Goal: Communication & Community: Answer question/provide support

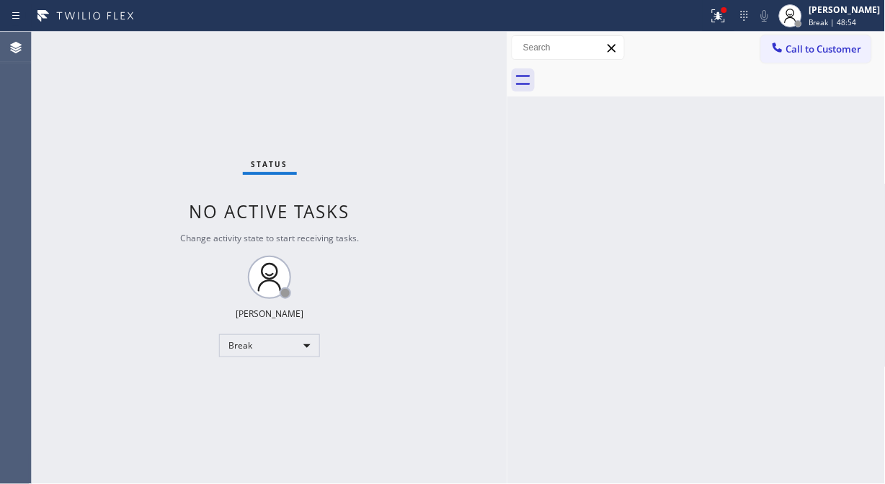
click at [130, 197] on div "Status No active tasks Change activity state to start receiving tasks. Fila Gar…" at bounding box center [270, 258] width 476 height 452
click at [282, 349] on div "Break" at bounding box center [269, 345] width 101 height 23
click at [257, 399] on li "Unavailable" at bounding box center [269, 401] width 98 height 17
click at [78, 169] on div "Status No active tasks Change activity state to start receiving tasks. [PERSON_…" at bounding box center [270, 258] width 476 height 452
click at [831, 49] on span "Call to Customer" at bounding box center [824, 49] width 76 height 13
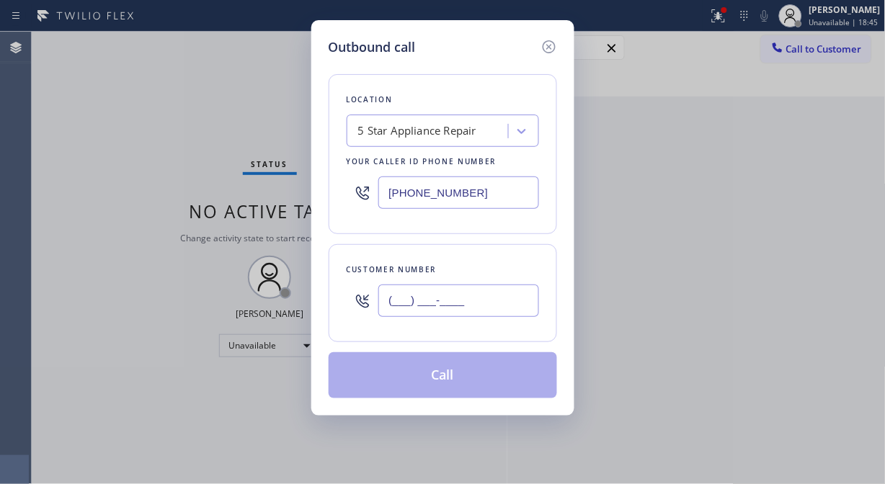
click at [411, 291] on input "(___) ___-____" at bounding box center [458, 301] width 161 height 32
paste input "619) 980-1430"
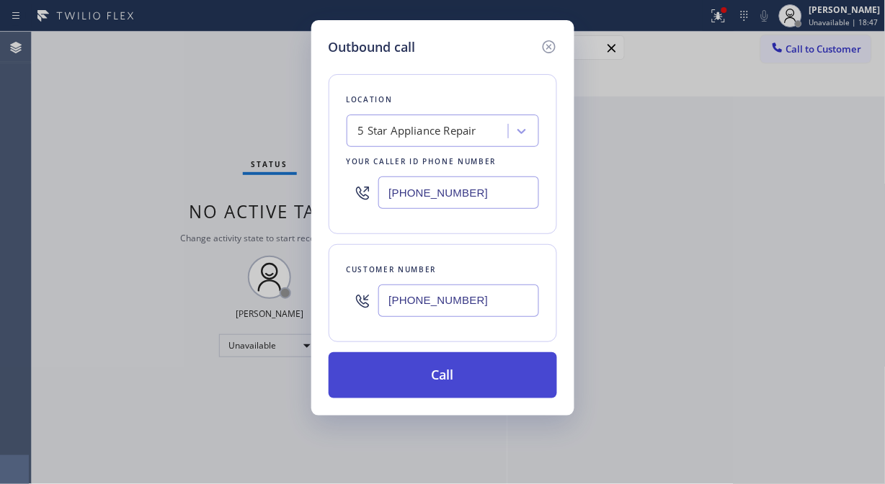
type input "[PHONE_NUMBER]"
click at [494, 384] on button "Call" at bounding box center [443, 375] width 228 height 46
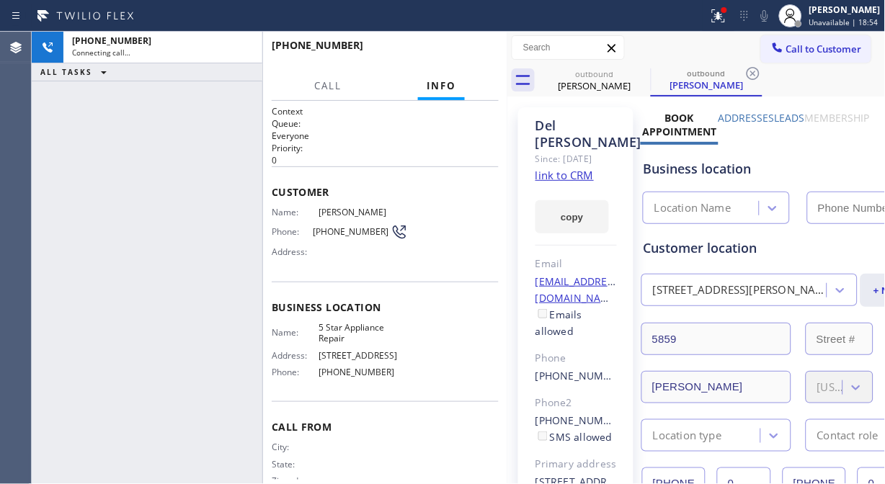
type input "[PHONE_NUMBER]"
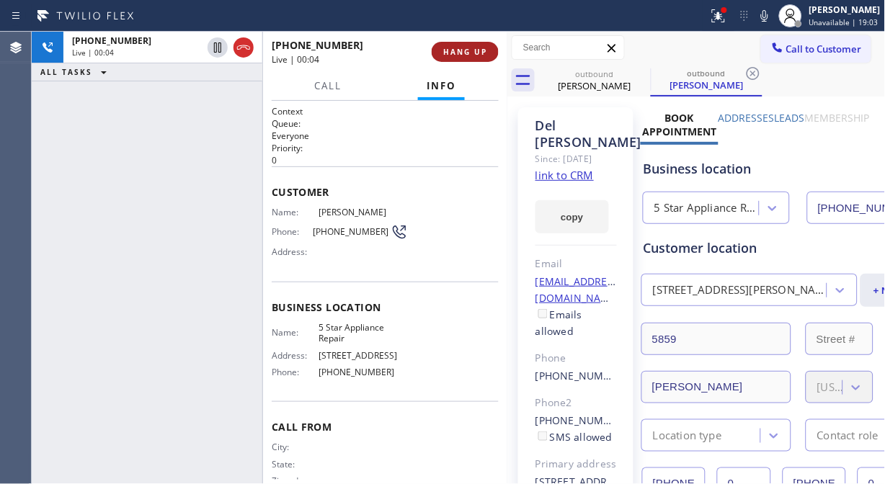
click at [472, 51] on span "HANG UP" at bounding box center [465, 52] width 44 height 10
click at [474, 51] on span "HANG UP" at bounding box center [465, 52] width 44 height 10
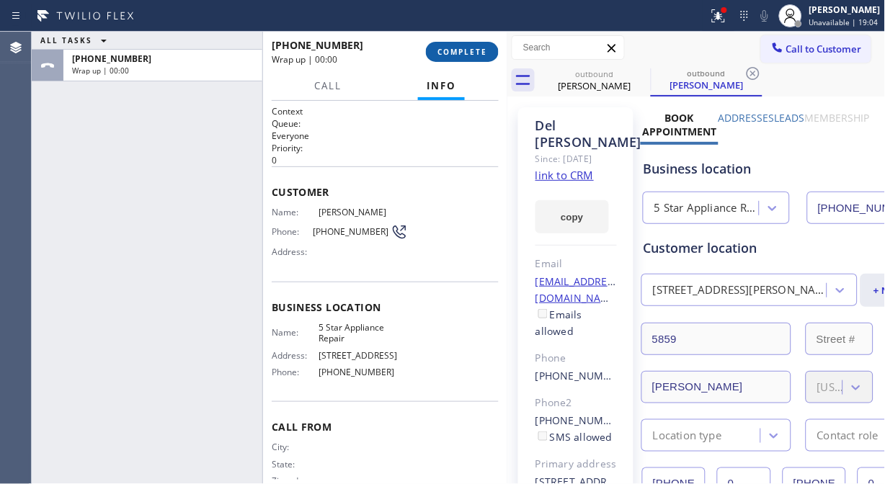
click at [478, 52] on span "COMPLETE" at bounding box center [462, 52] width 50 height 10
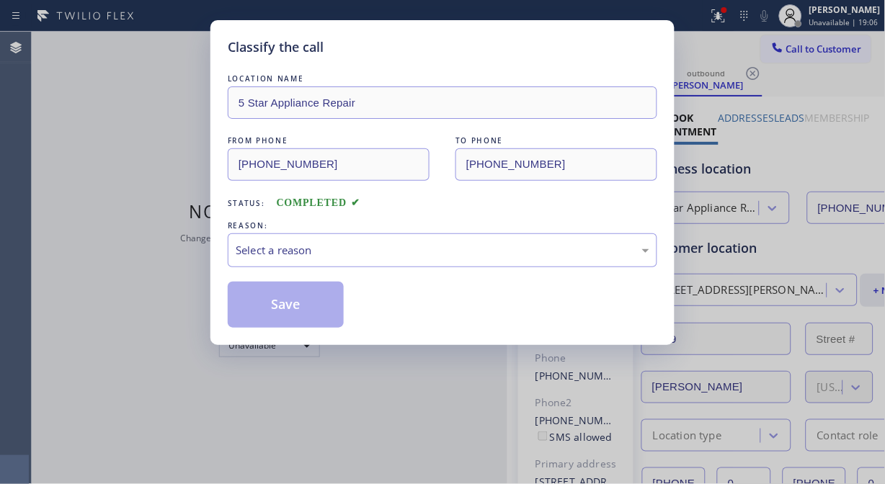
click at [478, 52] on div "Classify the call" at bounding box center [442, 46] width 429 height 19
click at [718, 104] on div "Classify the call LOCATION NAME 5 Star Appliance Repair FROM PHONE [PHONE_NUMBE…" at bounding box center [442, 242] width 885 height 484
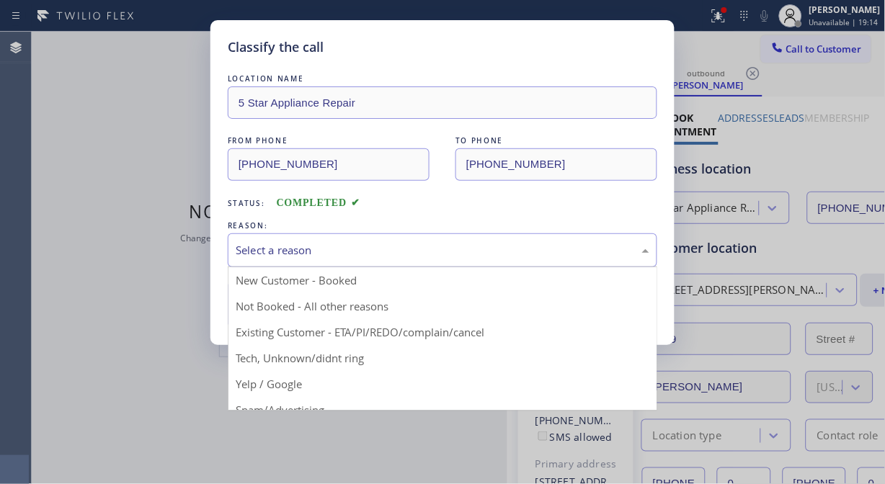
click at [509, 255] on div "Select a reason" at bounding box center [443, 250] width 414 height 17
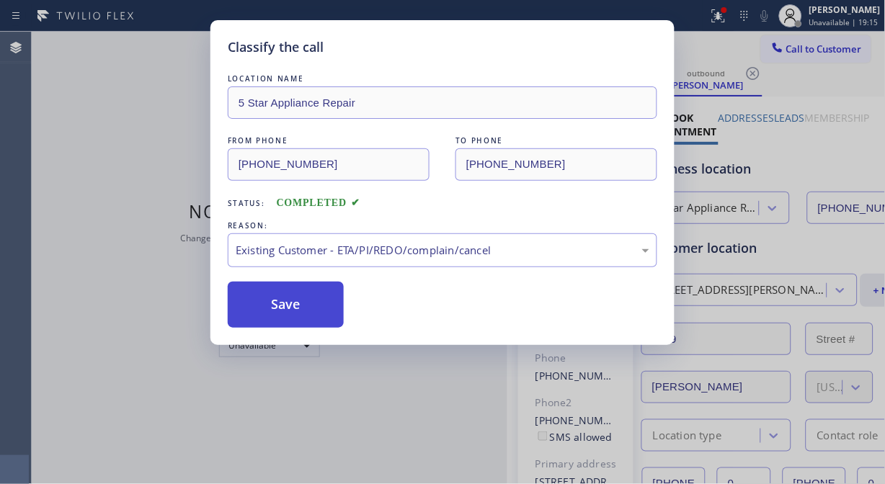
drag, startPoint x: 277, startPoint y: 298, endPoint x: 286, endPoint y: 297, distance: 8.8
click at [277, 298] on button "Save" at bounding box center [286, 305] width 116 height 46
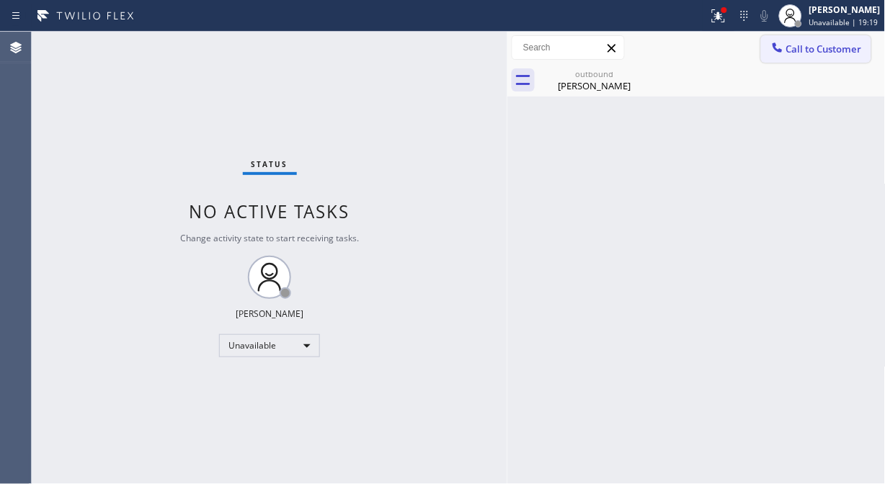
click at [803, 53] on span "Call to Customer" at bounding box center [824, 49] width 76 height 13
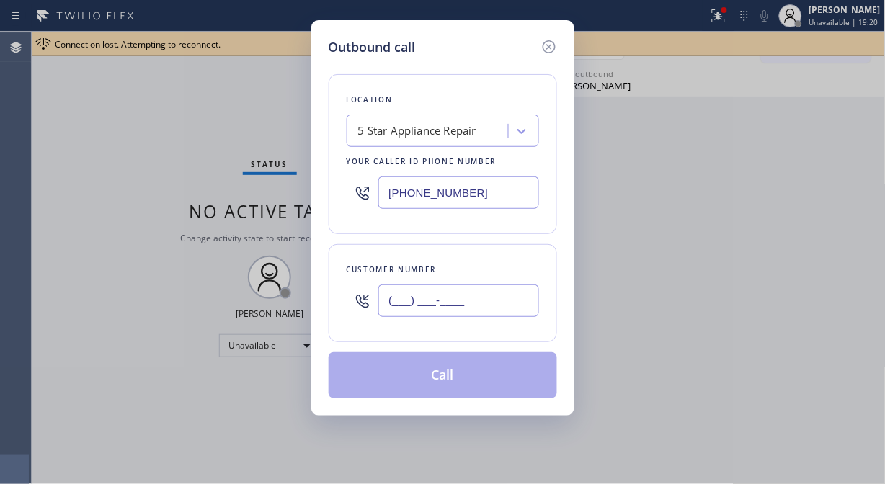
click at [383, 314] on input "(___) ___-____" at bounding box center [458, 301] width 161 height 32
paste input "480) 219-8817"
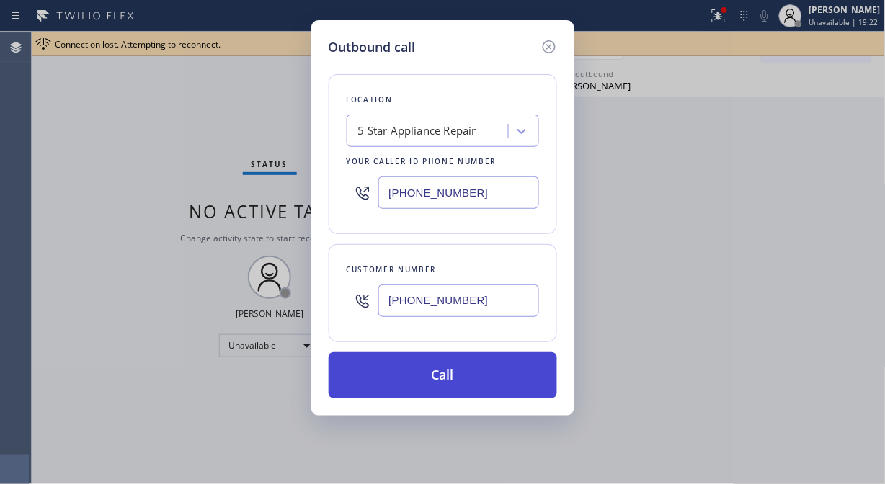
type input "[PHONE_NUMBER]"
click at [455, 375] on button "Call" at bounding box center [443, 375] width 228 height 46
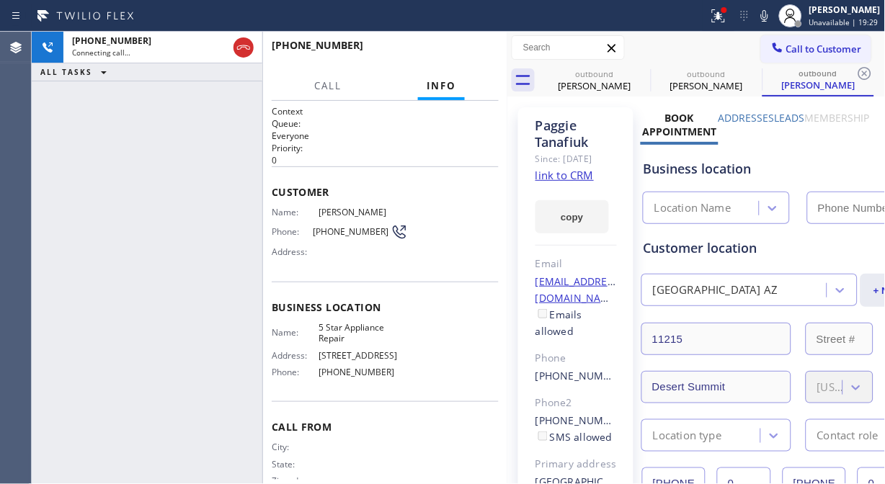
type input "[PHONE_NUMBER]"
click at [463, 48] on span "HANG UP" at bounding box center [465, 52] width 44 height 10
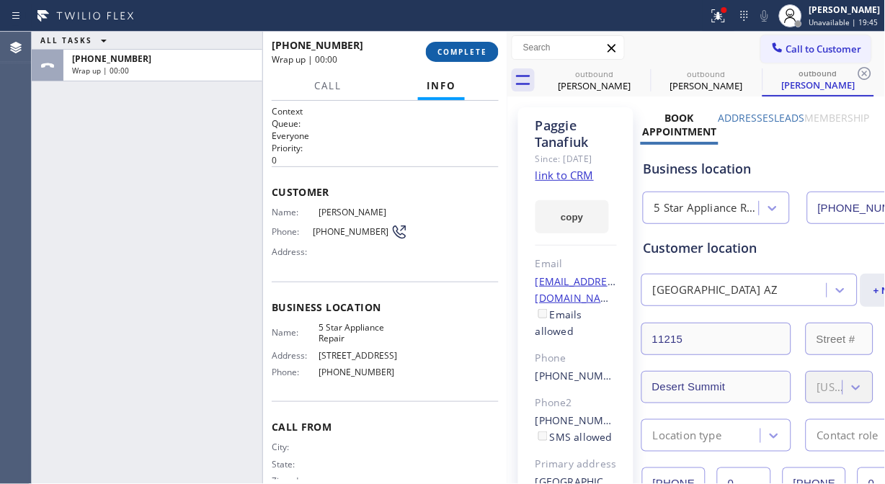
click at [469, 58] on button "COMPLETE" at bounding box center [462, 52] width 73 height 20
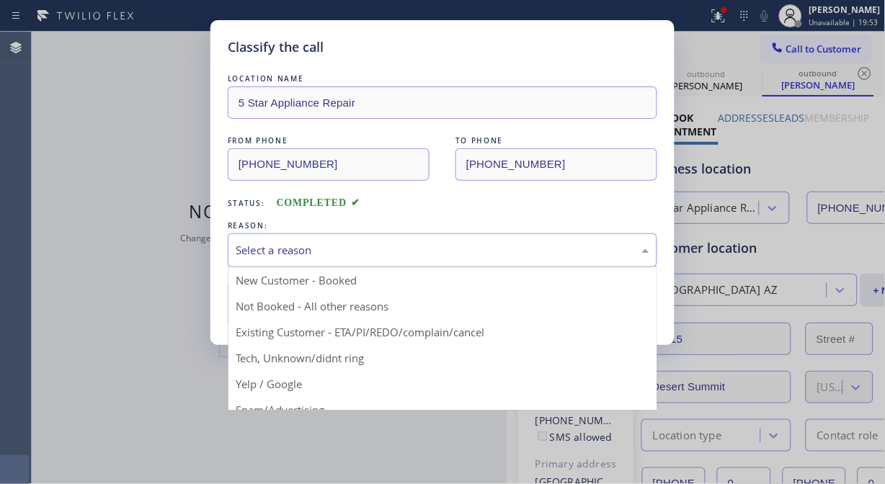
click at [415, 243] on div "Select a reason" at bounding box center [443, 250] width 414 height 17
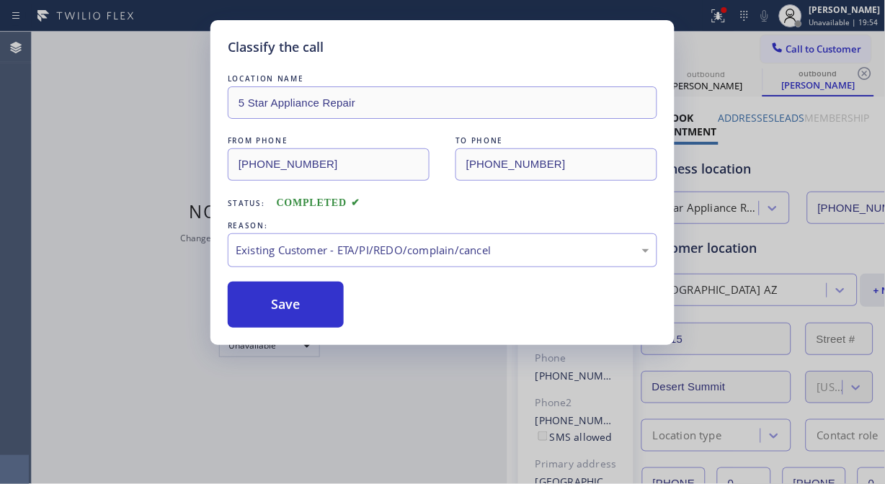
drag, startPoint x: 284, startPoint y: 315, endPoint x: 521, endPoint y: 126, distance: 303.0
click at [285, 313] on button "Save" at bounding box center [286, 305] width 116 height 46
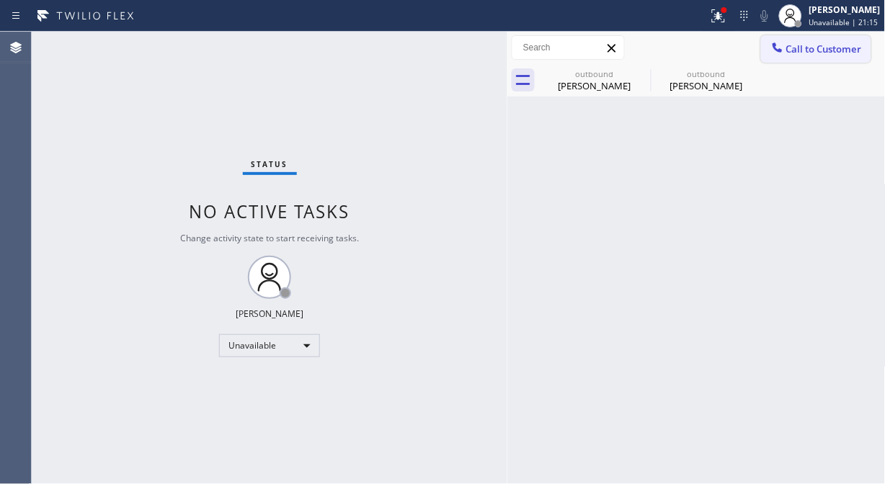
click at [836, 52] on span "Call to Customer" at bounding box center [824, 49] width 76 height 13
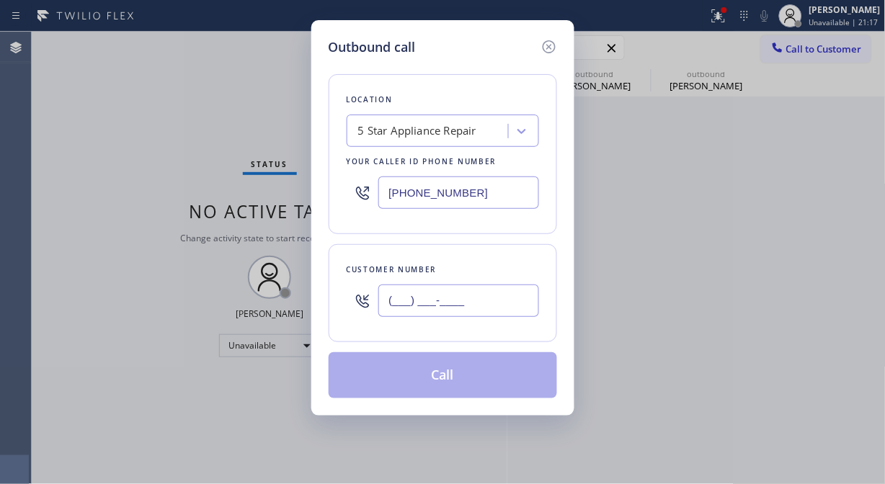
click at [380, 306] on input "(___) ___-____" at bounding box center [458, 301] width 161 height 32
paste input "414) 708-9000"
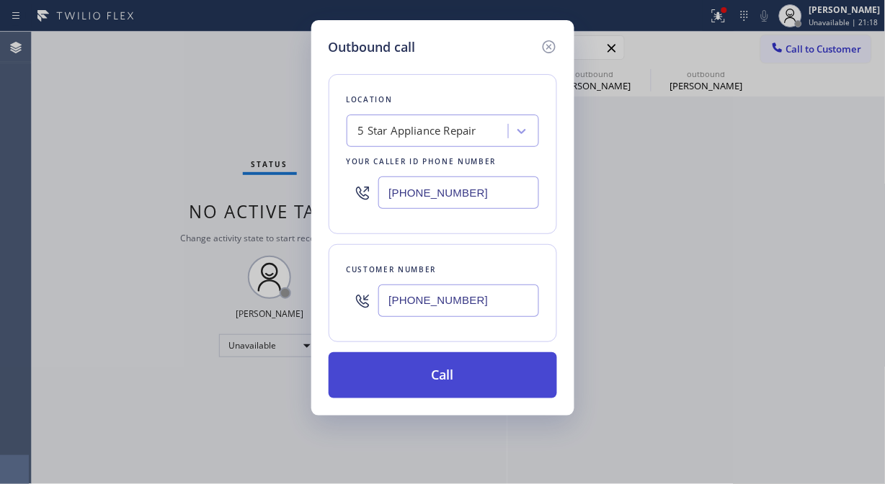
type input "[PHONE_NUMBER]"
click at [464, 379] on button "Call" at bounding box center [443, 375] width 228 height 46
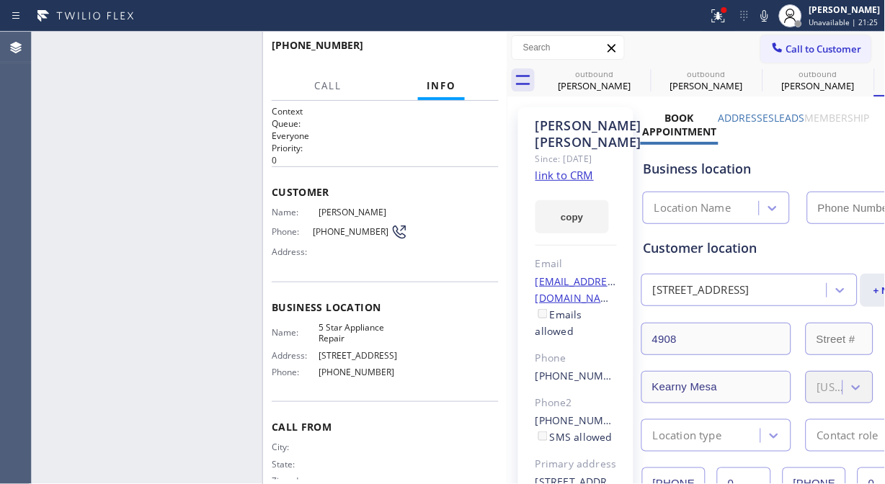
type input "[PHONE_NUMBER]"
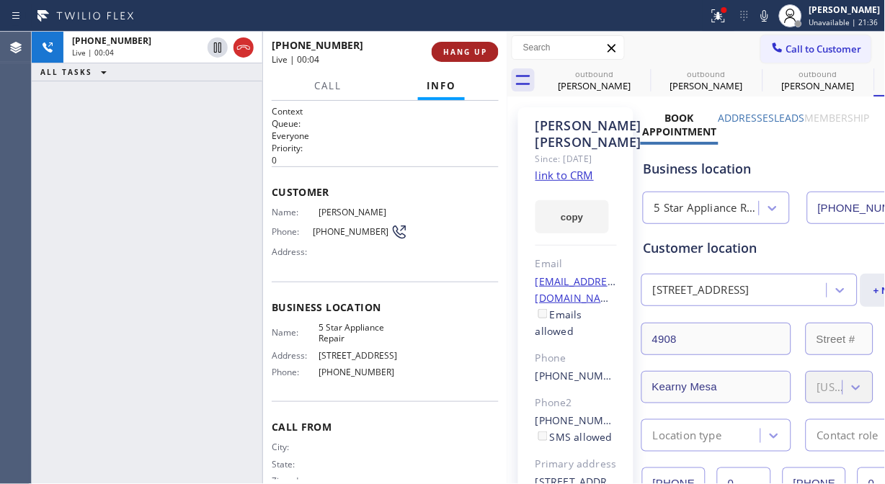
click at [457, 43] on button "HANG UP" at bounding box center [465, 52] width 67 height 20
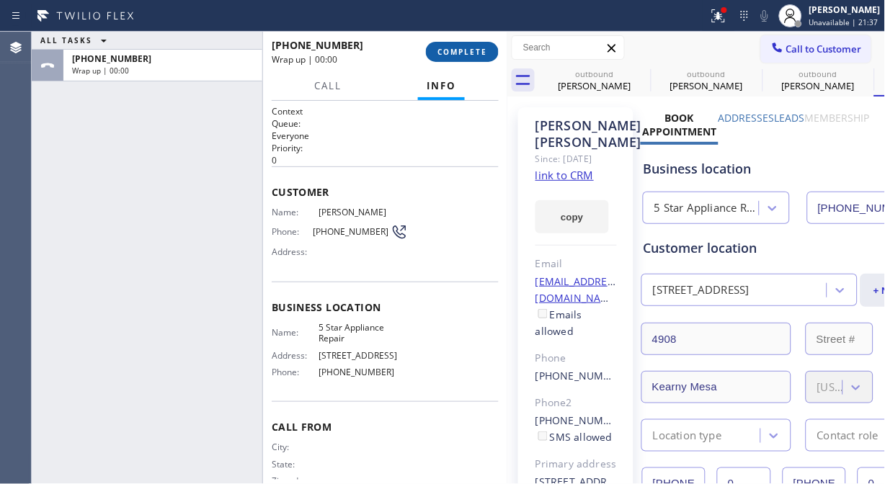
click at [458, 43] on button "COMPLETE" at bounding box center [462, 52] width 73 height 20
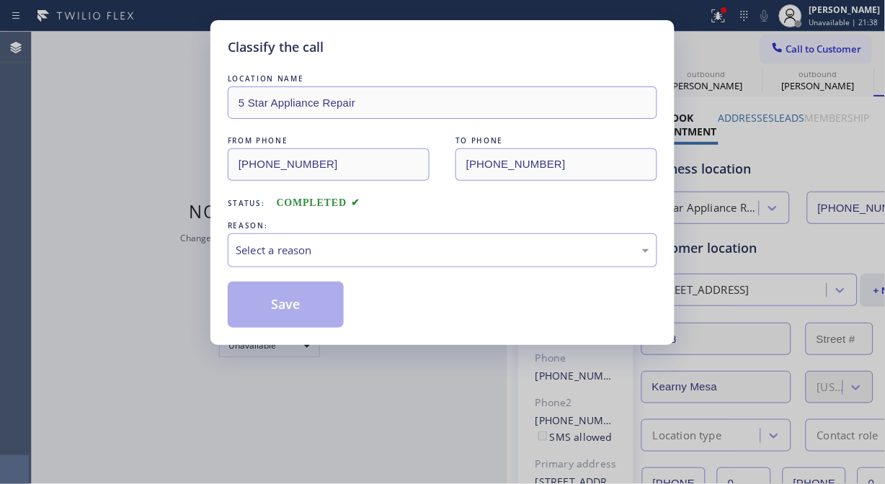
click at [458, 43] on div "Classify the call" at bounding box center [442, 46] width 429 height 19
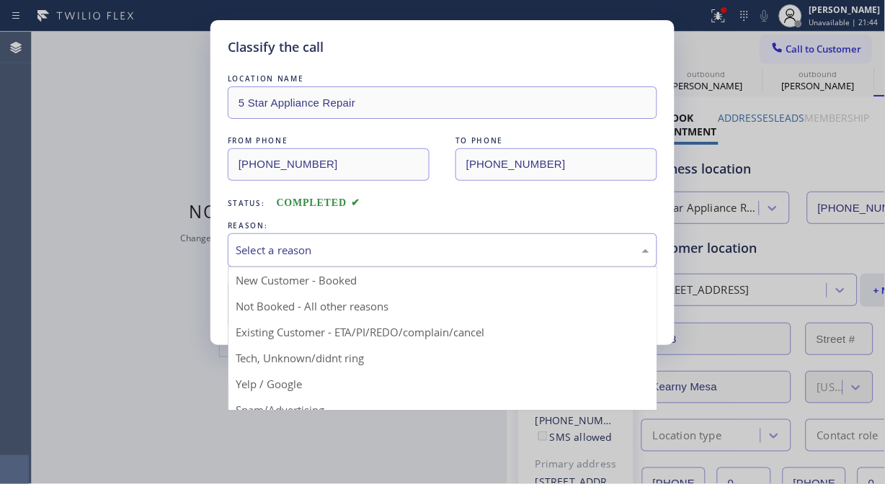
click at [369, 241] on div "Select a reason" at bounding box center [442, 250] width 429 height 34
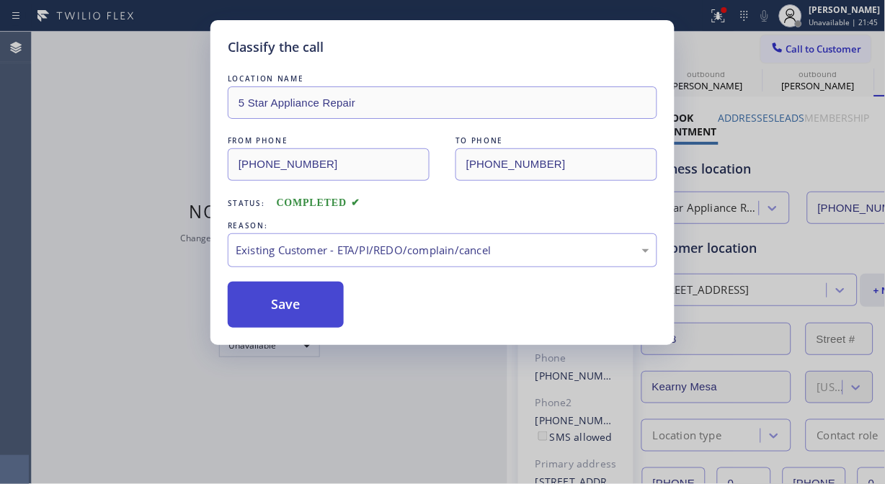
click at [275, 308] on button "Save" at bounding box center [286, 305] width 116 height 46
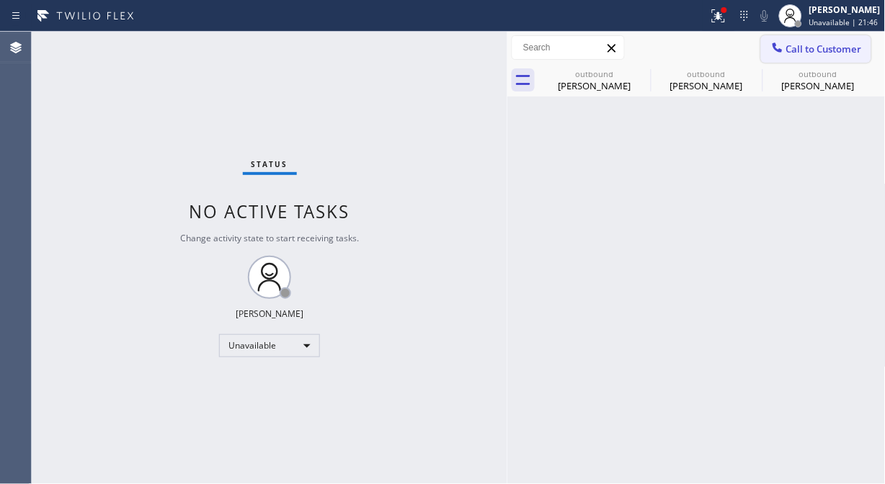
click at [826, 54] on span "Call to Customer" at bounding box center [824, 49] width 76 height 13
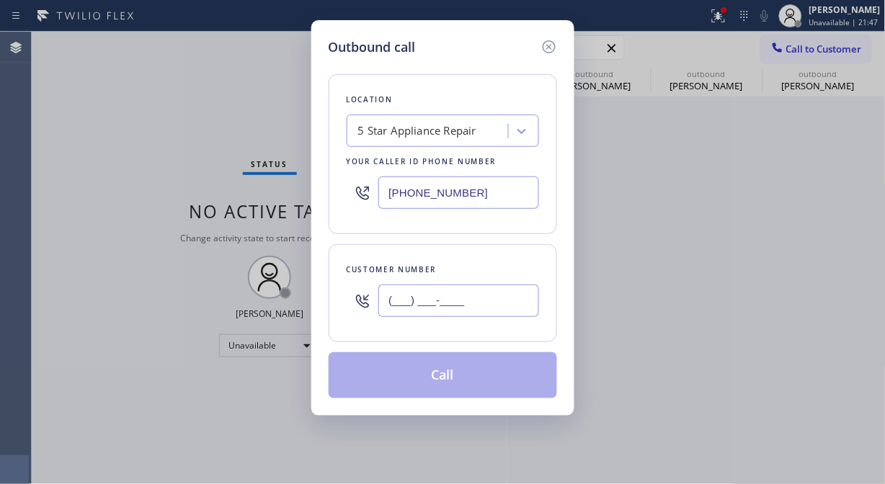
click at [393, 298] on input "(___) ___-____" at bounding box center [458, 301] width 161 height 32
paste input "425) 771-3308"
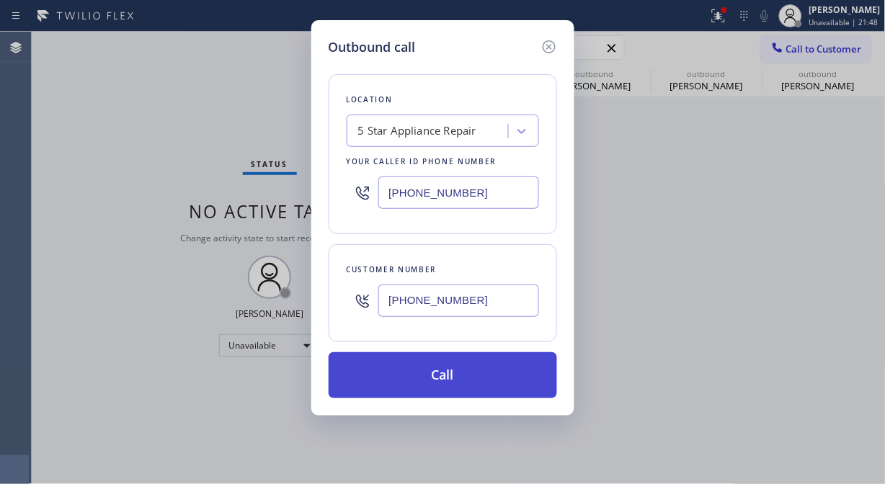
type input "[PHONE_NUMBER]"
click at [420, 367] on button "Call" at bounding box center [443, 375] width 228 height 46
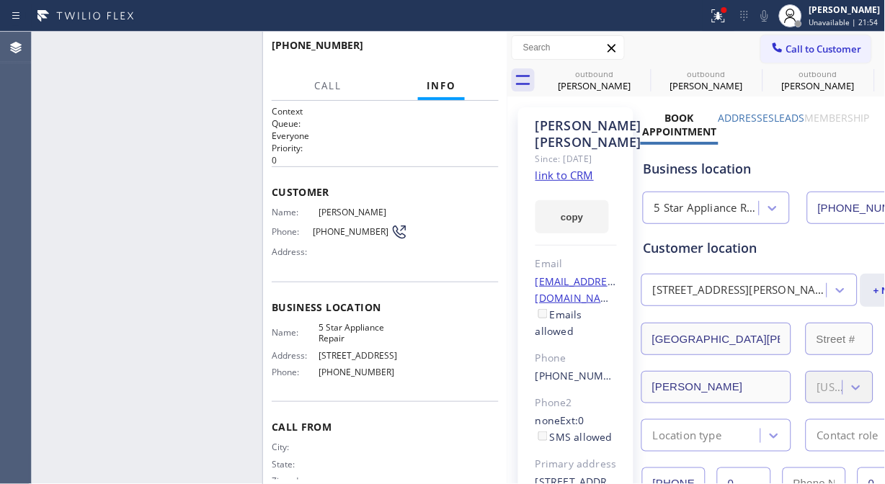
type input "[PHONE_NUMBER]"
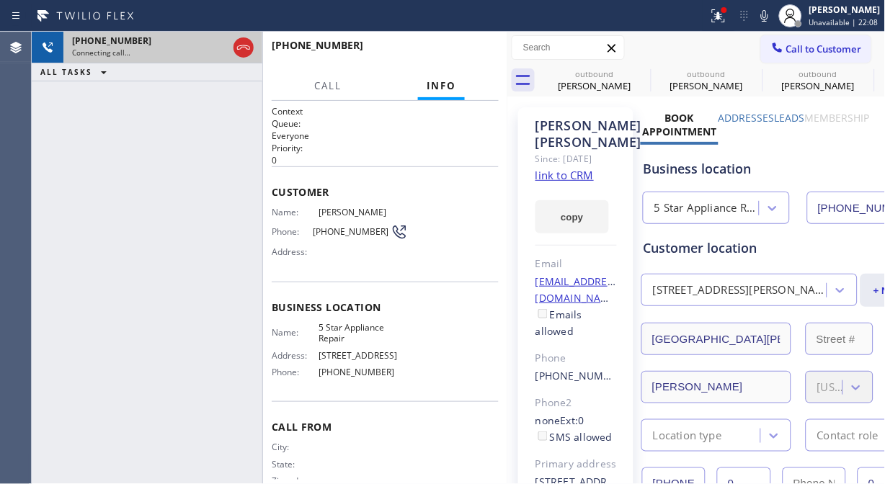
drag, startPoint x: 247, startPoint y: 44, endPoint x: 256, endPoint y: 42, distance: 9.6
click at [246, 45] on icon at bounding box center [243, 47] width 17 height 17
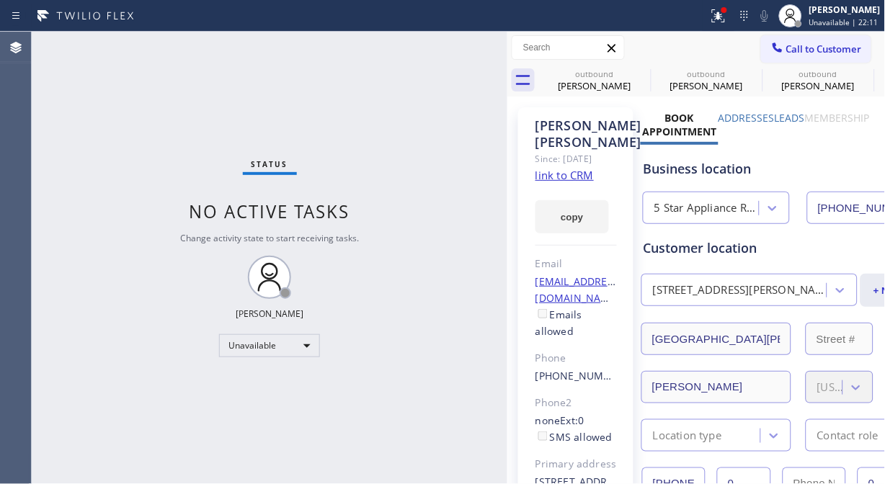
click at [774, 55] on button "Call to Customer" at bounding box center [816, 48] width 110 height 27
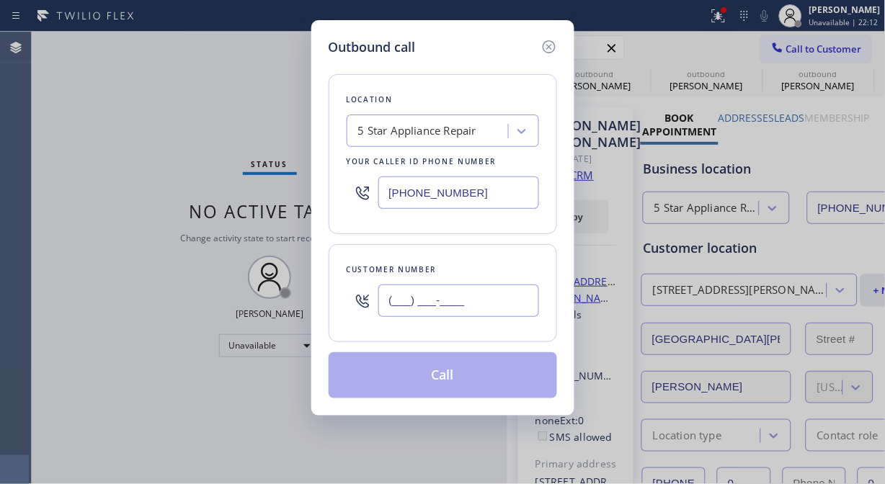
click at [388, 310] on input "(___) ___-____" at bounding box center [458, 301] width 161 height 32
paste input "310) 228-8277"
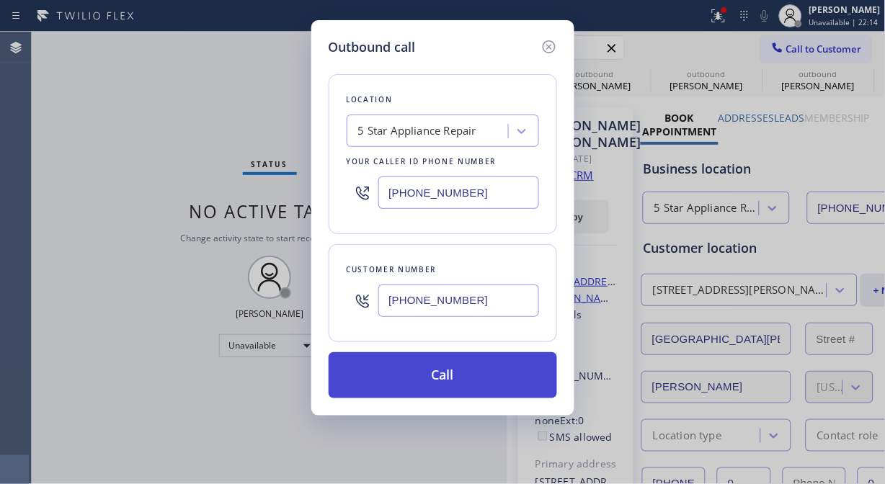
type input "[PHONE_NUMBER]"
click at [444, 389] on button "Call" at bounding box center [443, 375] width 228 height 46
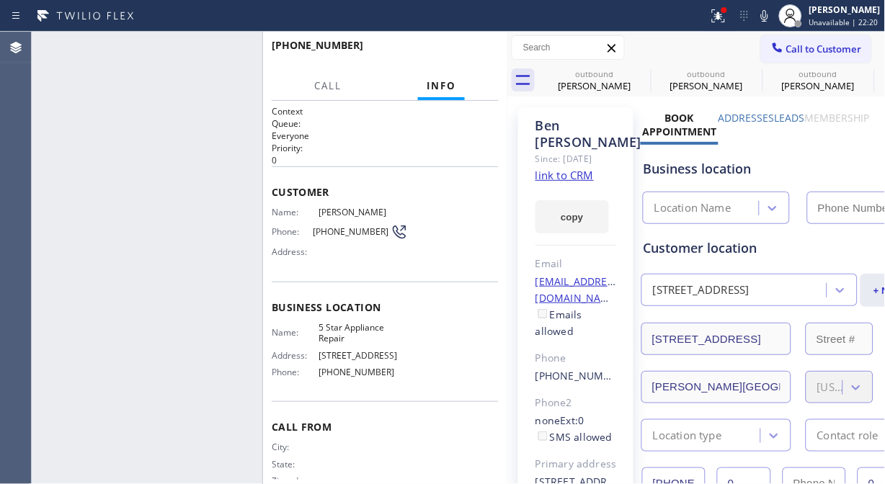
type input "[PHONE_NUMBER]"
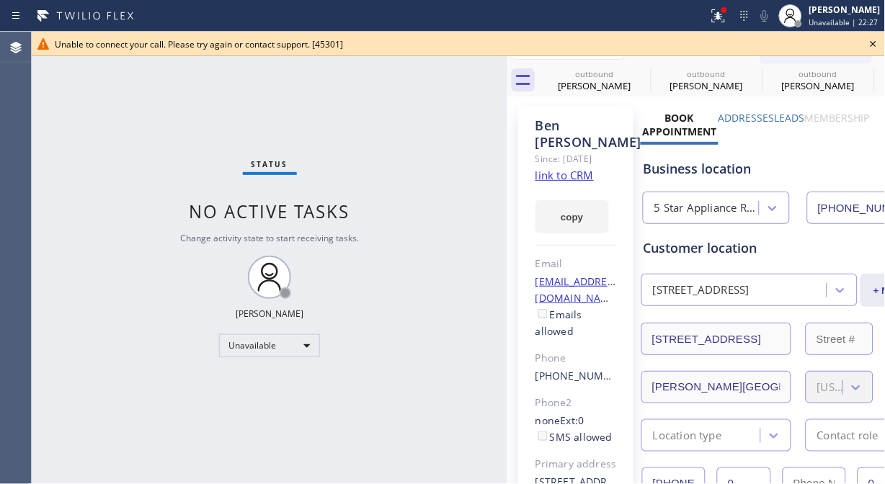
click at [872, 45] on icon at bounding box center [873, 43] width 17 height 17
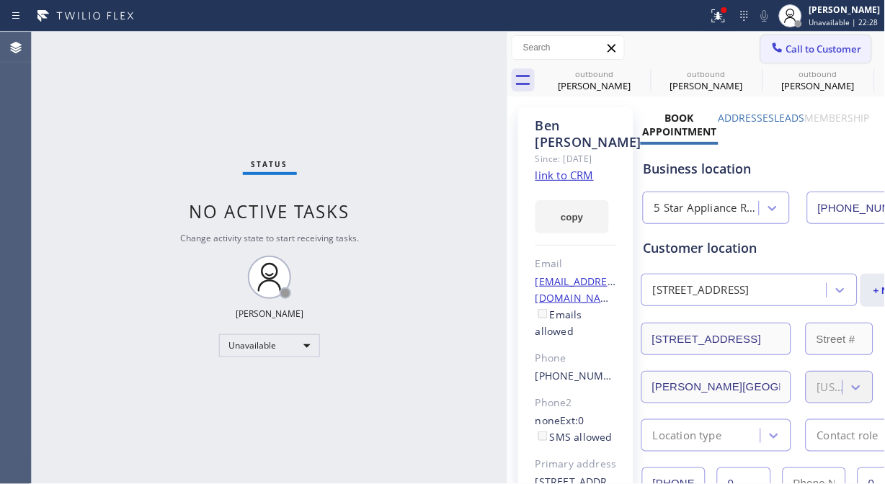
click at [786, 45] on span "Call to Customer" at bounding box center [824, 49] width 76 height 13
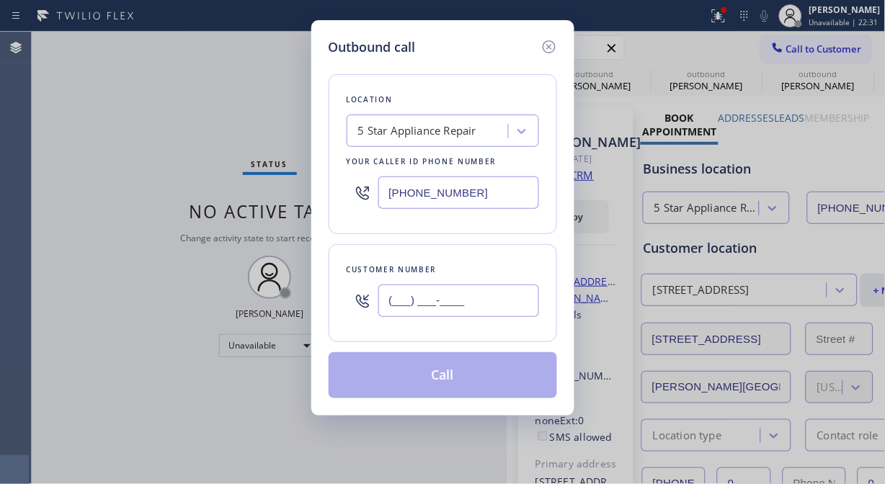
click at [385, 315] on input "(___) ___-____" at bounding box center [458, 301] width 161 height 32
paste input "702) 349-3619"
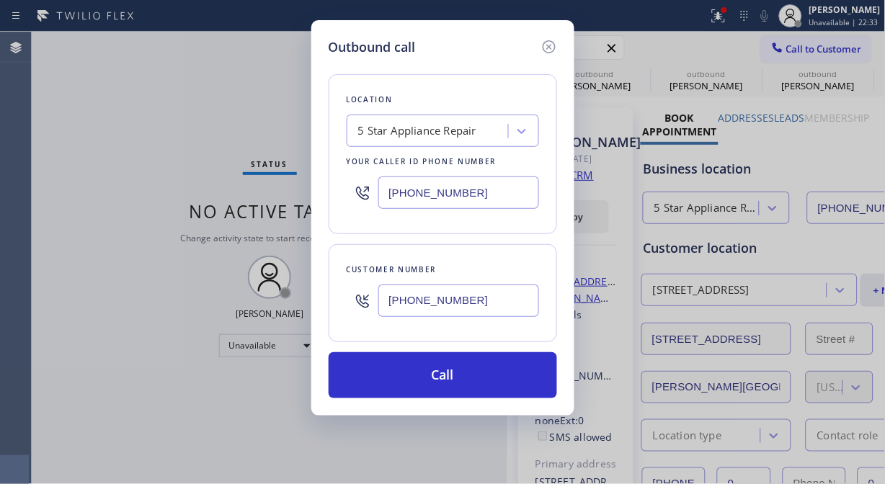
type input "[PHONE_NUMBER]"
click at [439, 348] on div "Location 5 Star Appliance Repair Your caller id phone number [PHONE_NUMBER] Cus…" at bounding box center [443, 228] width 228 height 342
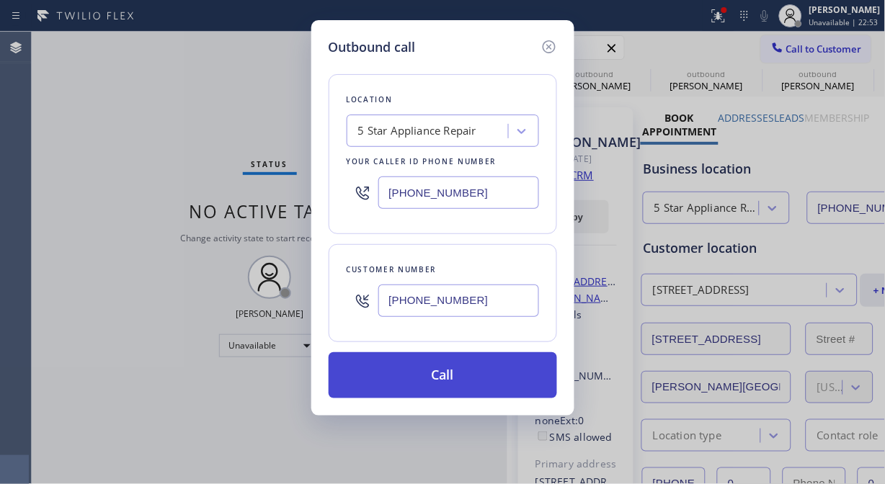
click at [477, 375] on button "Call" at bounding box center [443, 375] width 228 height 46
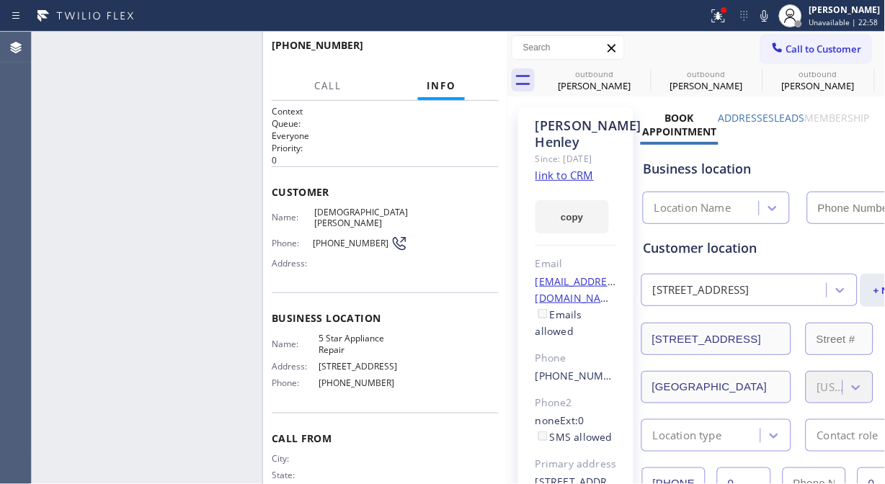
type input "[PHONE_NUMBER]"
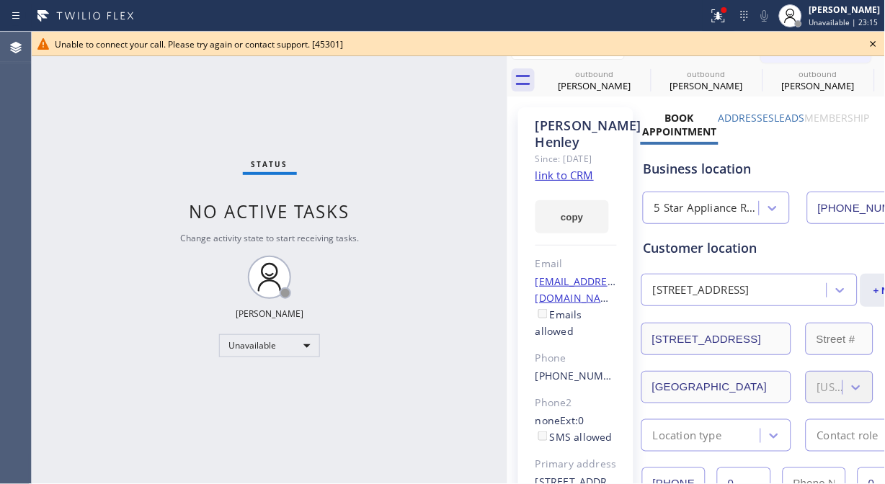
click at [873, 37] on icon at bounding box center [873, 43] width 17 height 17
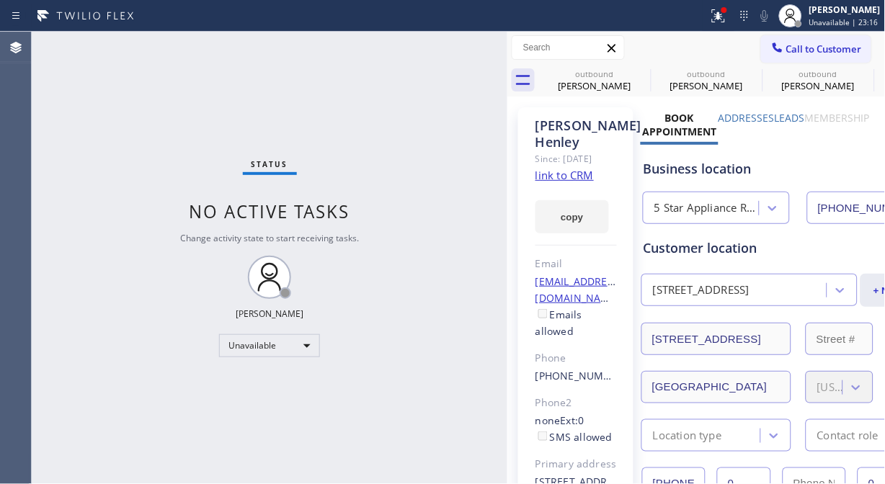
click at [798, 43] on span "Call to Customer" at bounding box center [824, 49] width 76 height 13
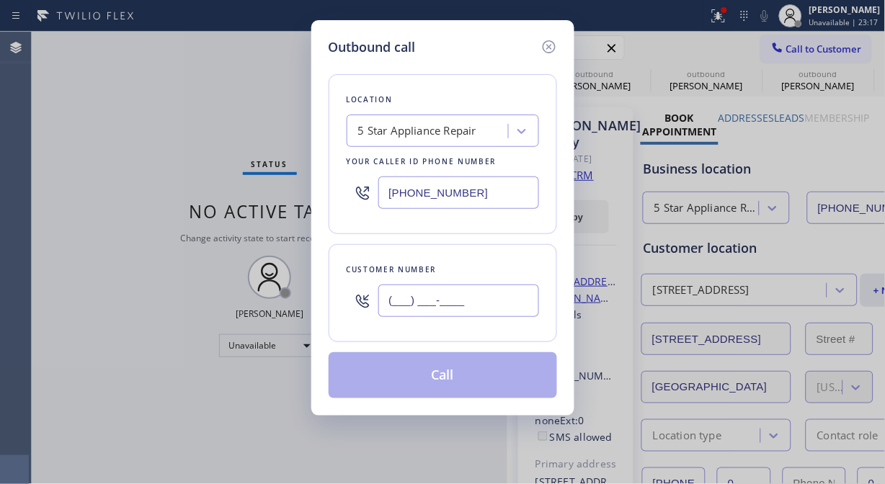
click at [473, 304] on input "(___) ___-____" at bounding box center [458, 301] width 161 height 32
paste input "949) 463-1364"
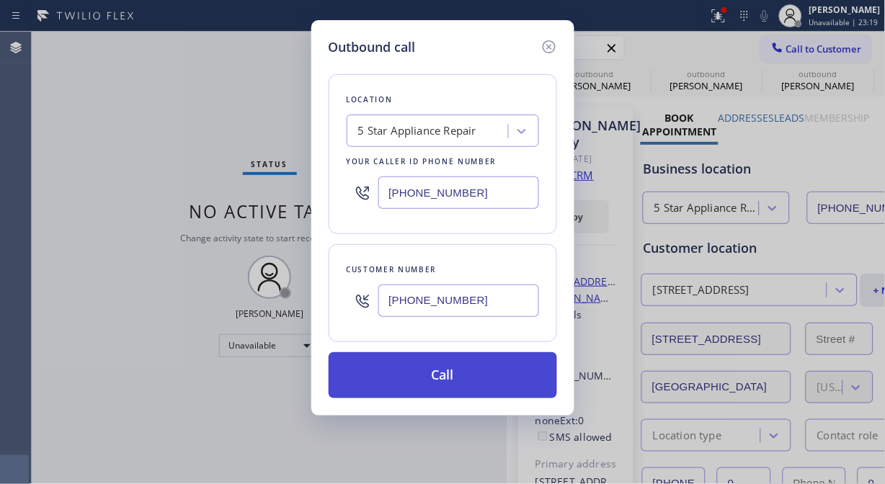
type input "[PHONE_NUMBER]"
click at [483, 378] on button "Call" at bounding box center [443, 375] width 228 height 46
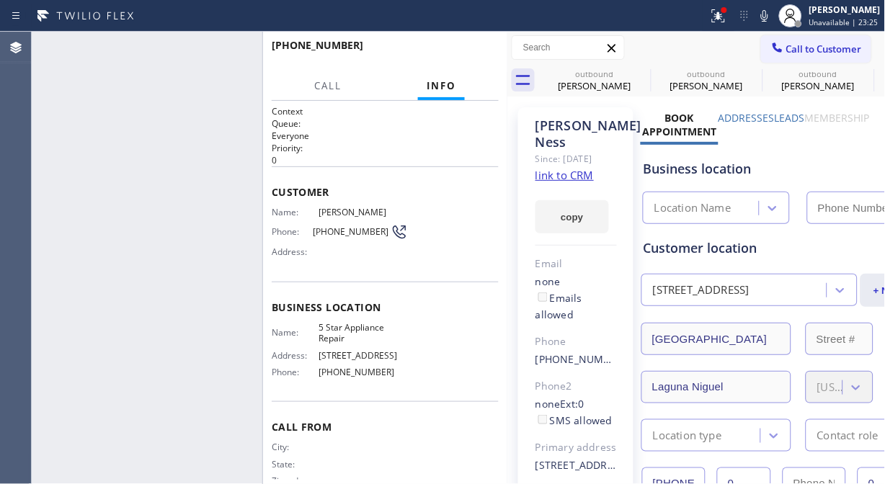
type input "[PHONE_NUMBER]"
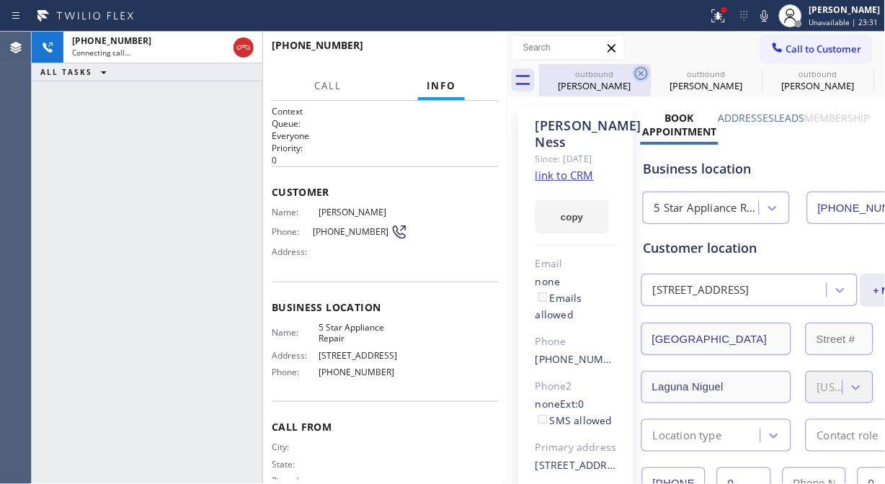
click at [647, 73] on icon at bounding box center [641, 73] width 13 height 13
click at [0, 0] on icon at bounding box center [0, 0] width 0 height 0
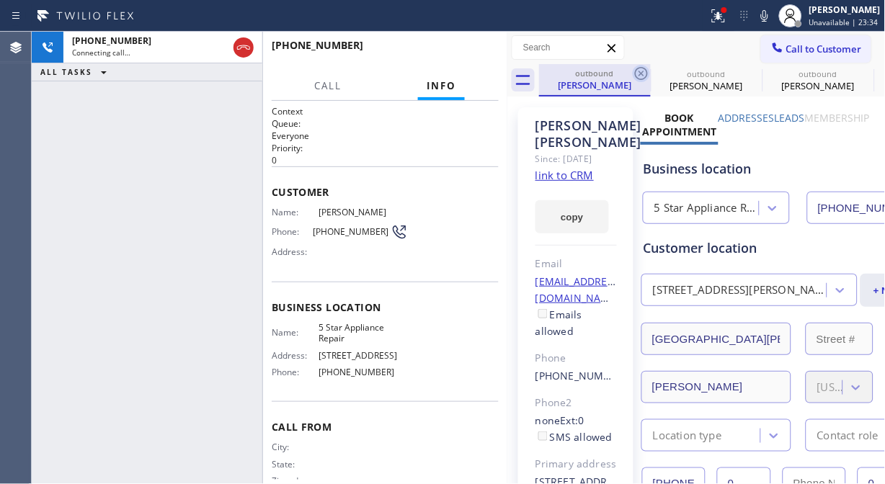
click at [648, 73] on icon at bounding box center [641, 73] width 17 height 17
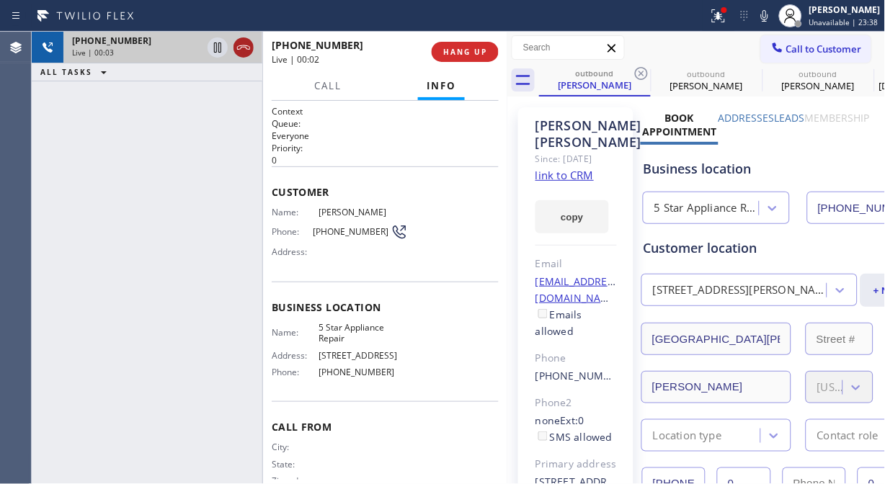
click at [245, 43] on icon at bounding box center [243, 47] width 17 height 17
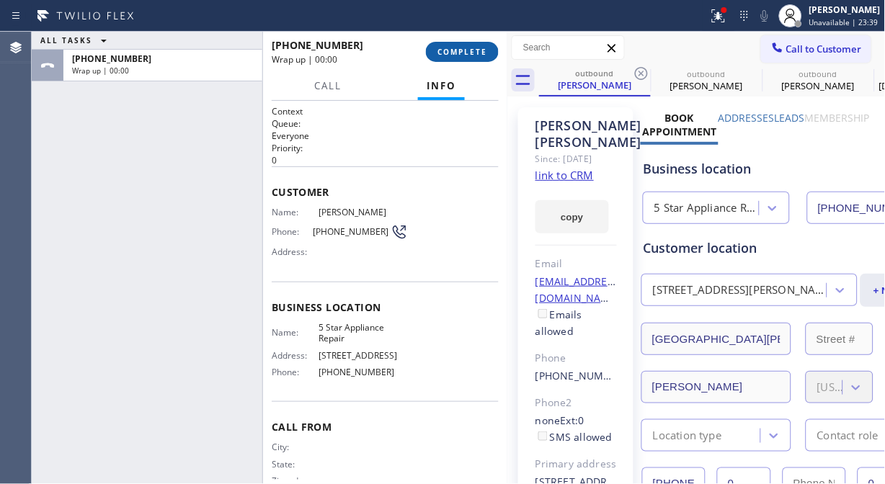
click at [468, 50] on span "COMPLETE" at bounding box center [462, 52] width 50 height 10
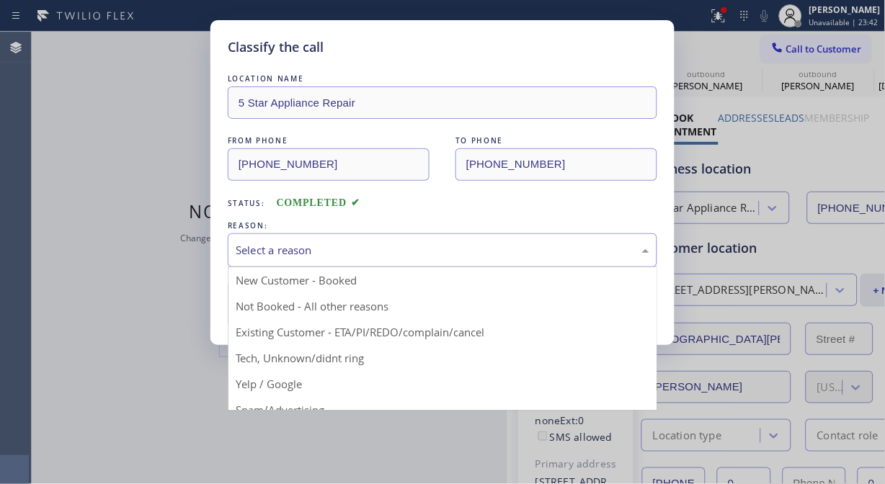
click at [436, 253] on div "Select a reason" at bounding box center [443, 250] width 414 height 17
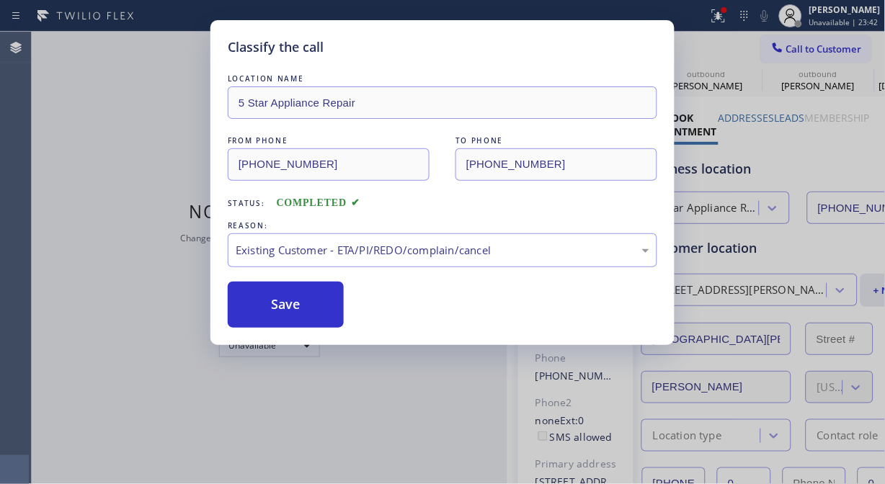
drag, startPoint x: 278, startPoint y: 321, endPoint x: 721, endPoint y: 98, distance: 496.2
click at [277, 321] on button "Save" at bounding box center [286, 305] width 116 height 46
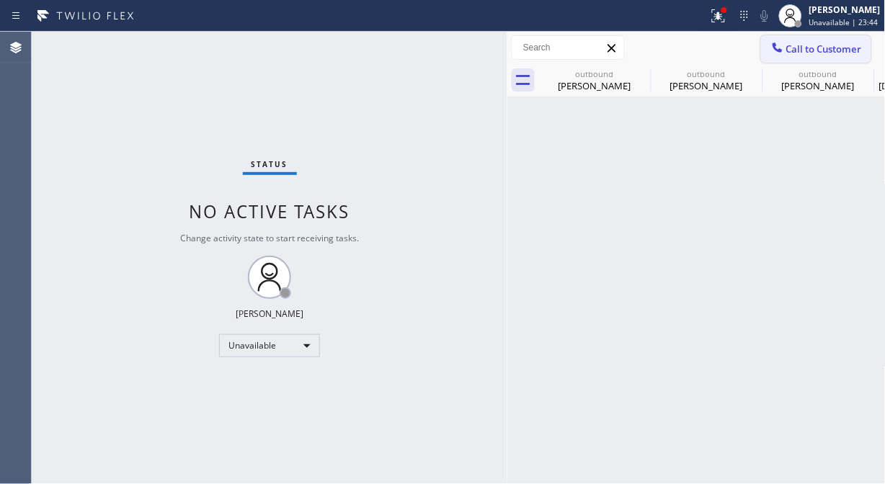
click at [829, 49] on span "Call to Customer" at bounding box center [824, 49] width 76 height 13
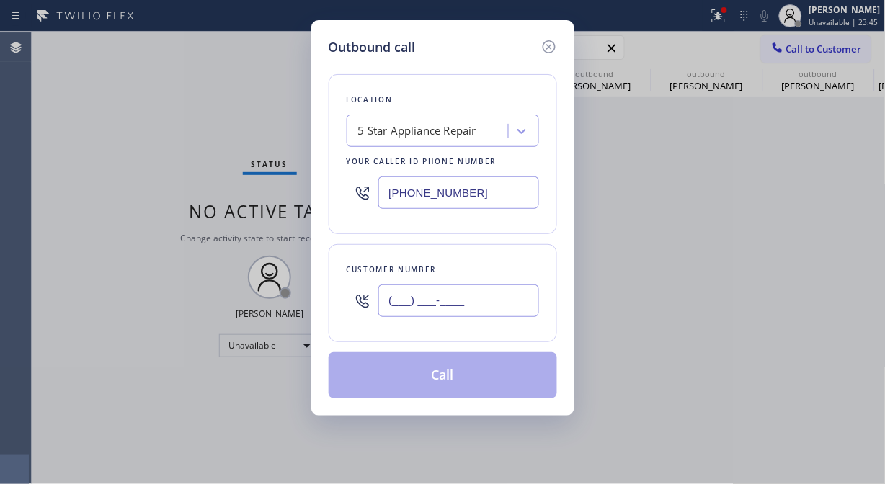
click at [395, 313] on input "(___) ___-____" at bounding box center [458, 301] width 161 height 32
paste input "760) 845-6610"
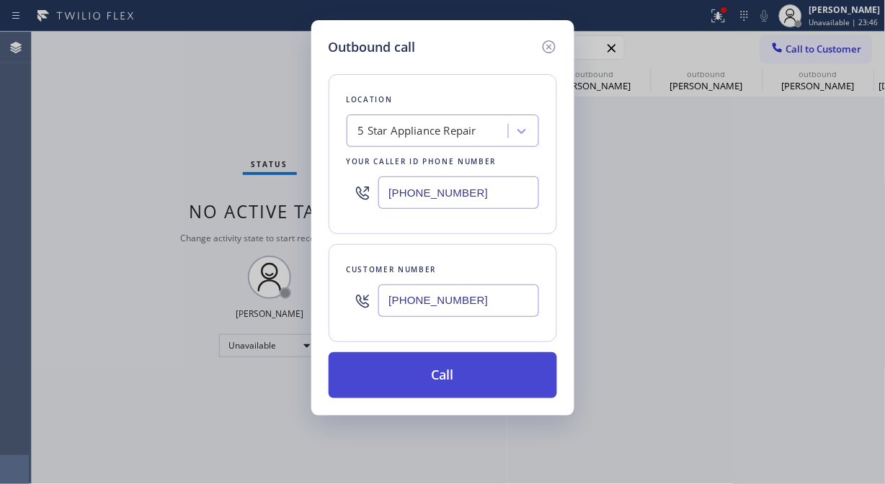
type input "[PHONE_NUMBER]"
click at [464, 380] on button "Call" at bounding box center [443, 375] width 228 height 46
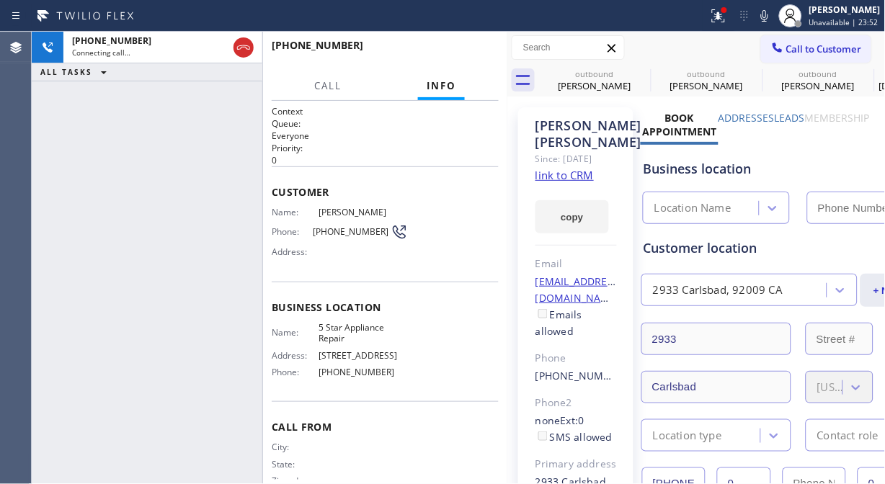
type input "[PHONE_NUMBER]"
click at [479, 45] on button "HANG UP" at bounding box center [465, 52] width 67 height 20
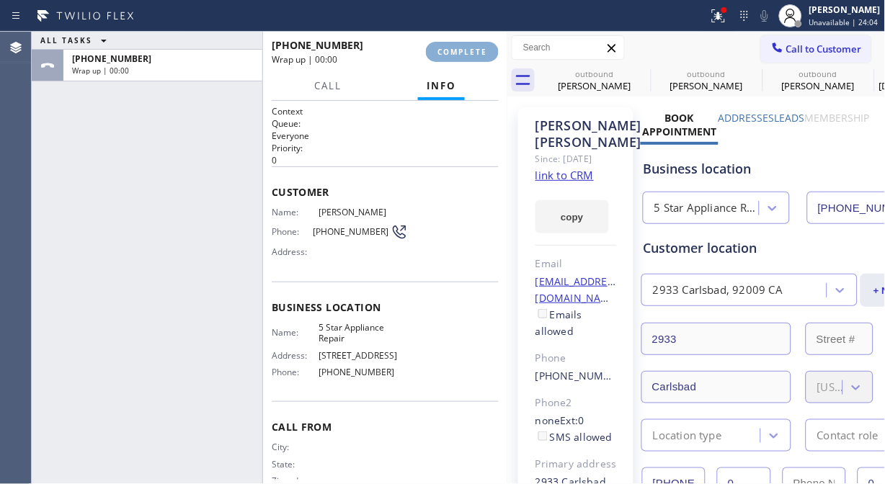
click at [481, 46] on button "COMPLETE" at bounding box center [462, 52] width 73 height 20
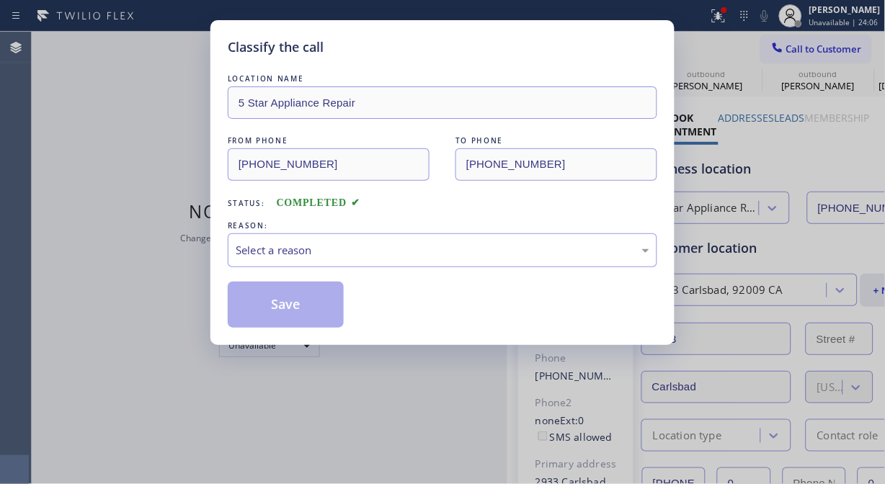
click at [481, 46] on div "Classify the call" at bounding box center [442, 46] width 429 height 19
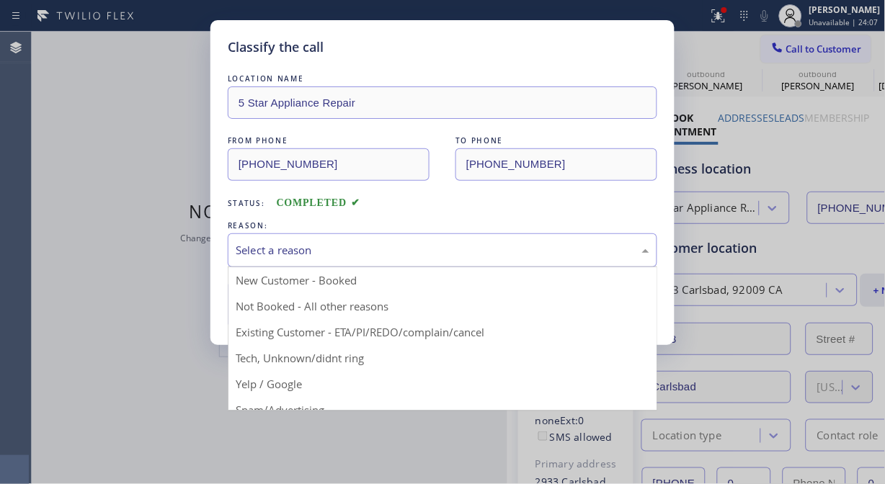
click at [445, 262] on div "Select a reason" at bounding box center [442, 250] width 429 height 34
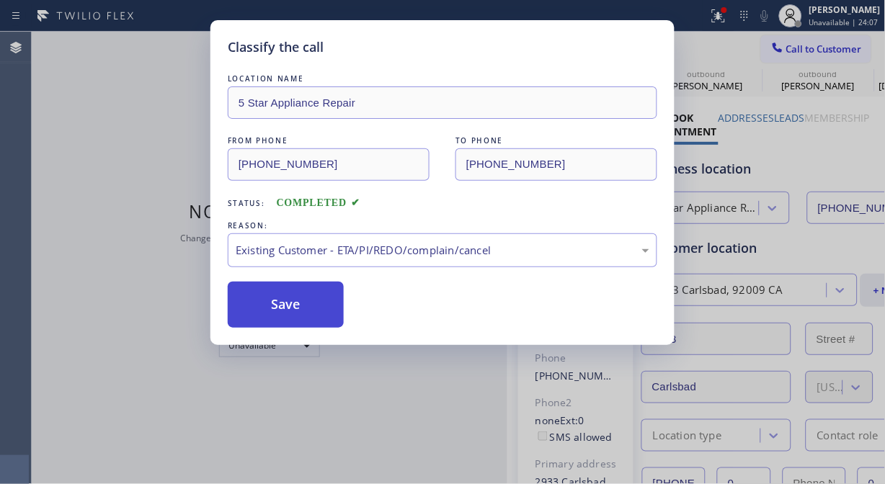
click at [319, 296] on button "Save" at bounding box center [286, 305] width 116 height 46
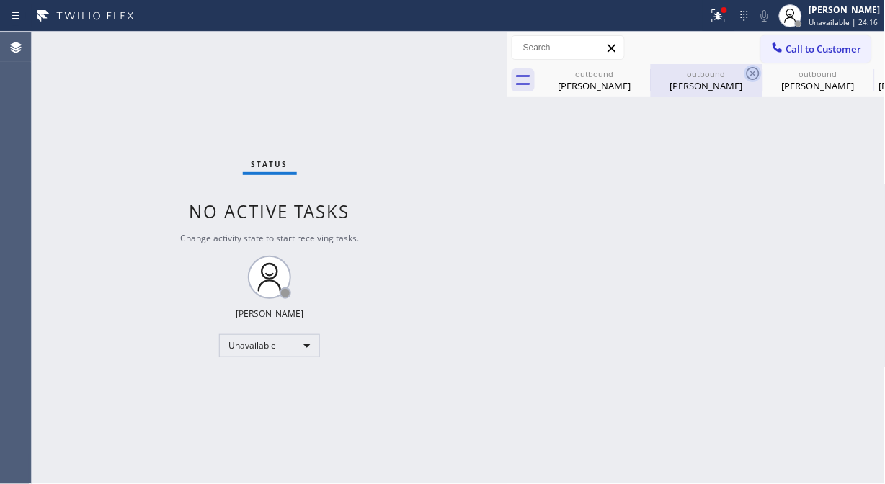
click at [0, 0] on icon at bounding box center [0, 0] width 0 height 0
click at [746, 73] on icon at bounding box center [752, 73] width 13 height 13
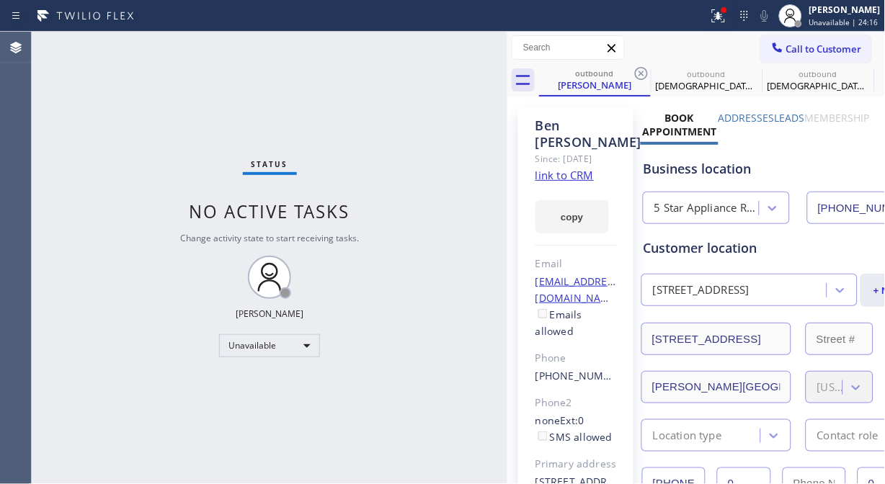
click at [640, 73] on icon at bounding box center [641, 73] width 13 height 13
click at [0, 0] on icon at bounding box center [0, 0] width 0 height 0
click at [786, 48] on span "Call to Customer" at bounding box center [824, 49] width 76 height 13
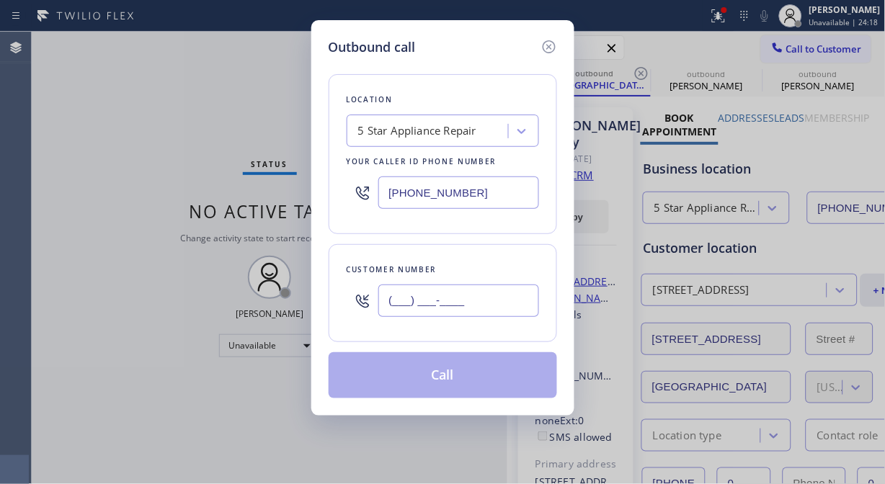
click at [434, 299] on input "(___) ___-____" at bounding box center [458, 301] width 161 height 32
paste input "206) 258-1032"
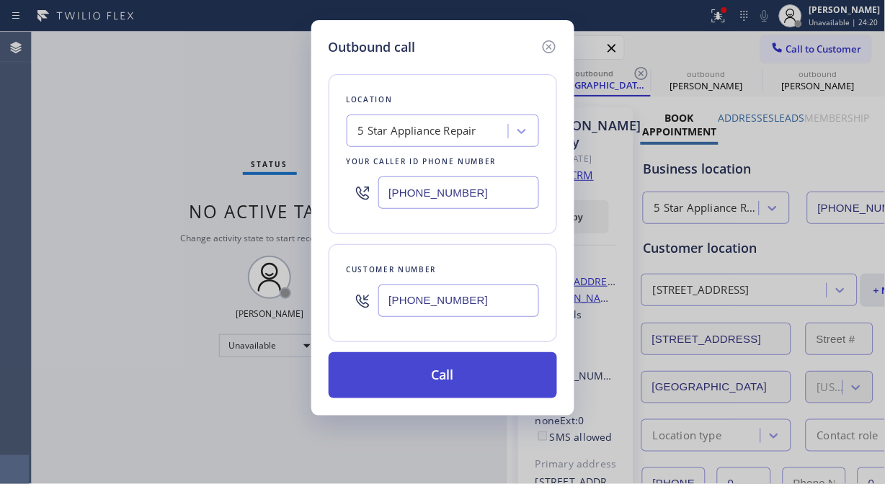
type input "[PHONE_NUMBER]"
click at [445, 372] on button "Call" at bounding box center [443, 375] width 228 height 46
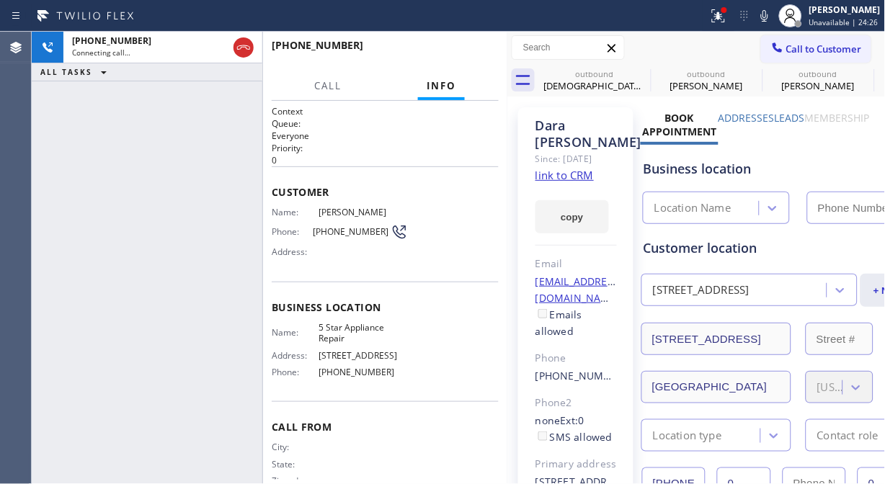
type input "[PHONE_NUMBER]"
click at [485, 58] on button "HANG UP" at bounding box center [465, 52] width 67 height 20
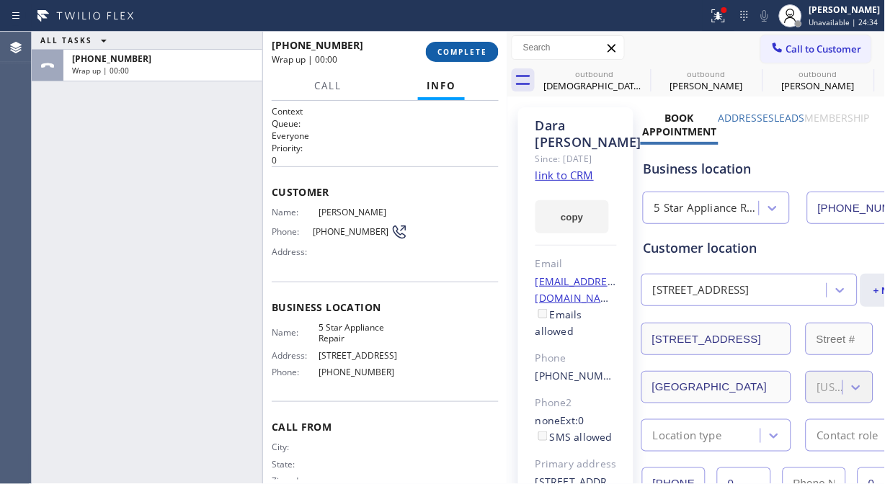
click at [485, 58] on button "COMPLETE" at bounding box center [462, 52] width 73 height 20
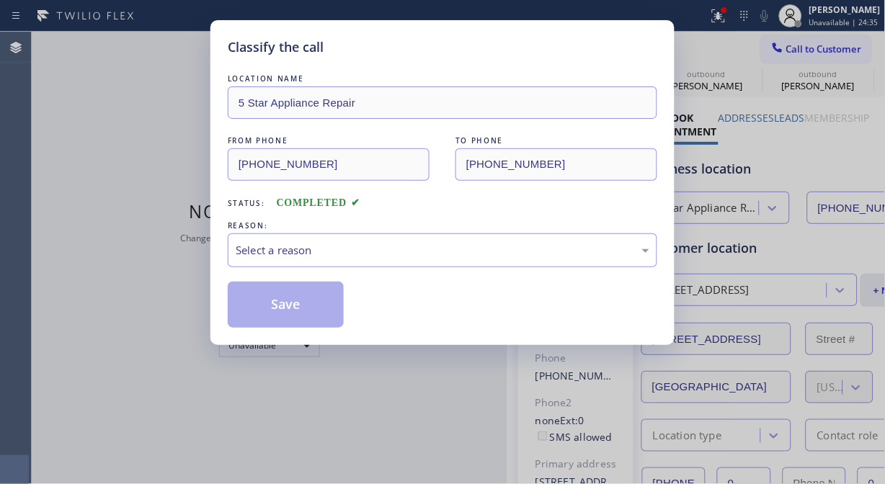
click at [485, 58] on div "LOCATION NAME 5 Star Appliance Repair FROM PHONE [PHONE_NUMBER] TO PHONE [PHONE…" at bounding box center [442, 192] width 429 height 271
drag, startPoint x: 435, startPoint y: 251, endPoint x: 435, endPoint y: 265, distance: 14.4
click at [436, 251] on div "Select a reason" at bounding box center [443, 250] width 414 height 17
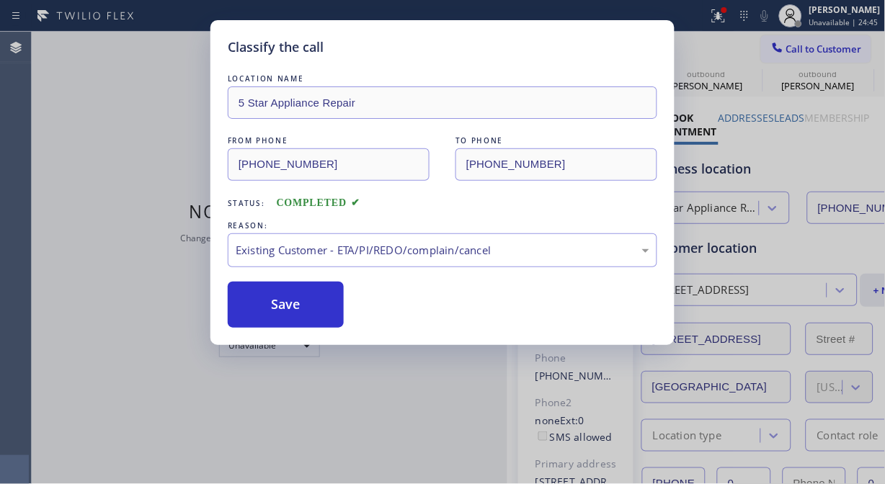
click at [458, 232] on div "REASON:" at bounding box center [442, 225] width 429 height 15
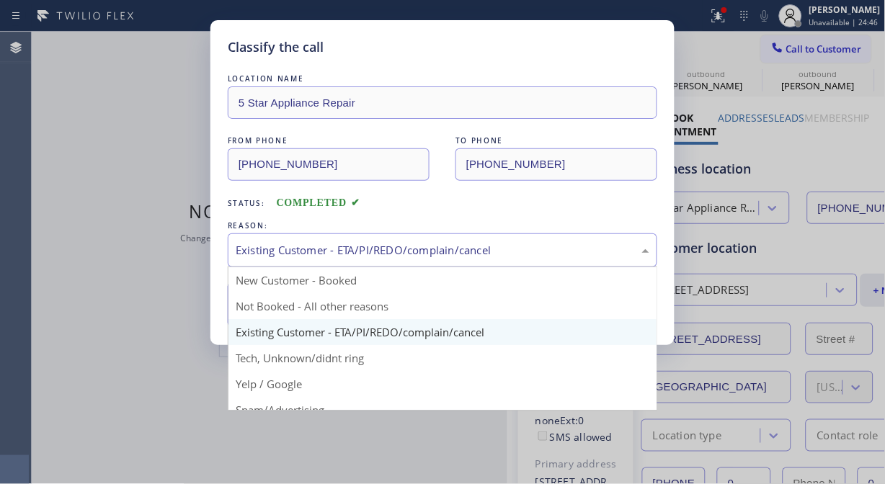
click at [460, 243] on div "Existing Customer - ETA/PI/REDO/complain/cancel" at bounding box center [443, 250] width 414 height 17
drag, startPoint x: 403, startPoint y: 333, endPoint x: 390, endPoint y: 332, distance: 13.7
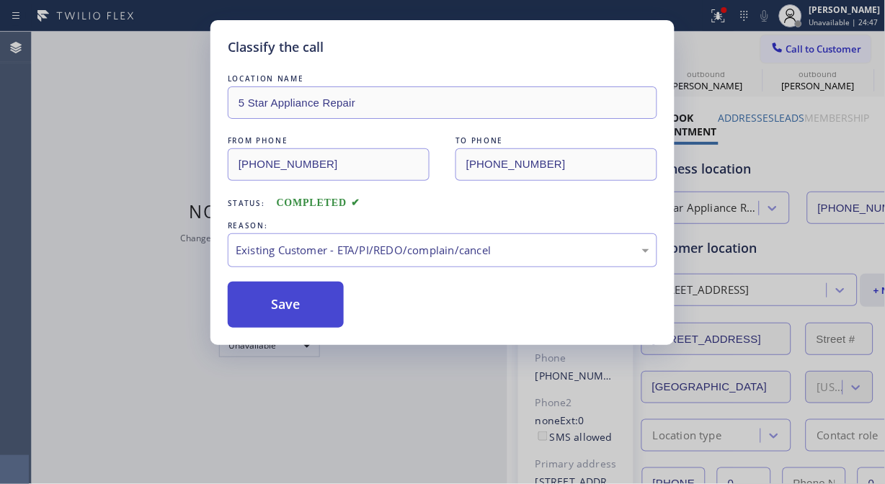
click at [297, 312] on button "Save" at bounding box center [286, 305] width 116 height 46
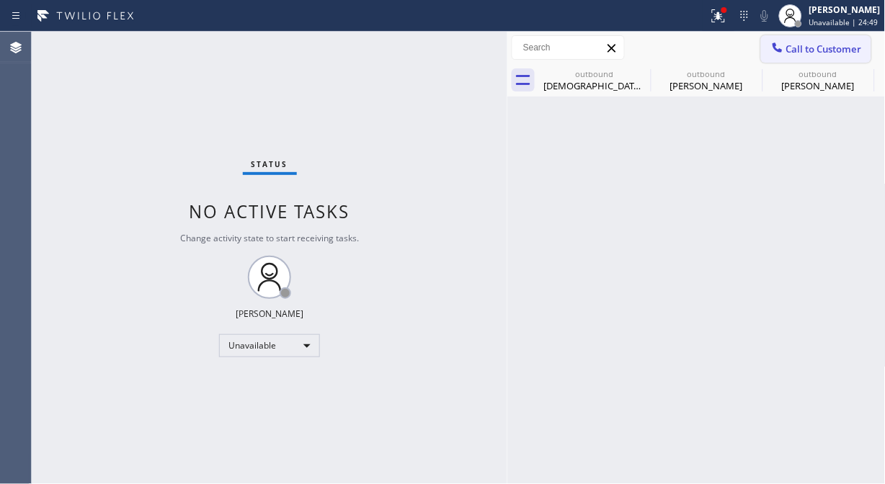
click at [814, 55] on button "Call to Customer" at bounding box center [816, 48] width 110 height 27
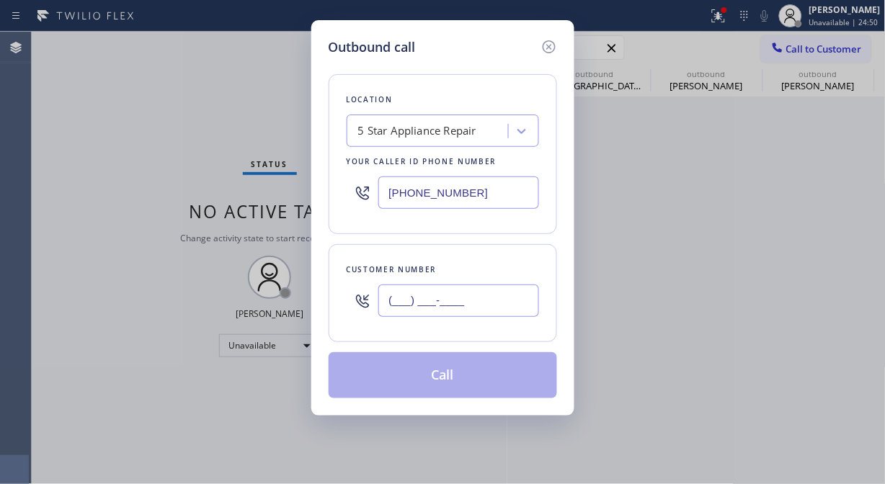
click at [477, 305] on input "(___) ___-____" at bounding box center [458, 301] width 161 height 32
paste input "619) 865-3048"
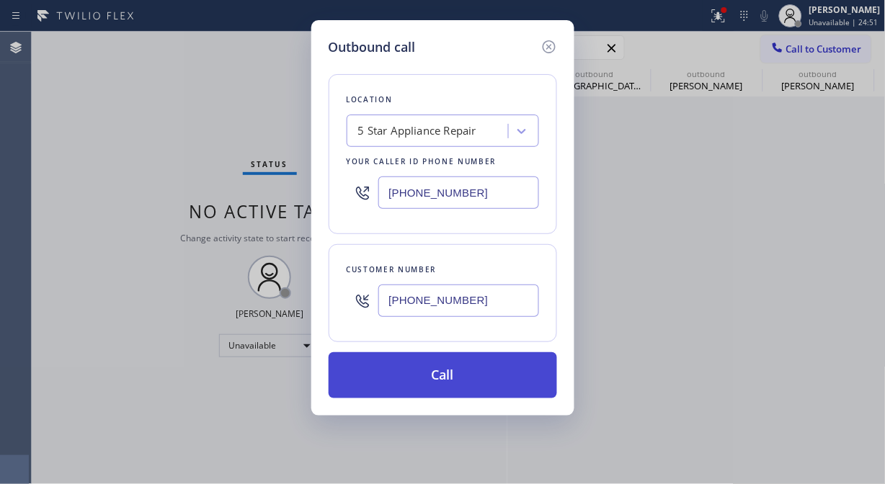
type input "[PHONE_NUMBER]"
click at [497, 384] on button "Call" at bounding box center [443, 375] width 228 height 46
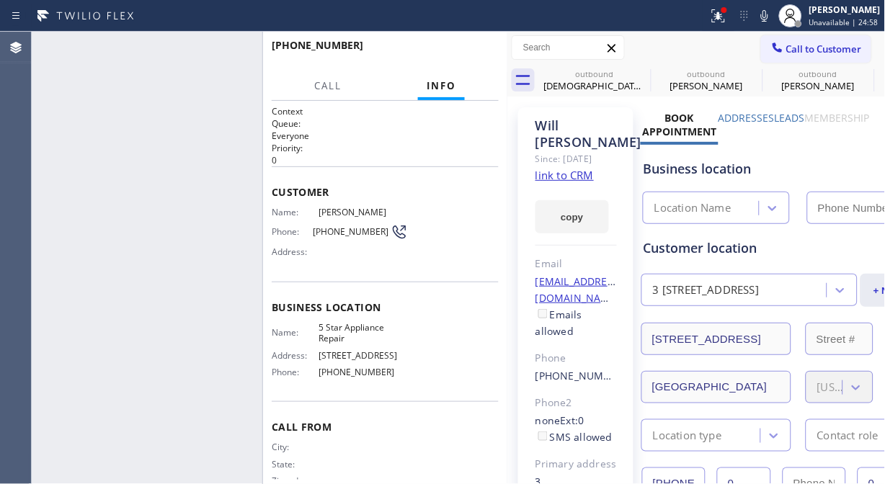
type input "[PHONE_NUMBER]"
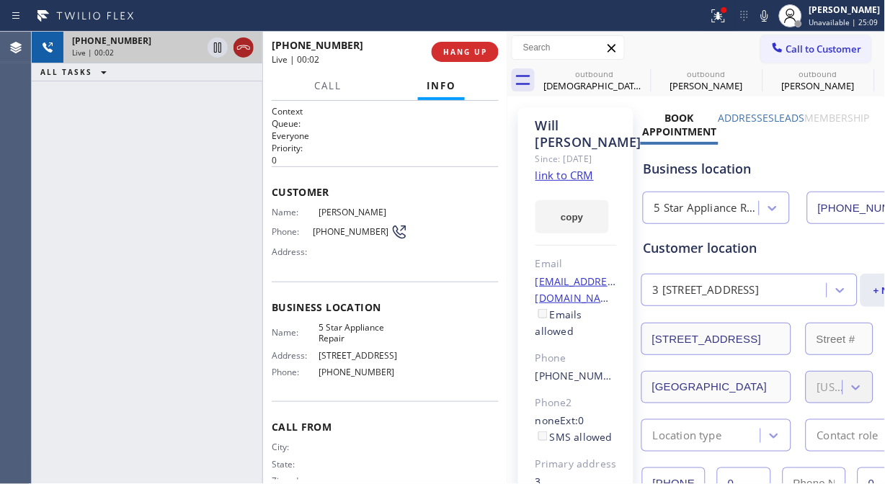
click at [238, 49] on icon at bounding box center [243, 47] width 17 height 17
click at [443, 45] on button "HANG UP" at bounding box center [465, 52] width 67 height 20
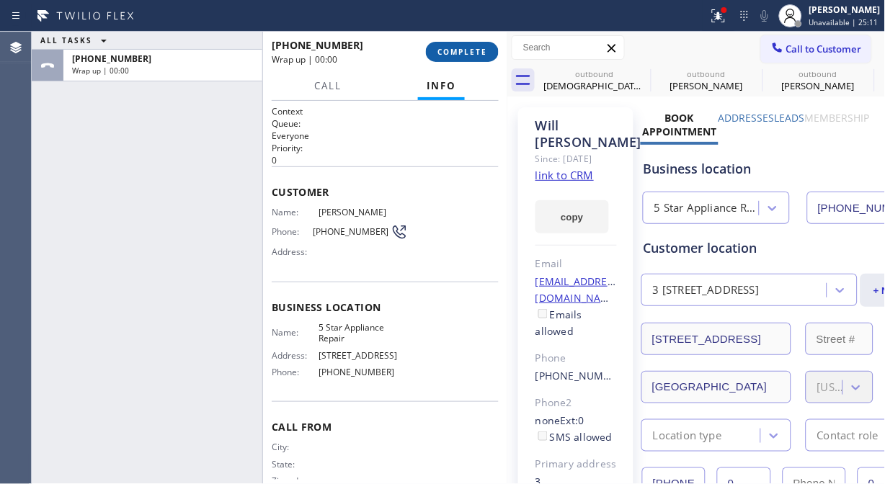
click at [461, 50] on span "COMPLETE" at bounding box center [462, 52] width 50 height 10
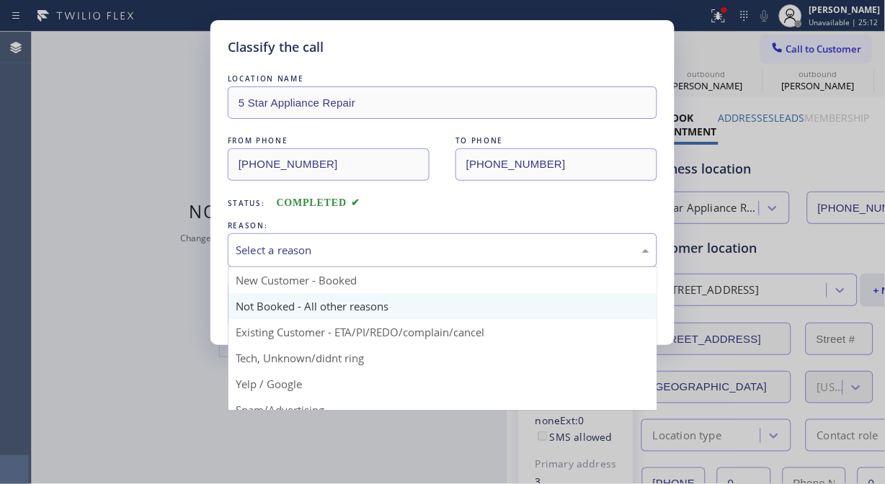
drag, startPoint x: 461, startPoint y: 252, endPoint x: 429, endPoint y: 313, distance: 68.7
click at [461, 254] on div "Select a reason" at bounding box center [443, 250] width 414 height 17
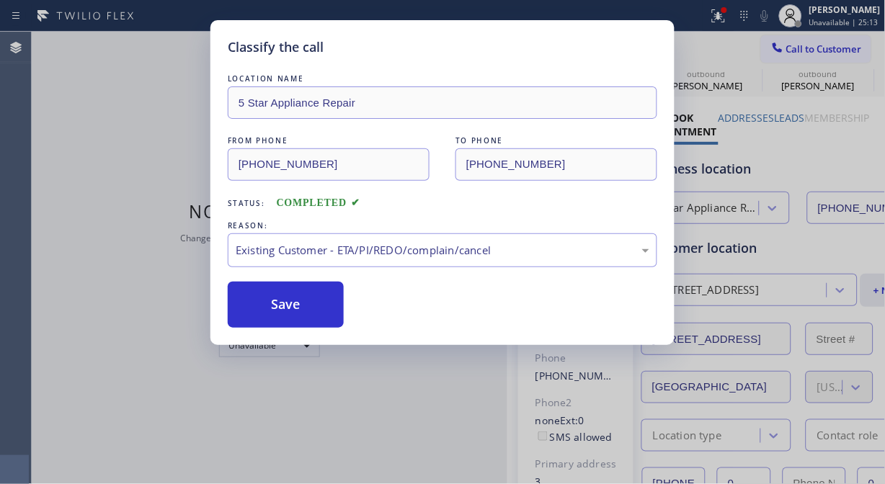
drag, startPoint x: 321, startPoint y: 306, endPoint x: 375, endPoint y: 334, distance: 60.6
click at [321, 305] on button "Save" at bounding box center [286, 305] width 116 height 46
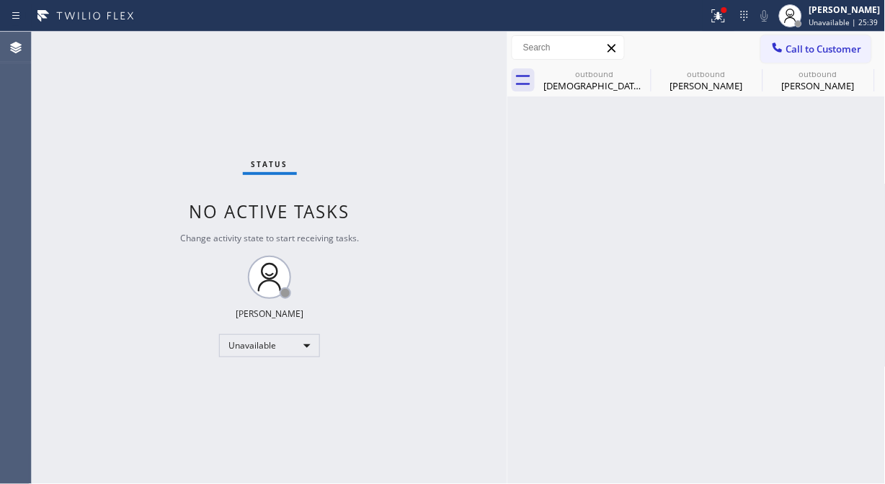
click at [55, 72] on div "Status No active tasks Change activity state to start receiving tasks. [PERSON_…" at bounding box center [270, 258] width 476 height 452
click at [806, 53] on span "Call to Customer" at bounding box center [824, 49] width 76 height 13
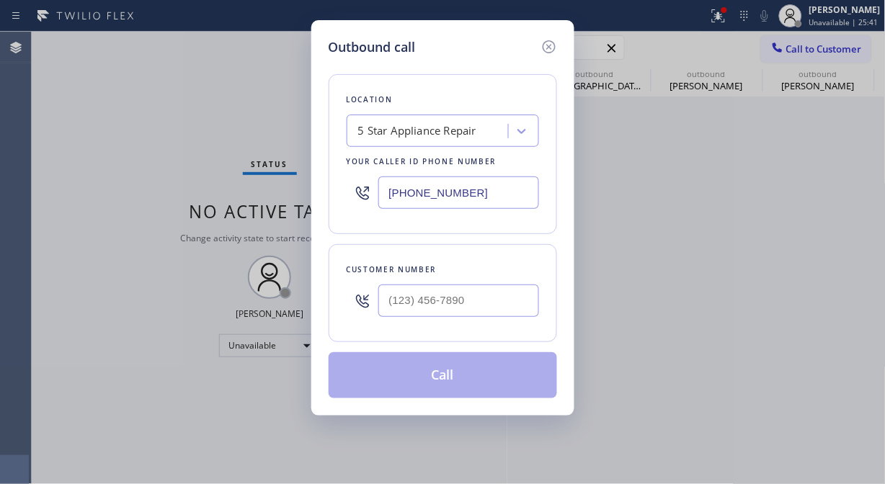
drag, startPoint x: 414, startPoint y: 282, endPoint x: 411, endPoint y: 296, distance: 13.9
click at [412, 293] on div at bounding box center [458, 300] width 161 height 47
click at [397, 307] on input "(___) ___-____" at bounding box center [458, 301] width 161 height 32
paste input "818) 634-3825"
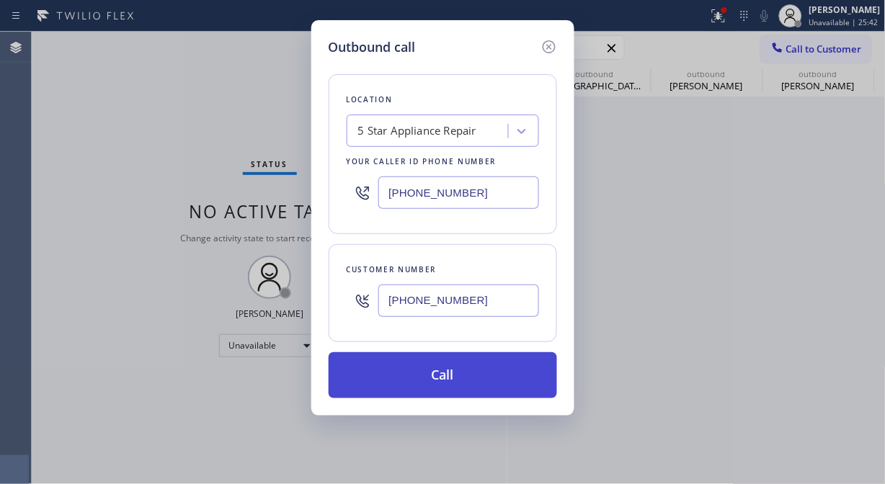
type input "[PHONE_NUMBER]"
click at [461, 376] on button "Call" at bounding box center [443, 375] width 228 height 46
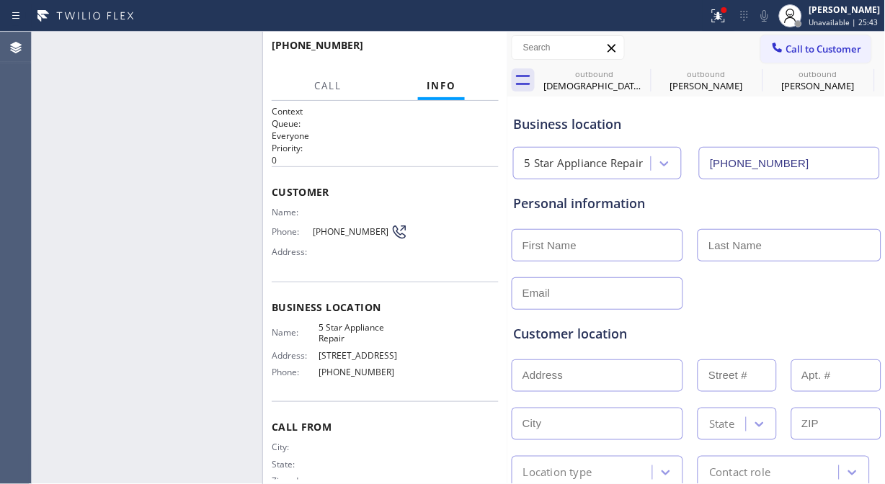
type input "[PHONE_NUMBER]"
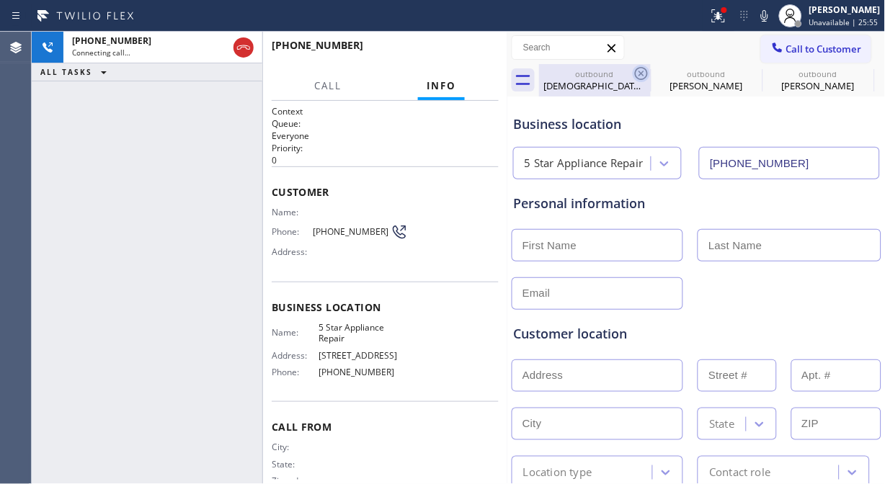
click at [642, 72] on icon at bounding box center [641, 73] width 17 height 17
click at [0, 0] on icon at bounding box center [0, 0] width 0 height 0
click at [720, 17] on icon at bounding box center [716, 14] width 9 height 10
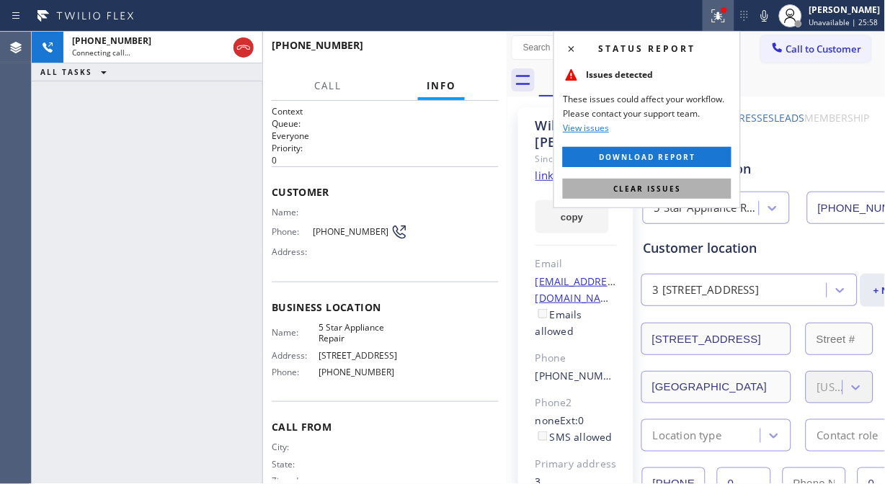
click at [657, 184] on span "Clear issues" at bounding box center [647, 189] width 68 height 10
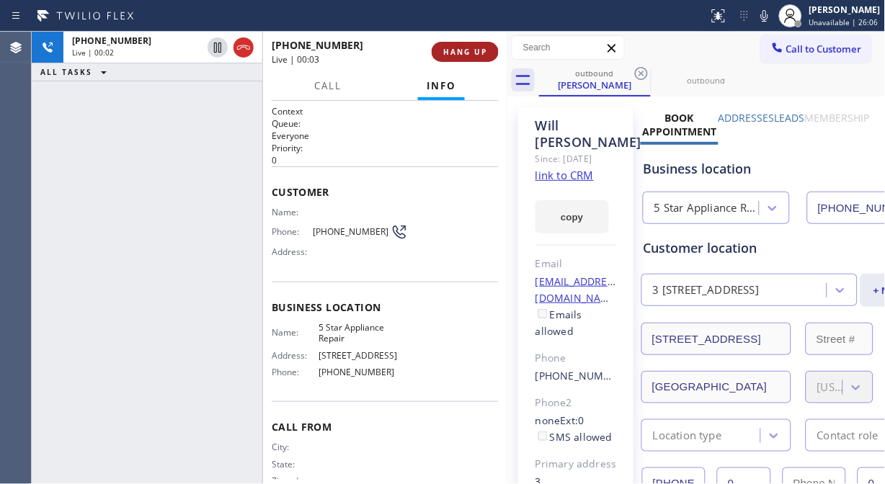
click at [463, 45] on button "HANG UP" at bounding box center [465, 52] width 67 height 20
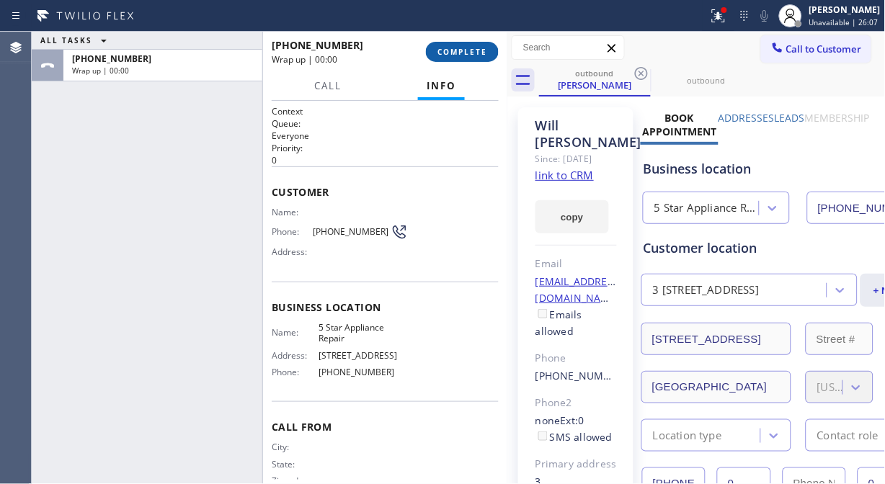
click at [463, 45] on button "COMPLETE" at bounding box center [462, 52] width 73 height 20
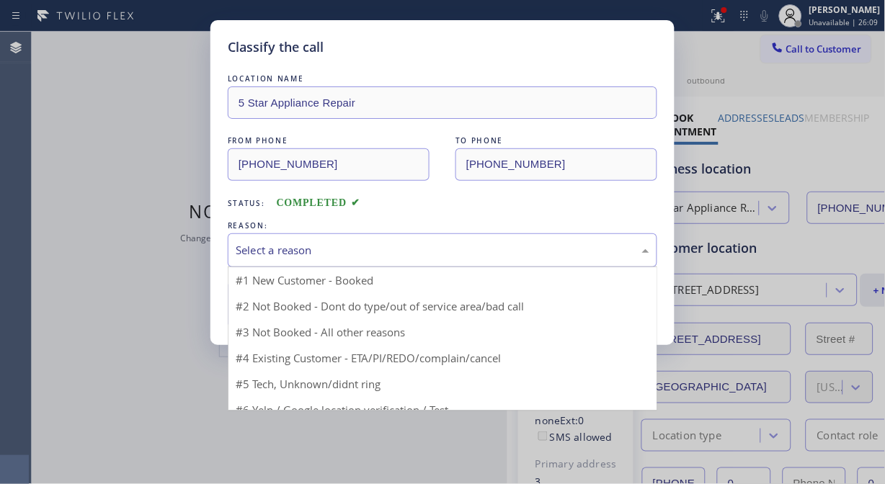
click at [419, 267] on div "Select a reason #1 New Customer - Booked #2 Not Booked - Dont do type/out of se…" at bounding box center [442, 250] width 429 height 34
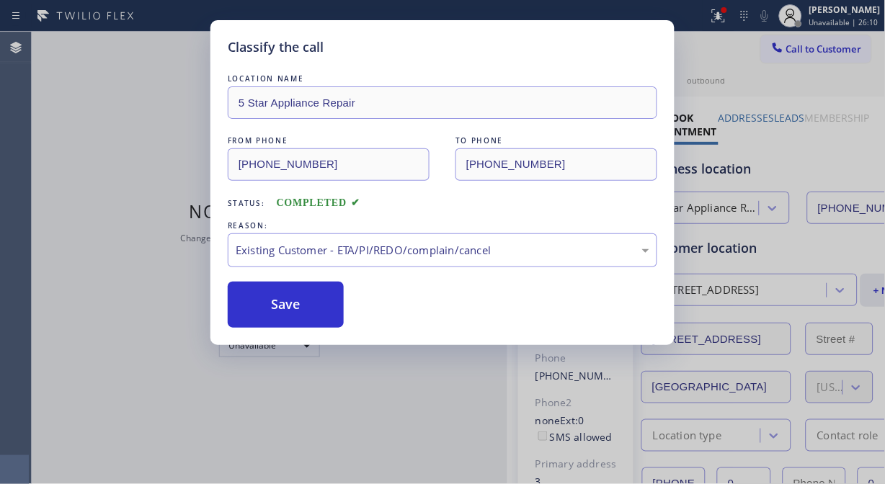
drag, startPoint x: 295, startPoint y: 318, endPoint x: 604, endPoint y: 228, distance: 321.5
click at [299, 318] on button "Save" at bounding box center [286, 305] width 116 height 46
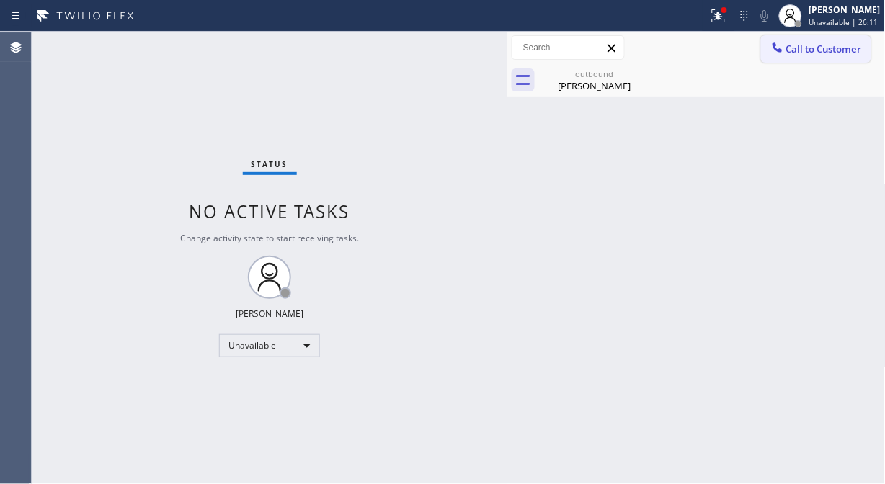
click at [803, 43] on span "Call to Customer" at bounding box center [824, 49] width 76 height 13
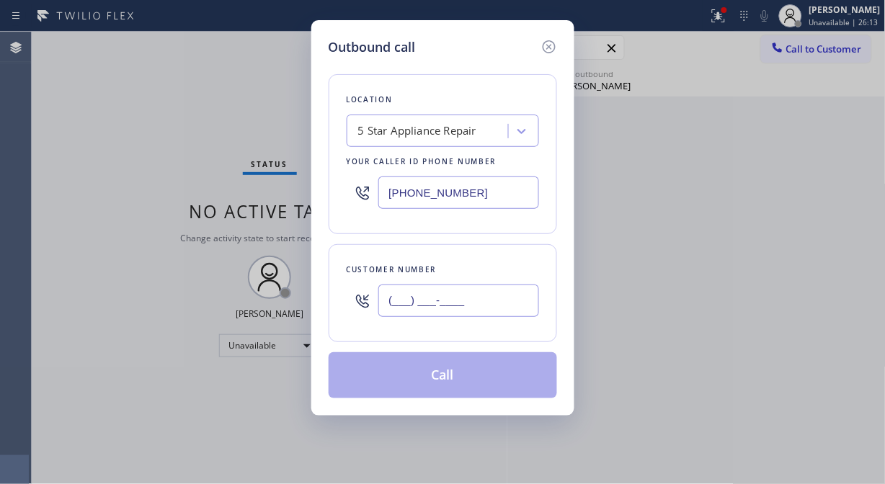
click at [387, 301] on input "(___) ___-____" at bounding box center [458, 301] width 161 height 32
paste input "818) 370-1300"
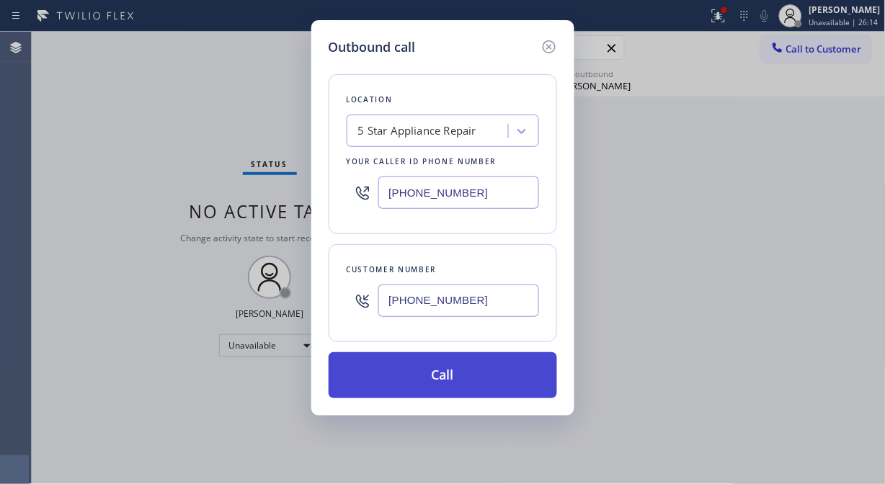
type input "[PHONE_NUMBER]"
click at [432, 377] on button "Call" at bounding box center [443, 375] width 228 height 46
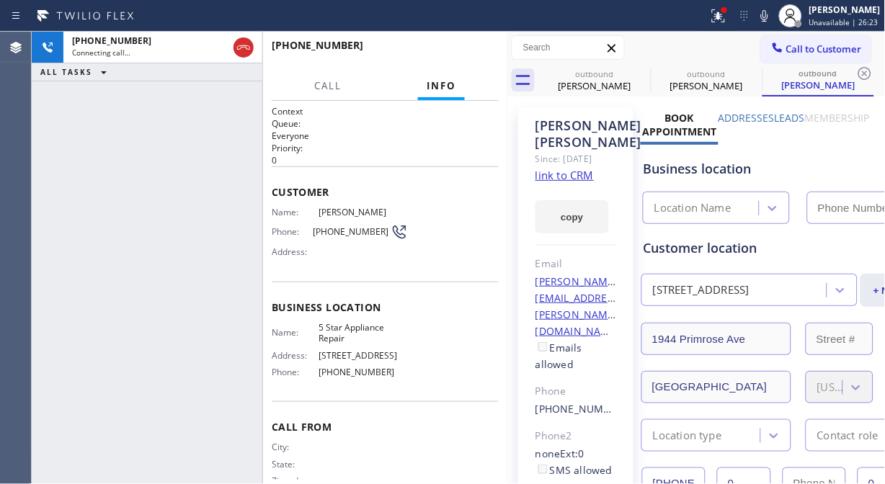
type input "[PHONE_NUMBER]"
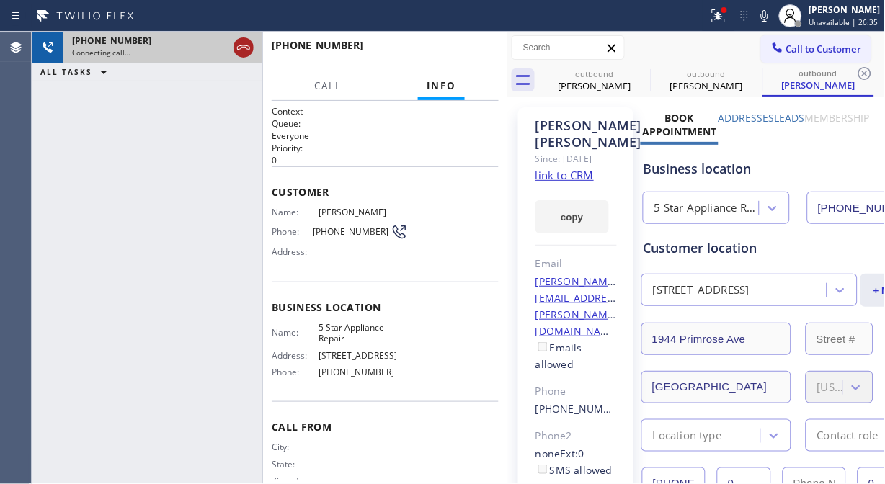
click at [246, 48] on icon at bounding box center [243, 47] width 17 height 17
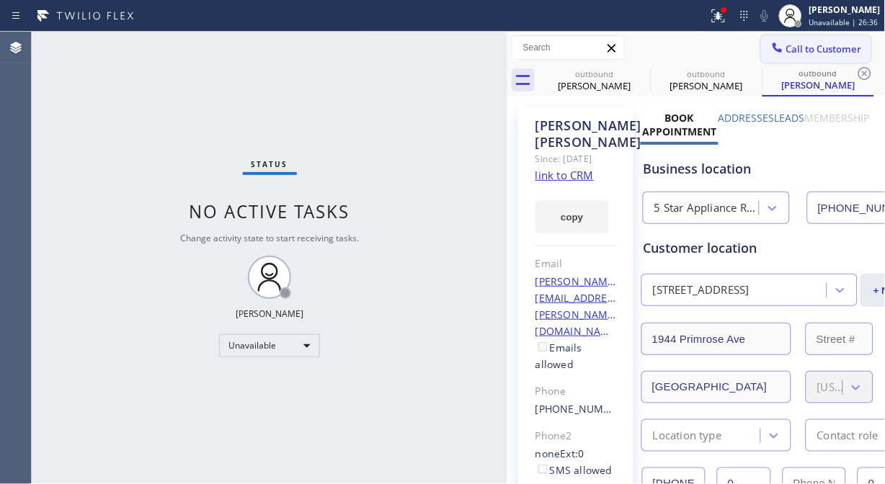
click at [786, 46] on span "Call to Customer" at bounding box center [824, 49] width 76 height 13
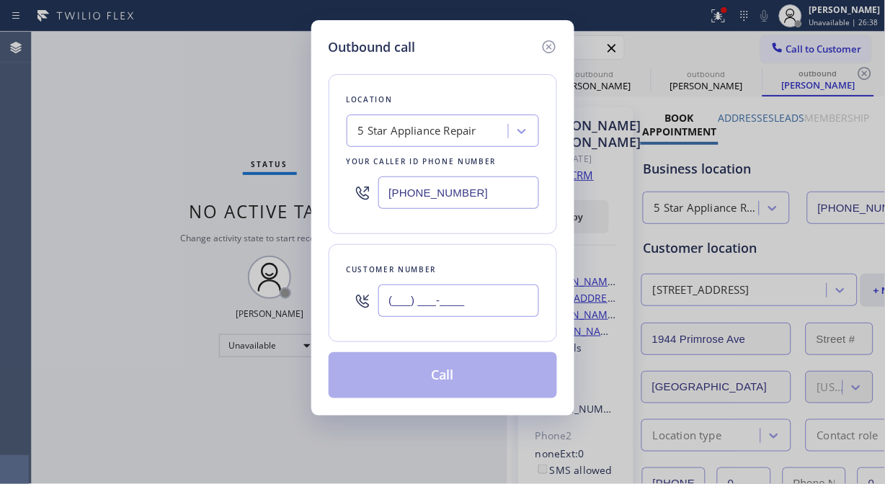
click at [380, 297] on input "(___) ___-____" at bounding box center [458, 301] width 161 height 32
paste input "818) 288-0571"
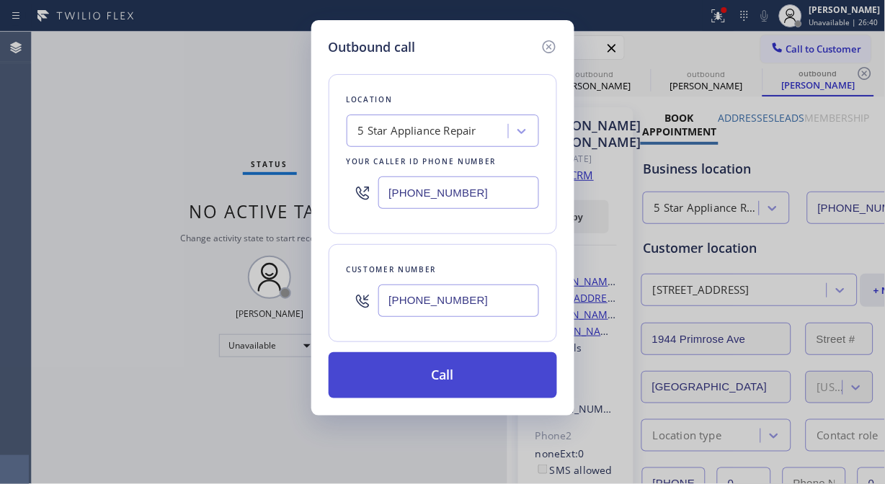
type input "[PHONE_NUMBER]"
drag, startPoint x: 445, startPoint y: 383, endPoint x: 464, endPoint y: 372, distance: 22.0
click at [447, 383] on button "Call" at bounding box center [443, 375] width 228 height 46
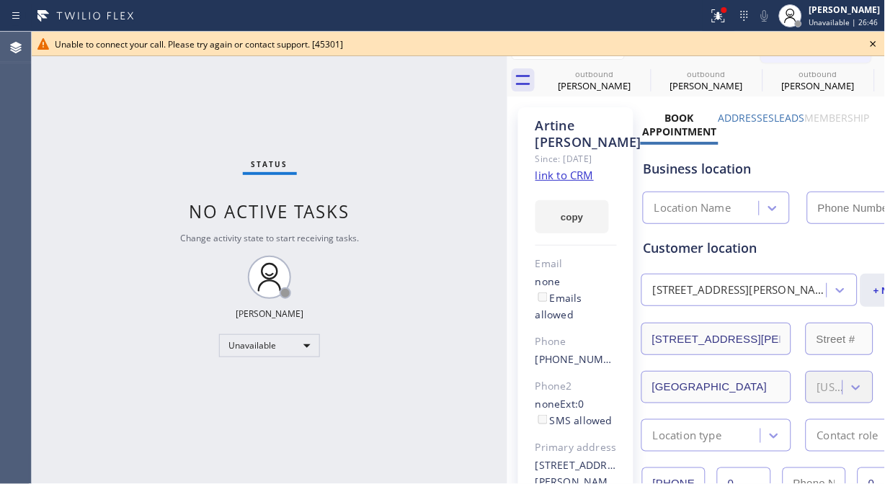
type input "[PHONE_NUMBER]"
click at [884, 42] on div "Unable to connect your call. Please try again or contact support. [45301]" at bounding box center [458, 44] width 853 height 24
click at [878, 40] on icon at bounding box center [873, 43] width 17 height 17
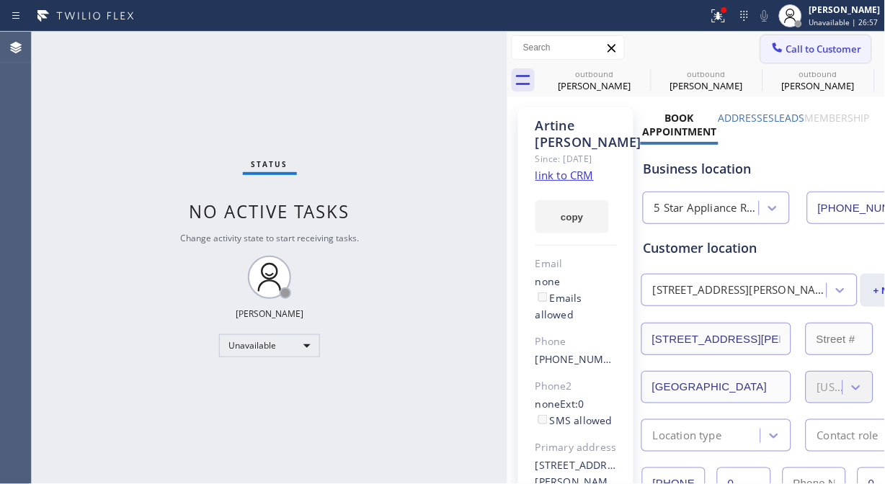
click at [836, 53] on span "Call to Customer" at bounding box center [824, 49] width 76 height 13
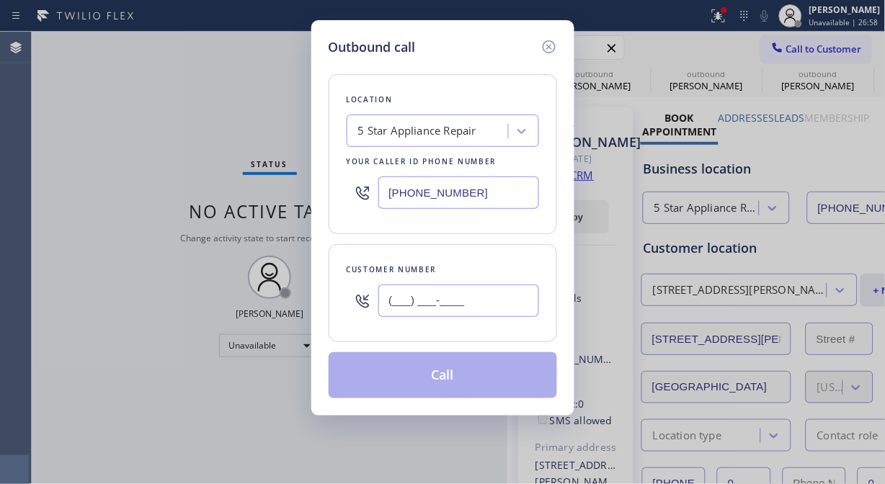
click at [503, 298] on input "(___) ___-____" at bounding box center [458, 301] width 161 height 32
paste input "206) 715-6885"
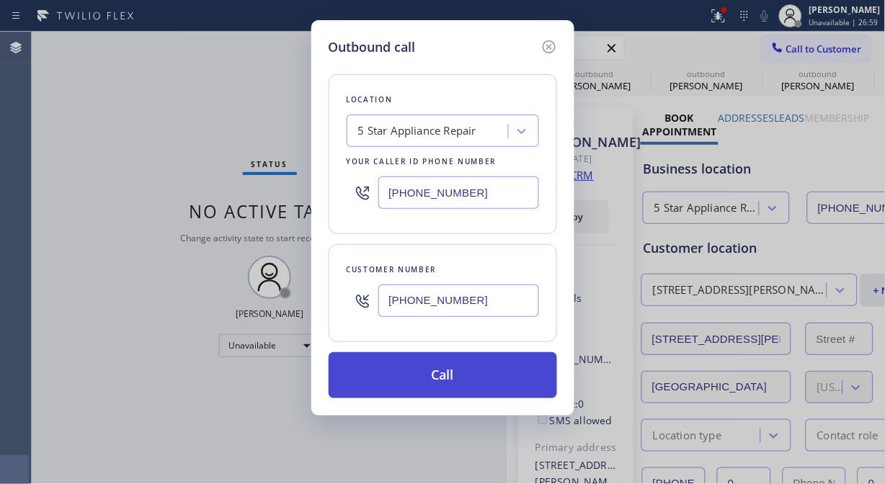
type input "[PHONE_NUMBER]"
click at [493, 376] on button "Call" at bounding box center [443, 375] width 228 height 46
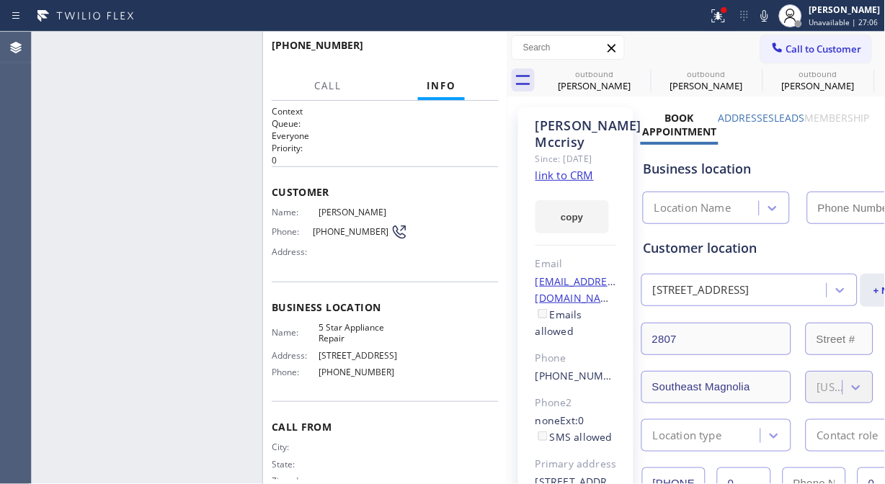
type input "[PHONE_NUMBER]"
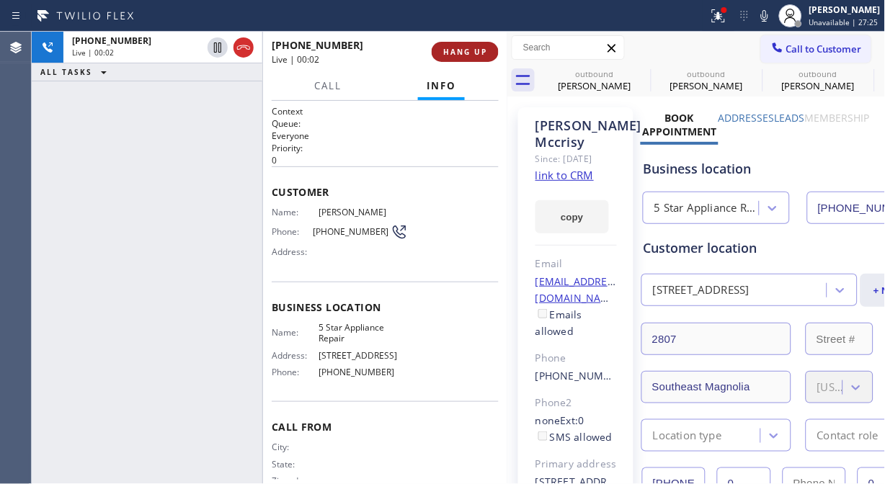
click at [457, 45] on button "HANG UP" at bounding box center [465, 52] width 67 height 20
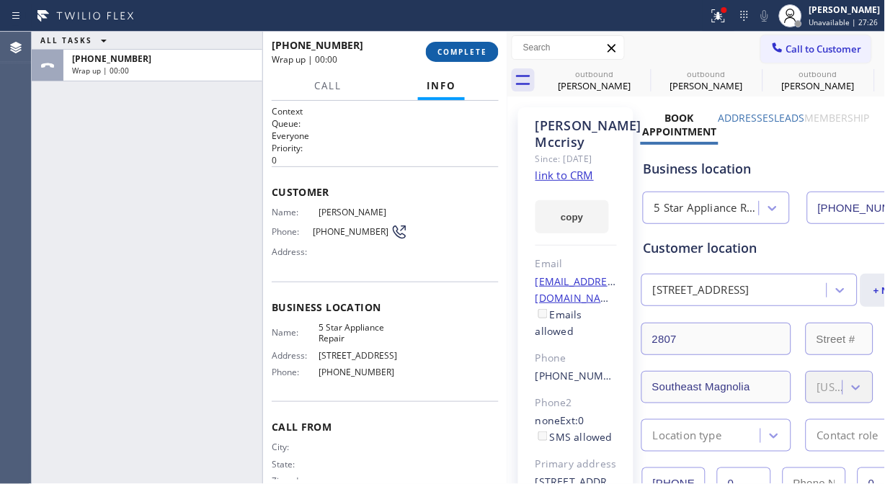
click at [458, 45] on button "COMPLETE" at bounding box center [462, 52] width 73 height 20
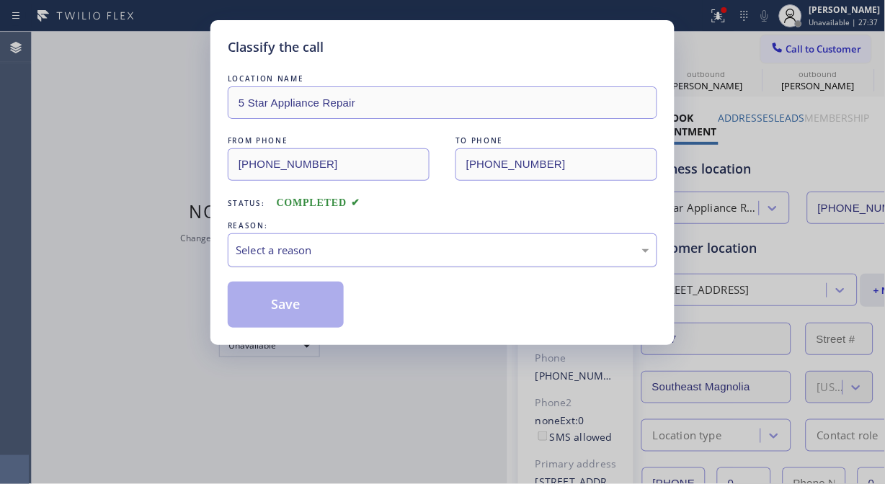
click at [385, 254] on div "Select a reason" at bounding box center [443, 250] width 414 height 17
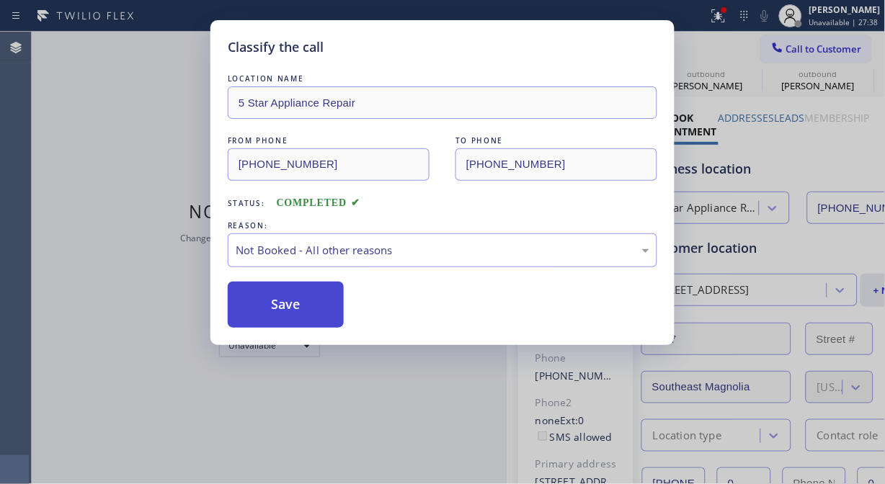
click at [321, 303] on button "Save" at bounding box center [286, 305] width 116 height 46
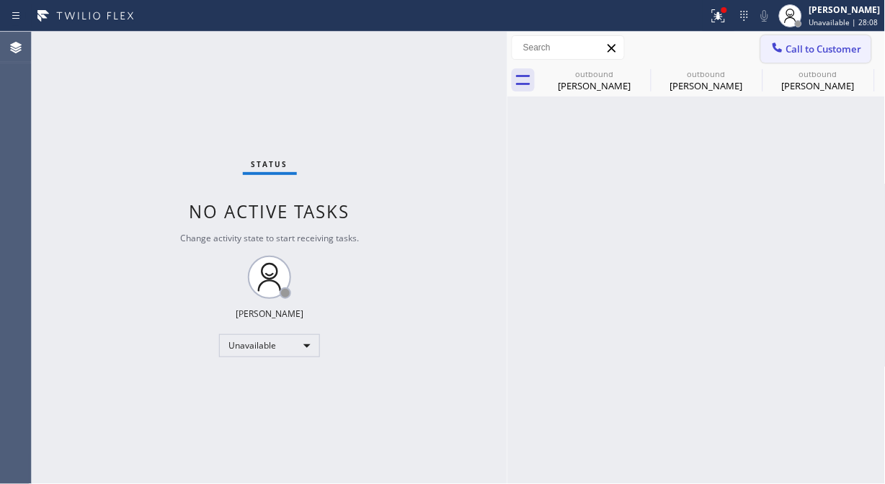
click at [824, 47] on span "Call to Customer" at bounding box center [824, 49] width 76 height 13
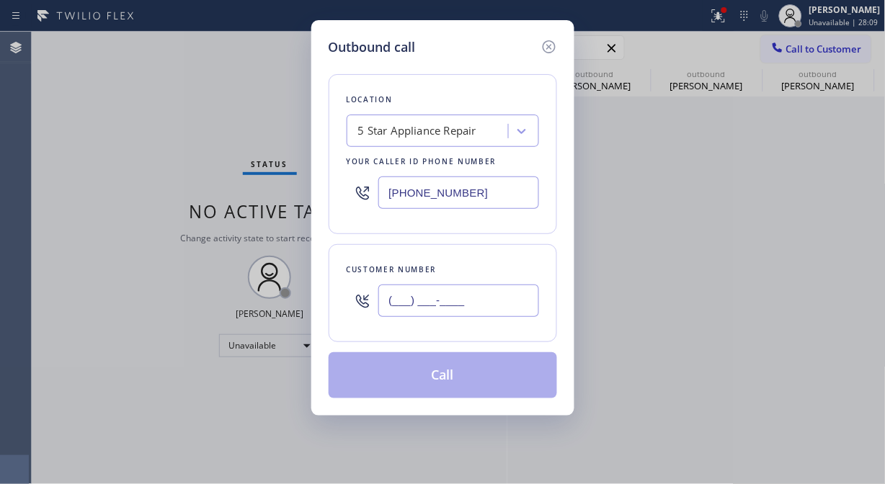
click at [405, 305] on input "(___) ___-____" at bounding box center [458, 301] width 161 height 32
paste input "917) 564-3572"
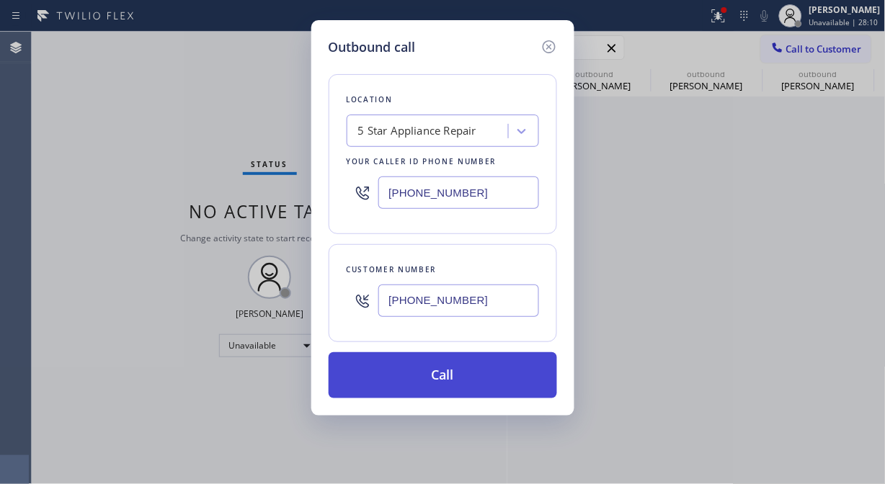
type input "[PHONE_NUMBER]"
click at [419, 378] on button "Call" at bounding box center [443, 375] width 228 height 46
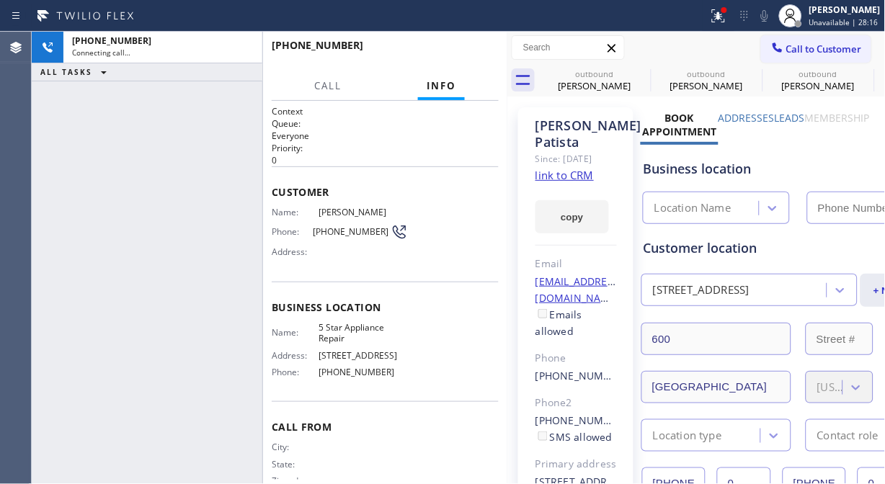
type input "[PHONE_NUMBER]"
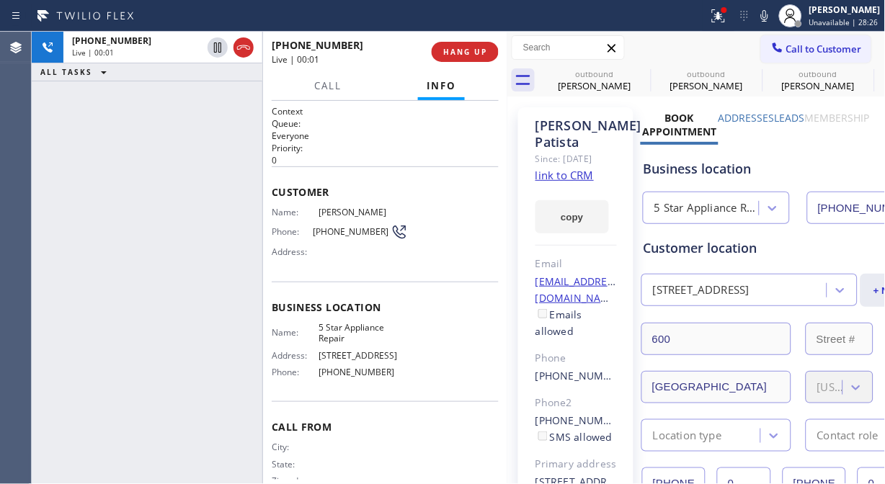
click at [451, 38] on div "[PHONE_NUMBER] Live | 00:01 HANG UP" at bounding box center [385, 51] width 227 height 37
drag, startPoint x: 456, startPoint y: 45, endPoint x: 460, endPoint y: 53, distance: 9.4
click at [458, 49] on button "HANG UP" at bounding box center [465, 52] width 67 height 20
click at [462, 53] on span "HANG UP" at bounding box center [465, 52] width 44 height 10
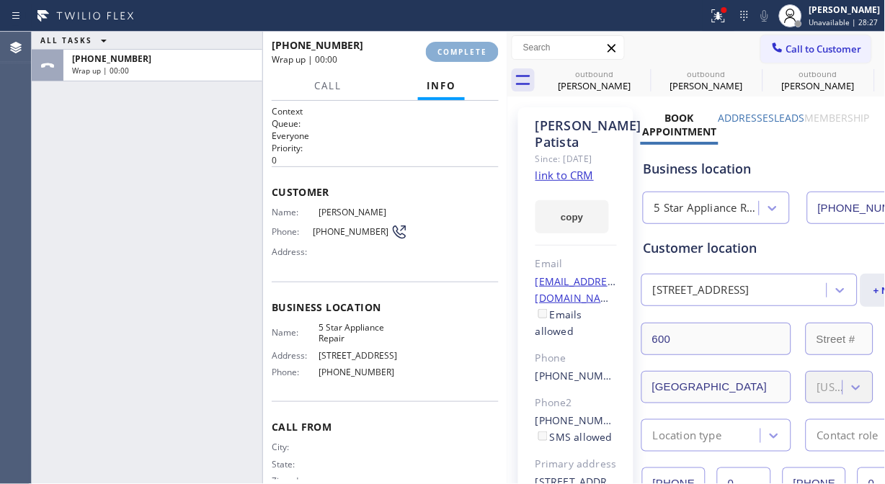
click at [462, 53] on span "COMPLETE" at bounding box center [462, 52] width 50 height 10
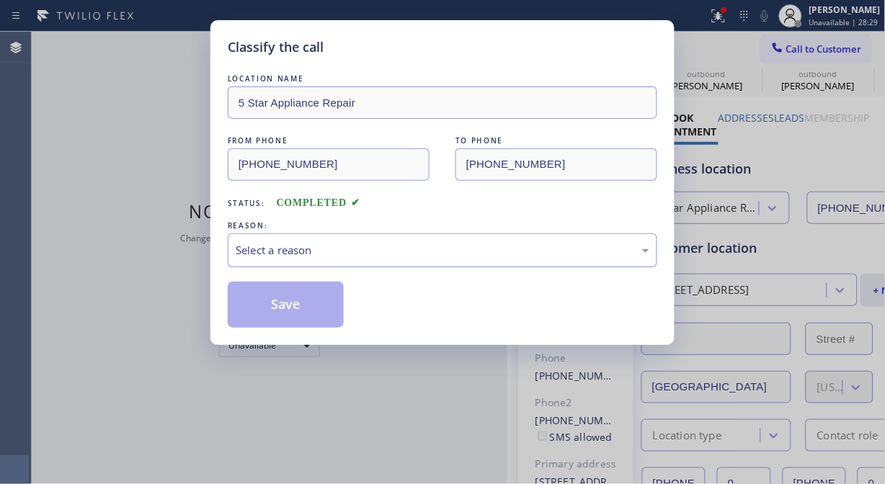
click at [465, 260] on div "Select a reason" at bounding box center [442, 250] width 429 height 34
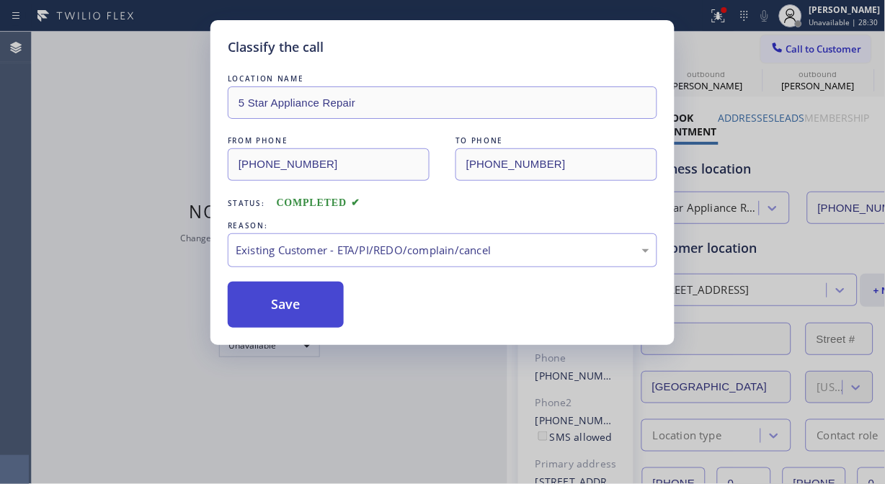
click at [305, 313] on button "Save" at bounding box center [286, 305] width 116 height 46
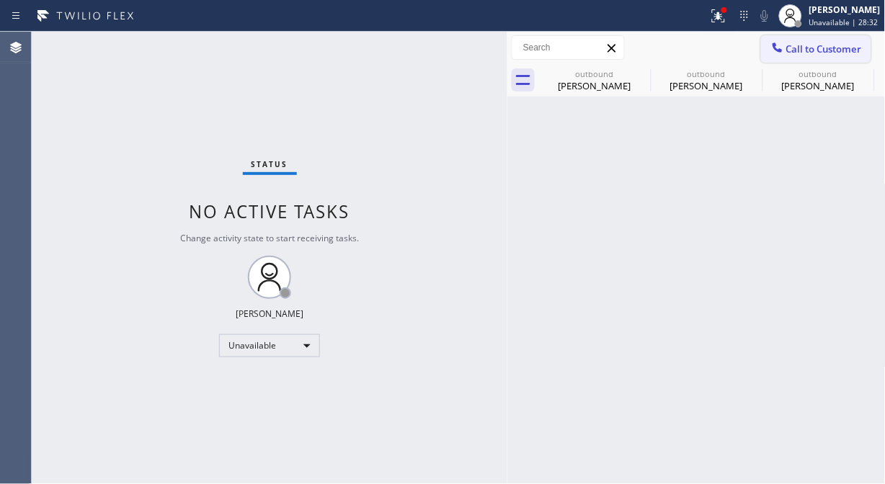
click at [787, 47] on span "Call to Customer" at bounding box center [824, 49] width 76 height 13
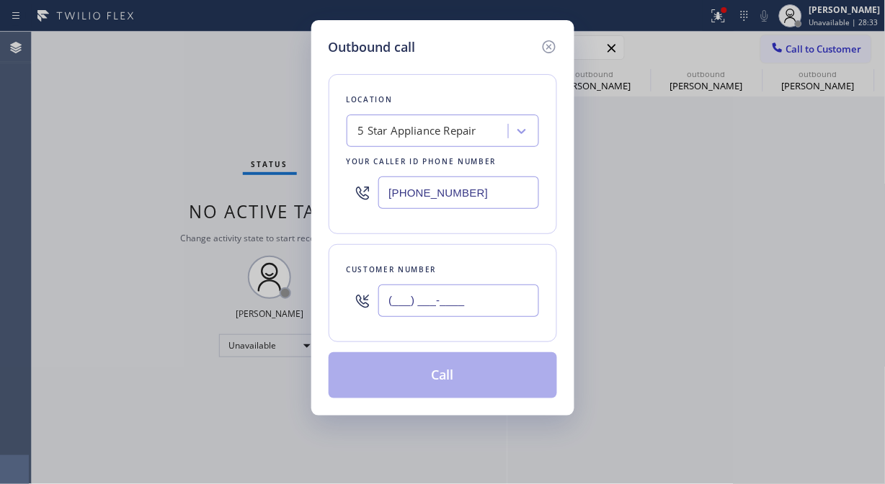
click at [470, 308] on input "(___) ___-____" at bounding box center [458, 301] width 161 height 32
paste input "909) 556-5657"
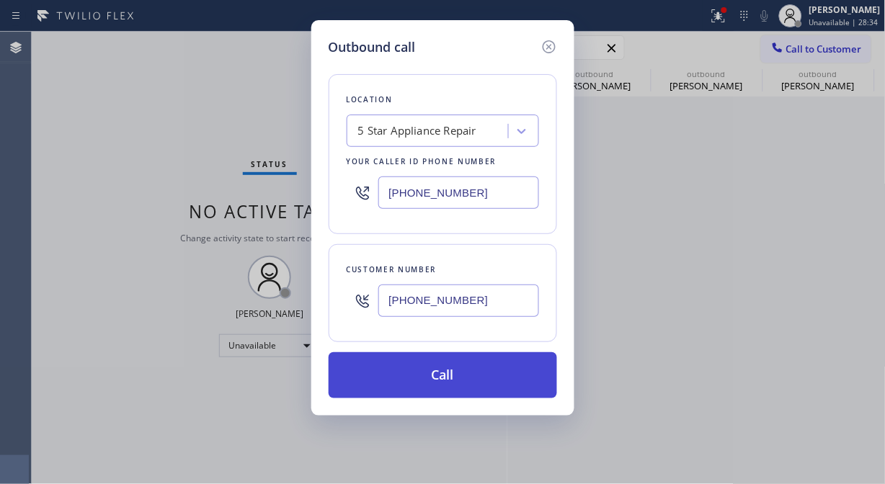
type input "[PHONE_NUMBER]"
click at [522, 383] on button "Call" at bounding box center [443, 375] width 228 height 46
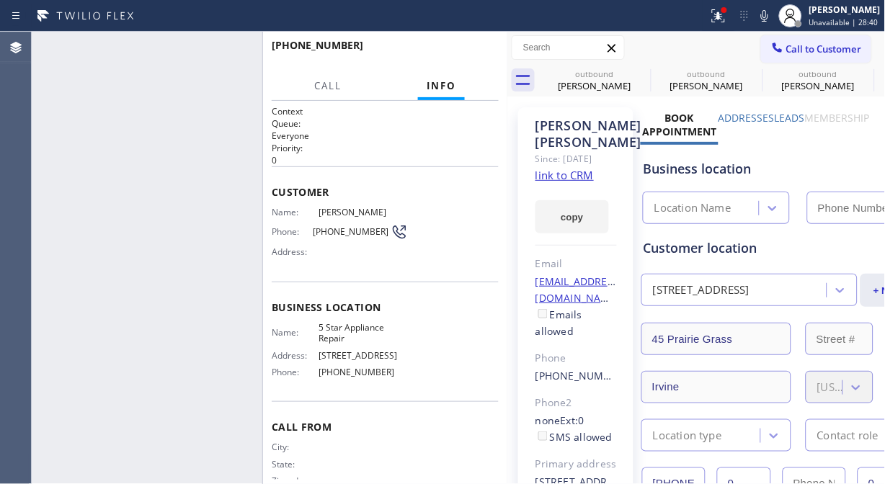
type input "[PHONE_NUMBER]"
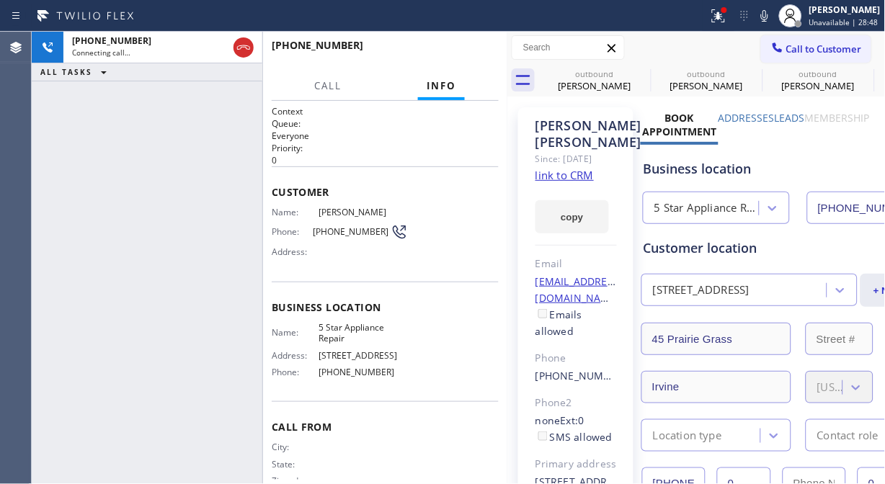
drag, startPoint x: 645, startPoint y: 74, endPoint x: 422, endPoint y: 30, distance: 226.9
click at [0, 0] on icon at bounding box center [0, 0] width 0 height 0
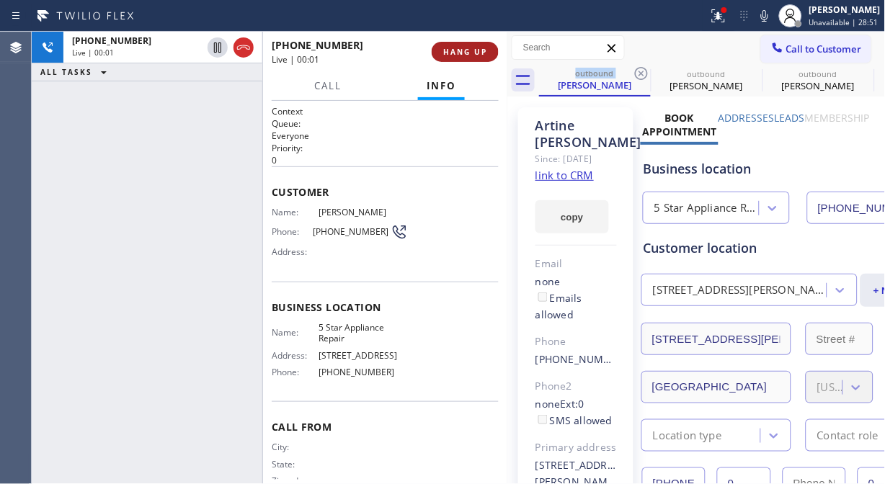
click at [478, 55] on span "HANG UP" at bounding box center [465, 52] width 44 height 10
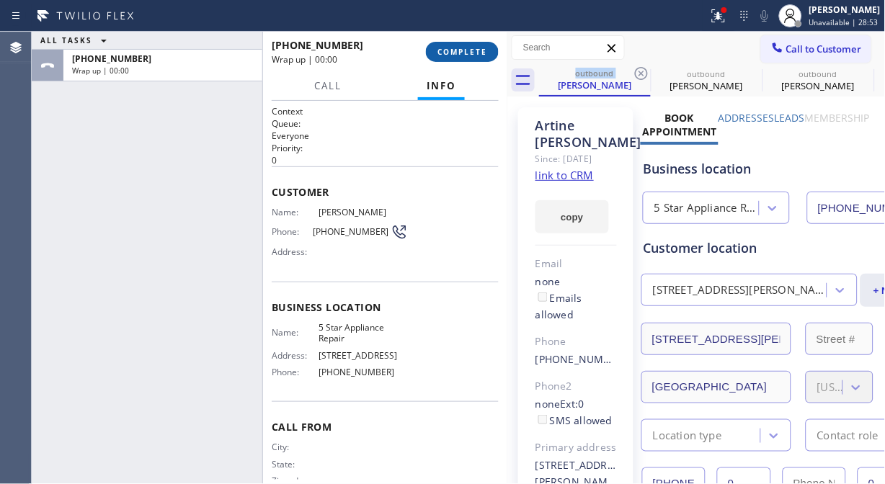
click at [478, 55] on span "COMPLETE" at bounding box center [462, 52] width 50 height 10
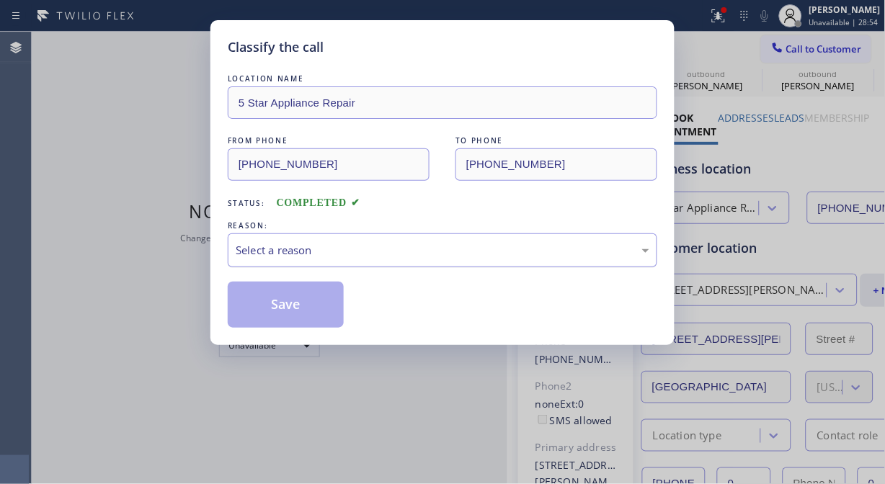
click at [427, 254] on div "Select a reason" at bounding box center [443, 250] width 414 height 17
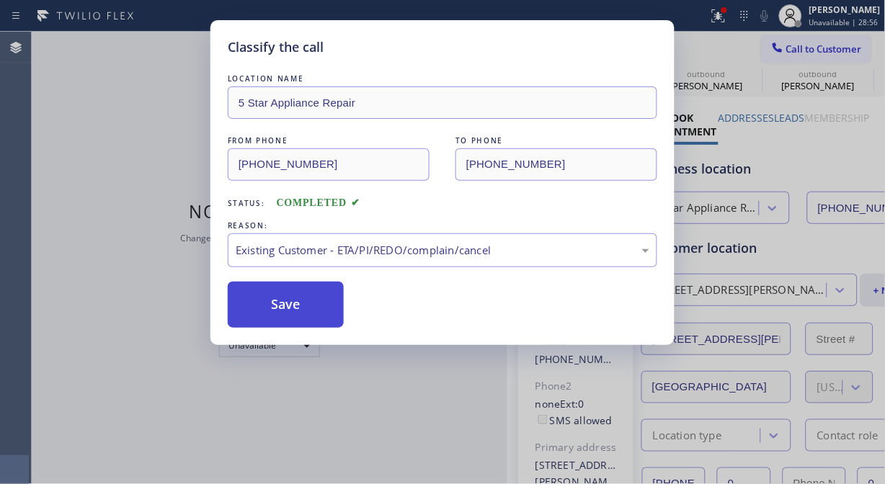
click at [290, 296] on button "Save" at bounding box center [286, 305] width 116 height 46
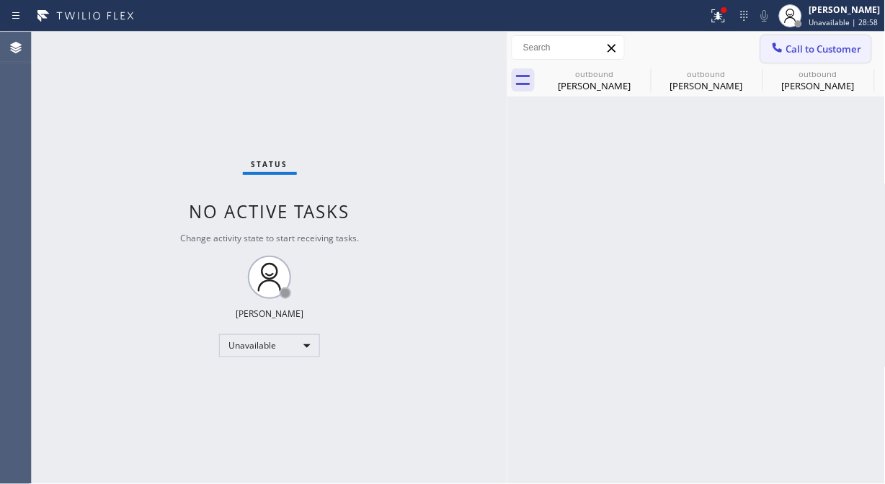
click at [787, 50] on span "Call to Customer" at bounding box center [824, 49] width 76 height 13
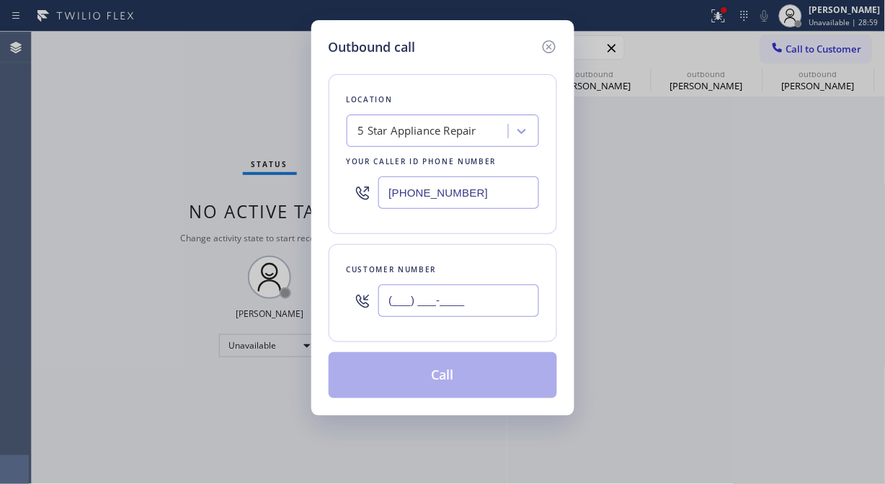
click at [427, 298] on input "(___) ___-____" at bounding box center [458, 301] width 161 height 32
paste input "949) 633-7780"
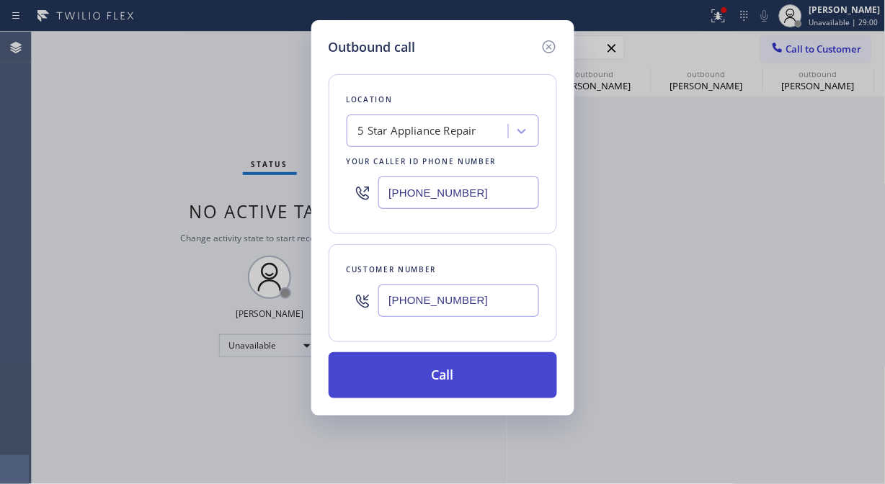
type input "[PHONE_NUMBER]"
click at [472, 385] on button "Call" at bounding box center [443, 375] width 228 height 46
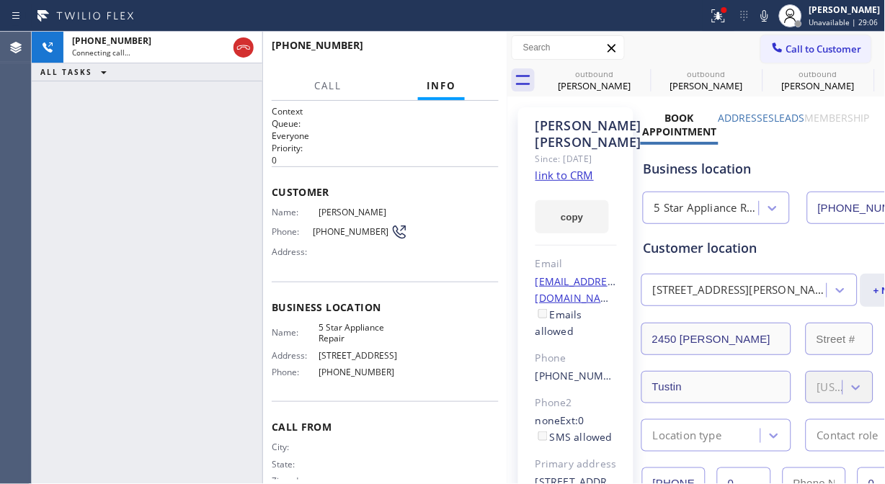
type input "[PHONE_NUMBER]"
click at [474, 47] on span "HANG UP" at bounding box center [465, 52] width 44 height 10
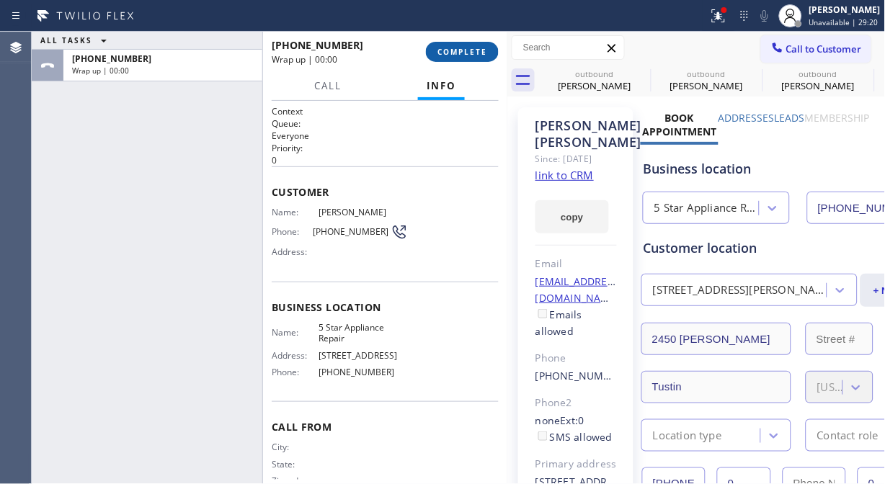
click at [474, 47] on span "COMPLETE" at bounding box center [462, 52] width 50 height 10
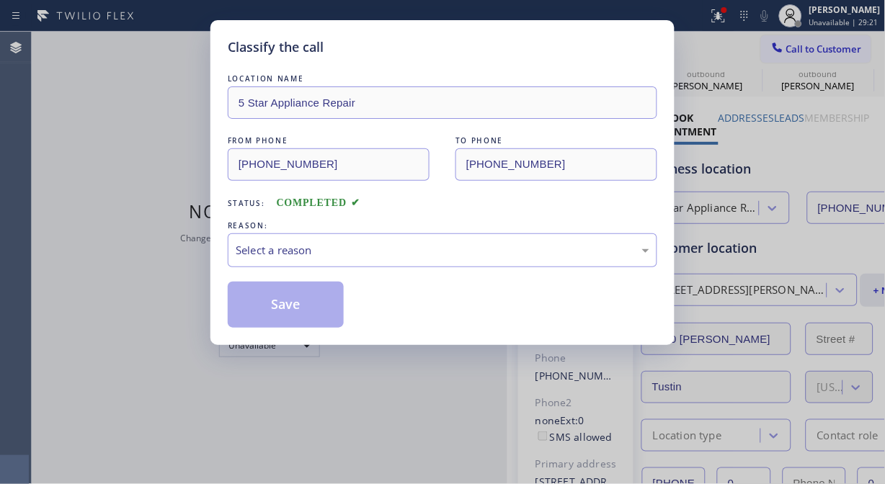
click at [422, 272] on div "LOCATION NAME 5 Star Appliance Repair FROM PHONE [PHONE_NUMBER] TO PHONE [PHONE…" at bounding box center [442, 199] width 429 height 256
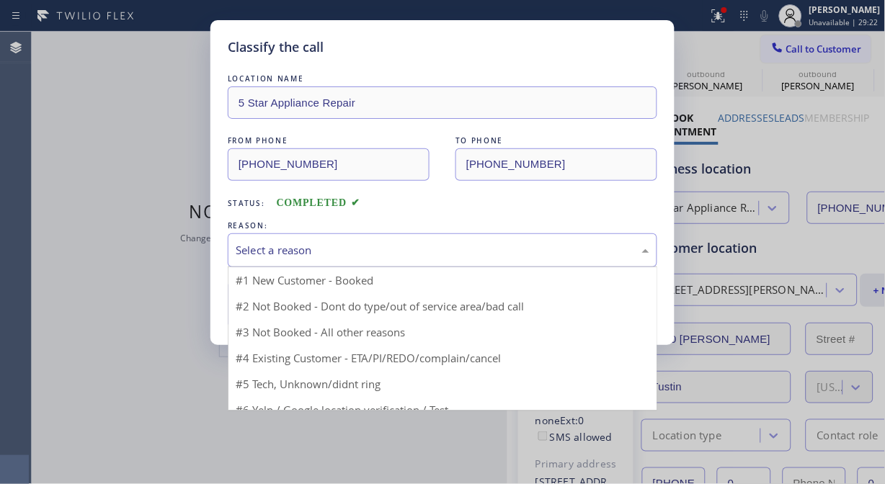
drag, startPoint x: 421, startPoint y: 253, endPoint x: 403, endPoint y: 323, distance: 72.0
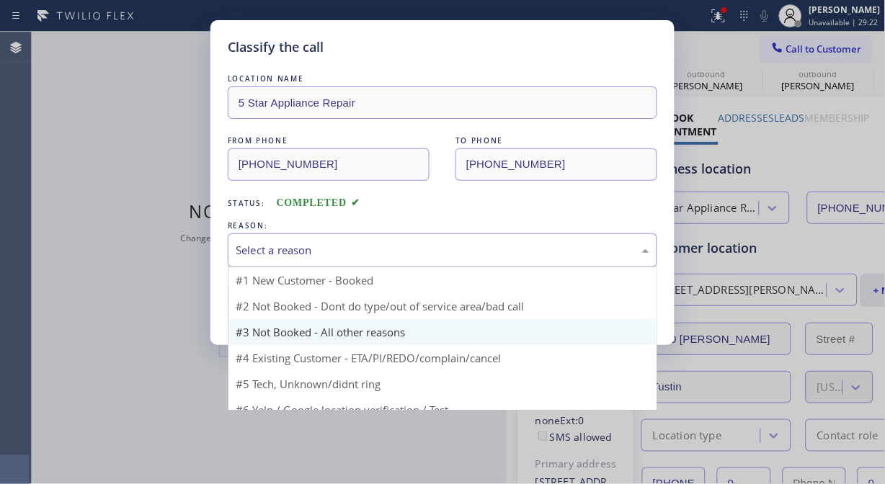
click at [421, 256] on div "Select a reason" at bounding box center [443, 250] width 414 height 17
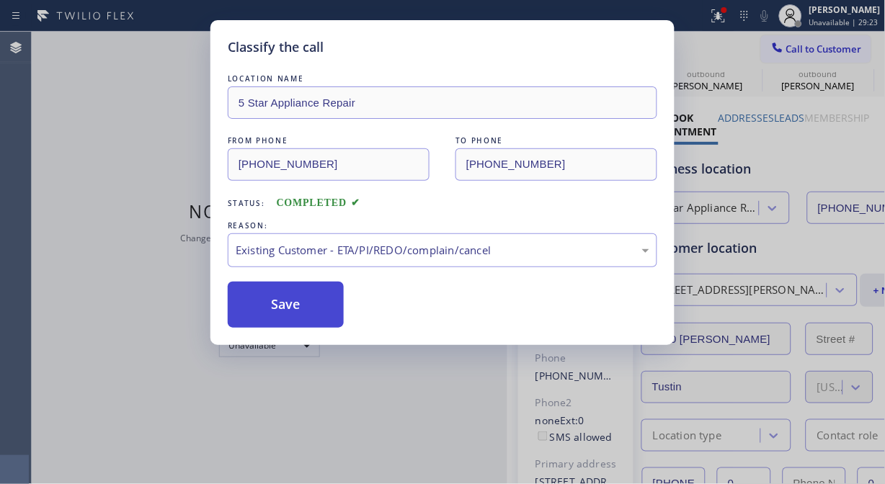
click at [292, 313] on button "Save" at bounding box center [286, 305] width 116 height 46
click at [785, 48] on div at bounding box center [777, 48] width 17 height 17
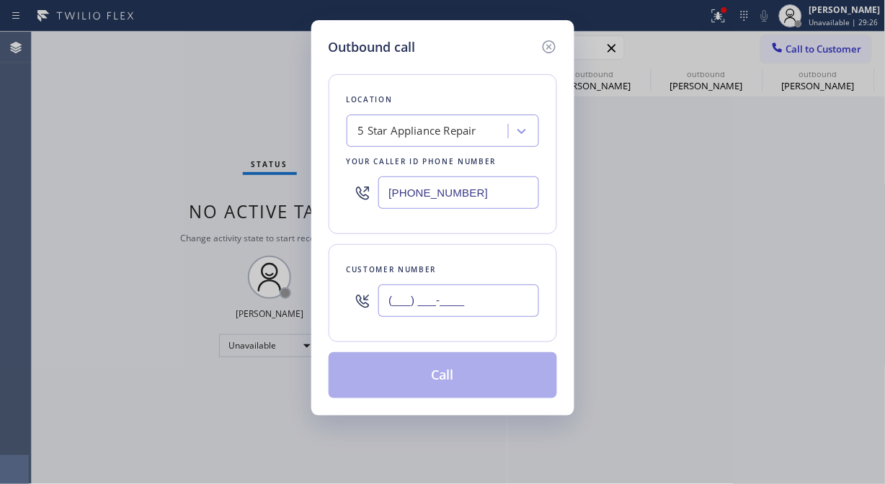
click at [414, 313] on input "(___) ___-____" at bounding box center [458, 301] width 161 height 32
paste input "424) 832-4665"
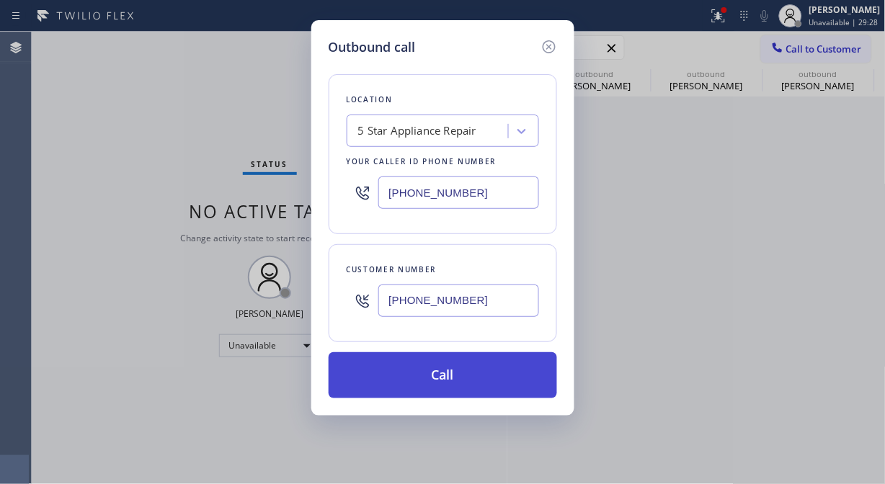
type input "[PHONE_NUMBER]"
click at [463, 365] on button "Call" at bounding box center [443, 375] width 228 height 46
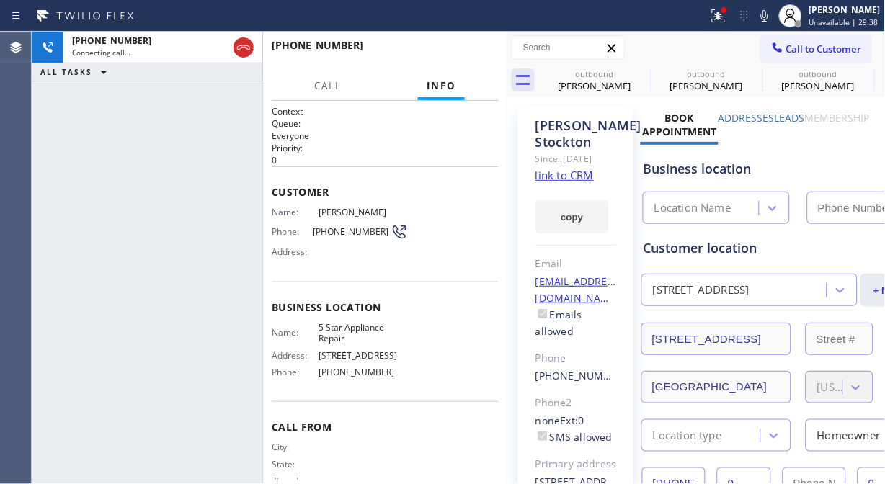
type input "[PHONE_NUMBER]"
click at [483, 55] on span "HANG UP" at bounding box center [465, 52] width 44 height 10
click at [483, 54] on span "HANG UP" at bounding box center [465, 52] width 44 height 10
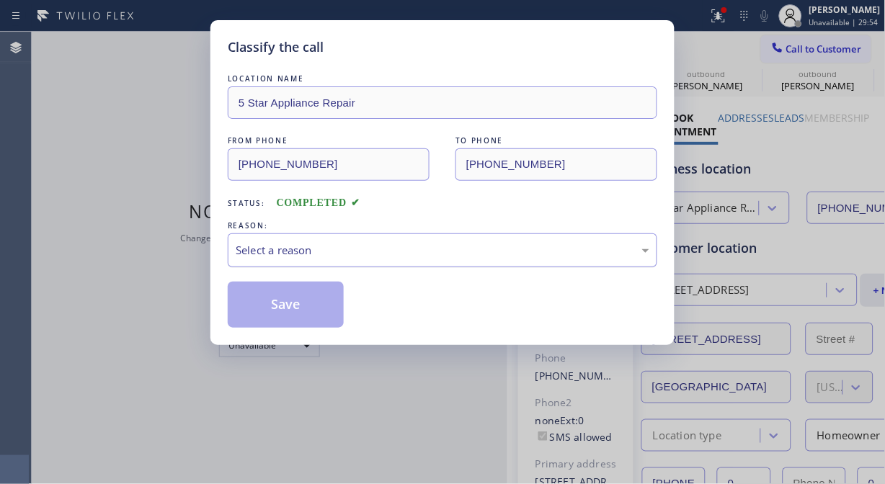
click at [465, 246] on div "Select a reason" at bounding box center [443, 250] width 414 height 17
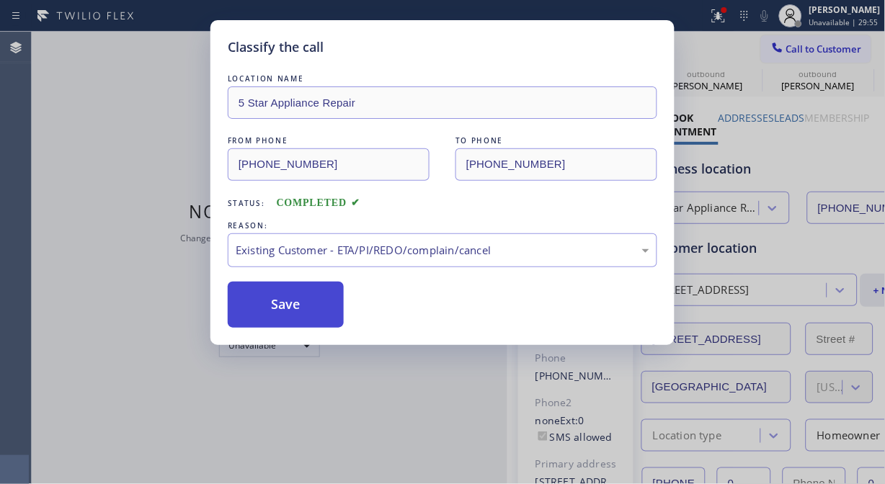
click at [311, 314] on button "Save" at bounding box center [286, 305] width 116 height 46
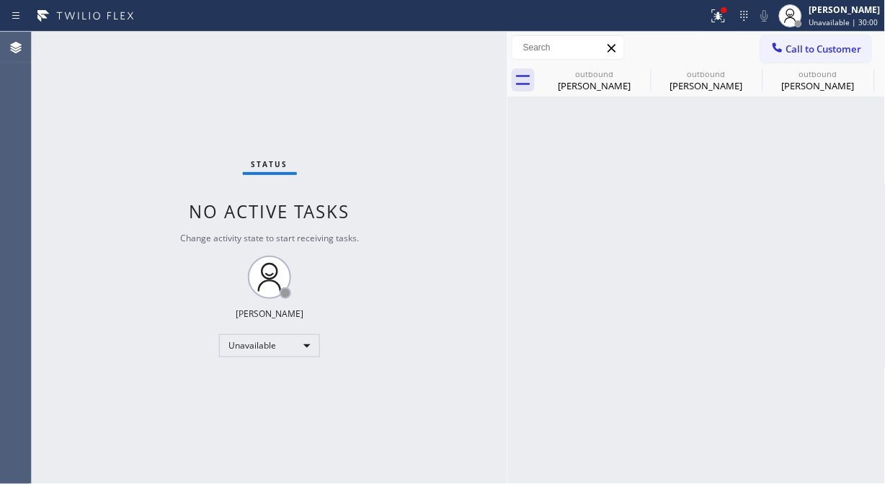
click at [803, 46] on span "Call to Customer" at bounding box center [824, 49] width 76 height 13
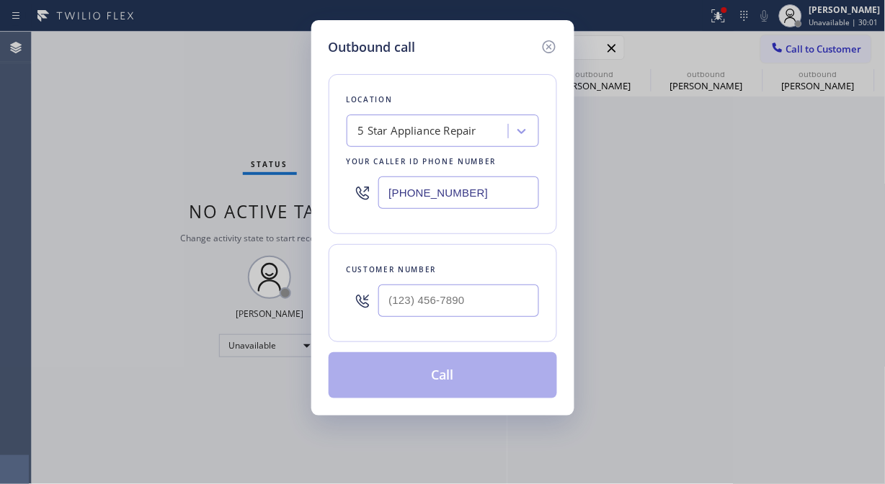
click at [531, 324] on div at bounding box center [458, 300] width 161 height 47
click at [517, 301] on input "(___) ___-____" at bounding box center [458, 301] width 161 height 32
paste input "650) 219-3546"
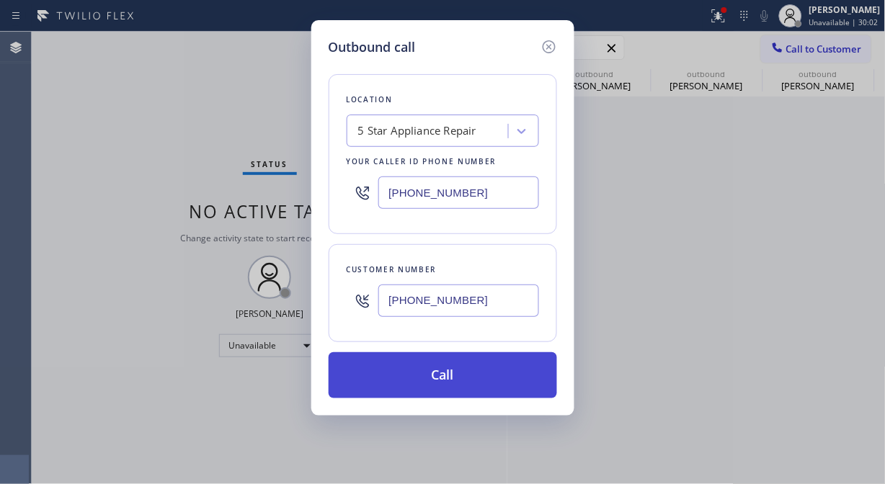
type input "[PHONE_NUMBER]"
click at [525, 378] on button "Call" at bounding box center [443, 375] width 228 height 46
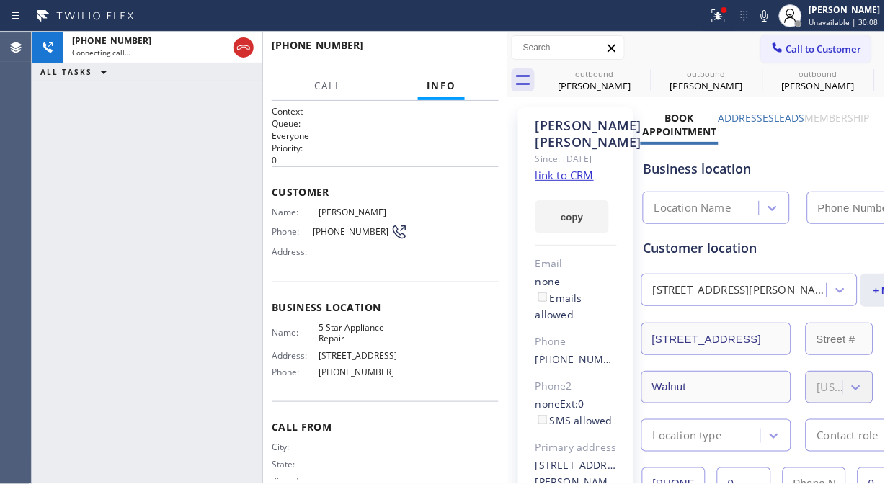
type input "[PHONE_NUMBER]"
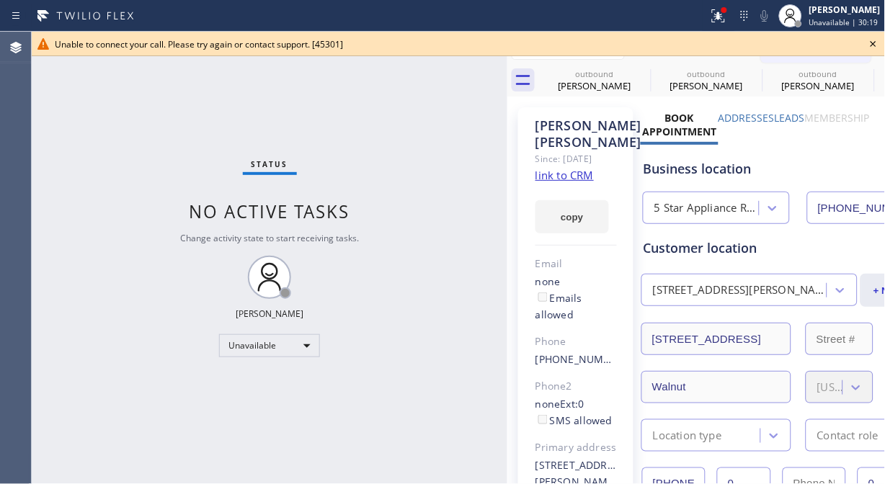
click at [872, 40] on icon at bounding box center [873, 43] width 17 height 17
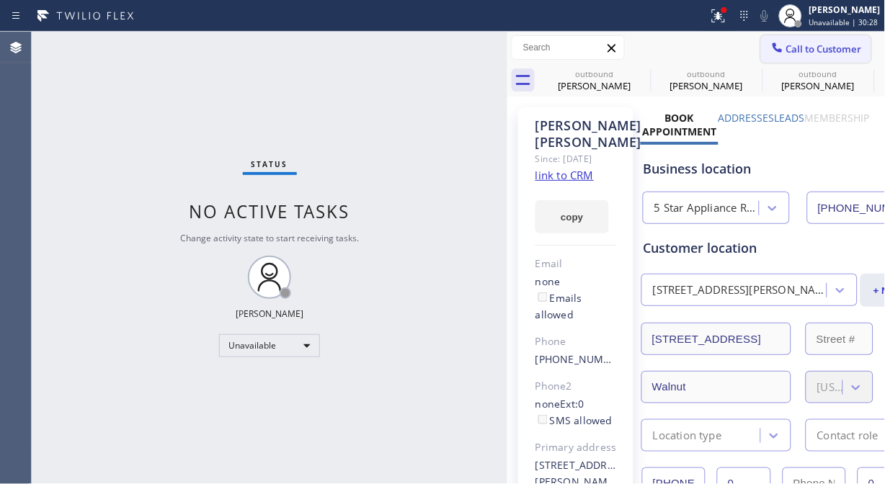
click at [786, 48] on span "Call to Customer" at bounding box center [824, 49] width 76 height 13
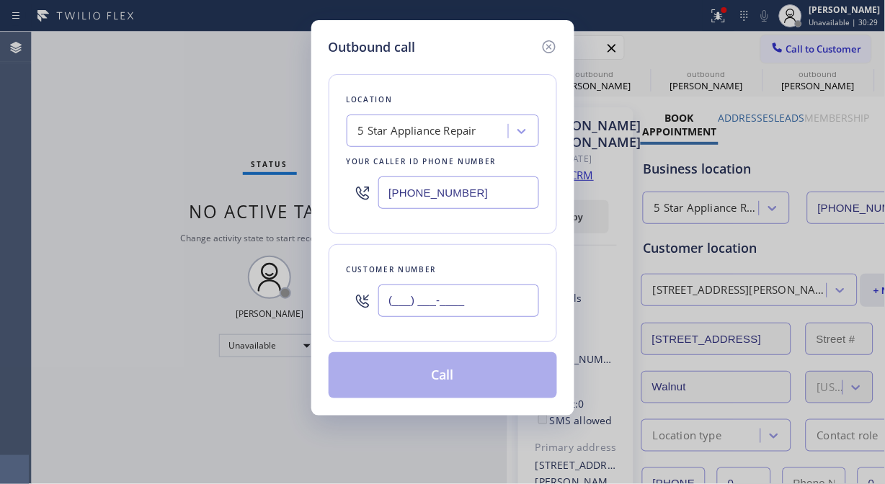
click at [478, 293] on input "(___) ___-____" at bounding box center [458, 301] width 161 height 32
paste input "619) 980-1430"
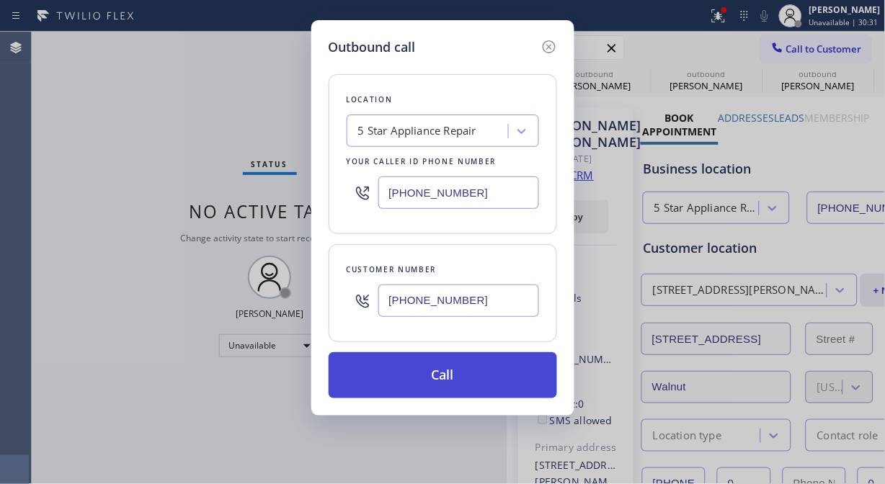
type input "[PHONE_NUMBER]"
click at [470, 364] on button "Call" at bounding box center [443, 375] width 228 height 46
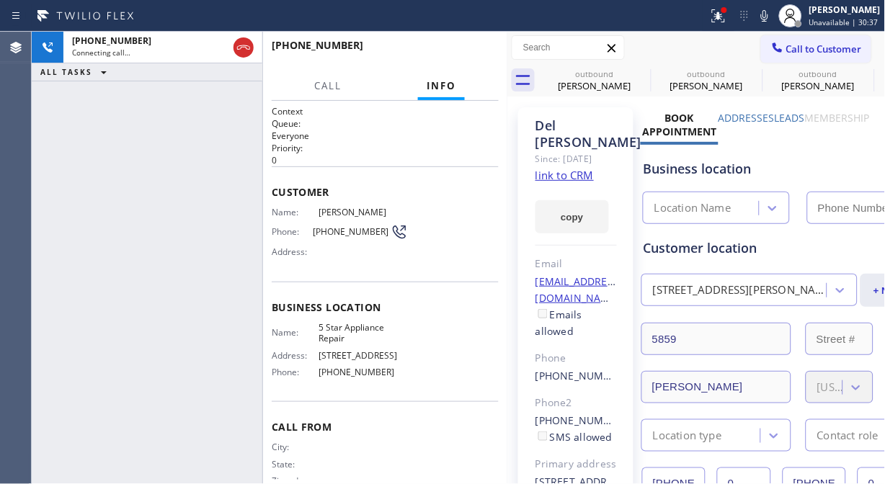
type input "[PHONE_NUMBER]"
drag, startPoint x: 458, startPoint y: 36, endPoint x: 462, endPoint y: 46, distance: 10.7
click at [459, 40] on div "[PHONE_NUMBER] Live | 00:04 HANG UP" at bounding box center [385, 51] width 227 height 37
click at [463, 47] on span "HANG UP" at bounding box center [465, 52] width 44 height 10
click at [463, 48] on span "HANG UP" at bounding box center [465, 52] width 44 height 10
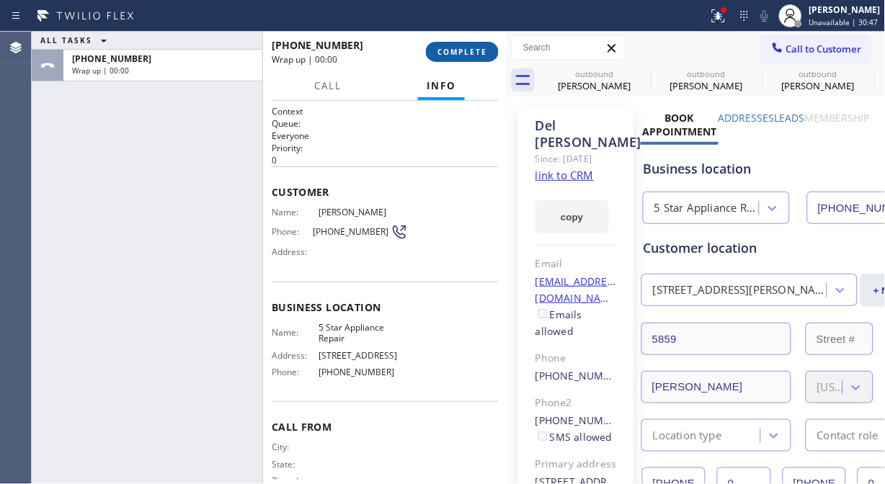
click at [465, 50] on span "COMPLETE" at bounding box center [462, 52] width 50 height 10
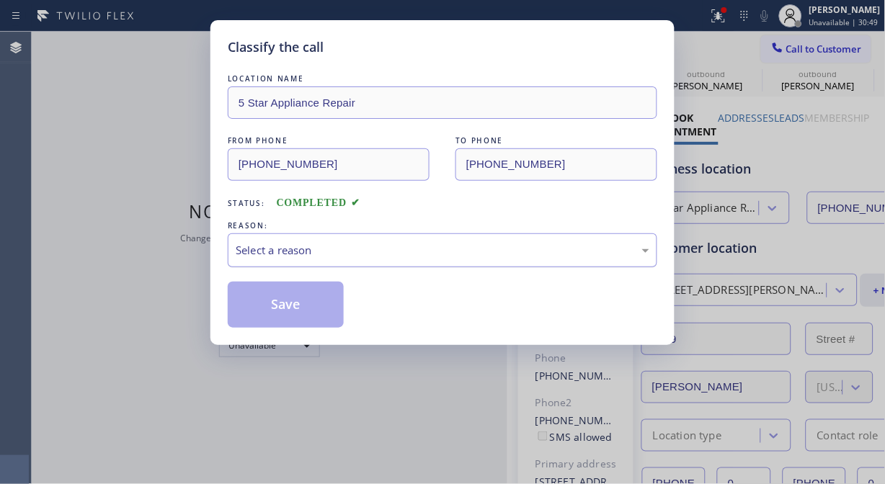
click at [436, 262] on div "Select a reason" at bounding box center [442, 250] width 429 height 34
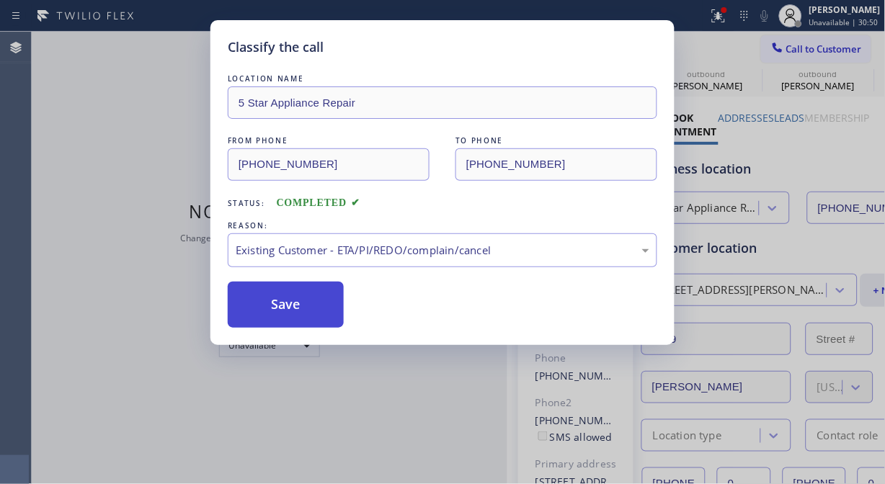
click at [279, 307] on button "Save" at bounding box center [286, 305] width 116 height 46
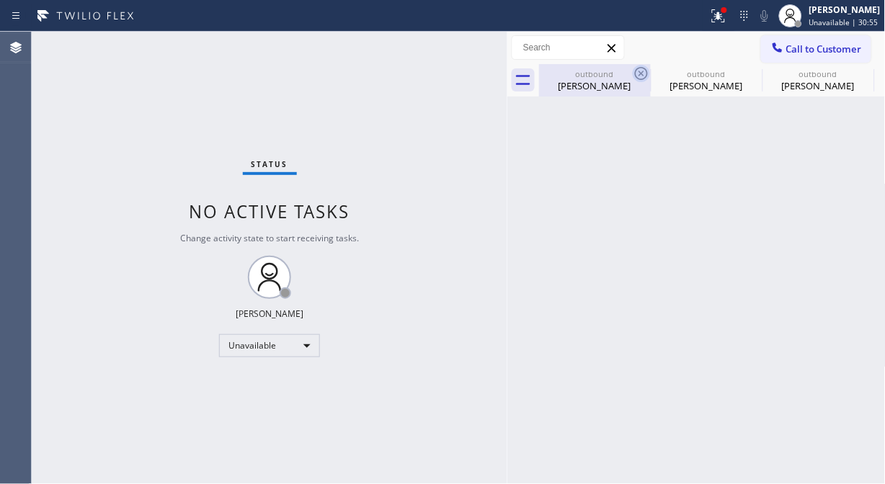
click at [639, 69] on icon at bounding box center [641, 73] width 17 height 17
click at [0, 0] on icon at bounding box center [0, 0] width 0 height 0
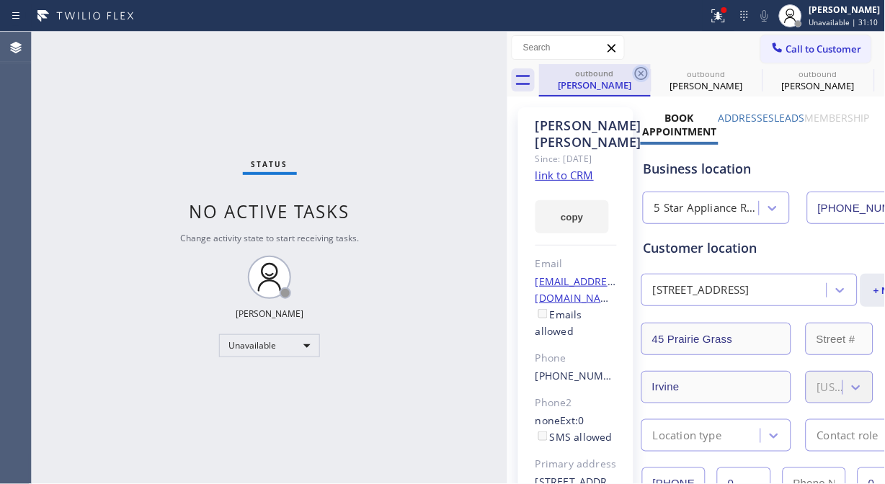
click at [639, 72] on icon at bounding box center [641, 73] width 13 height 13
click at [0, 0] on icon at bounding box center [0, 0] width 0 height 0
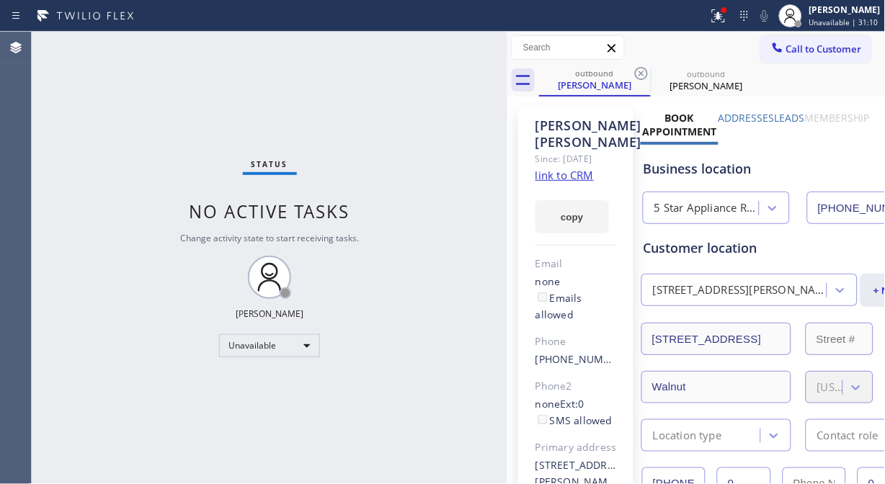
click at [638, 72] on icon at bounding box center [641, 73] width 17 height 17
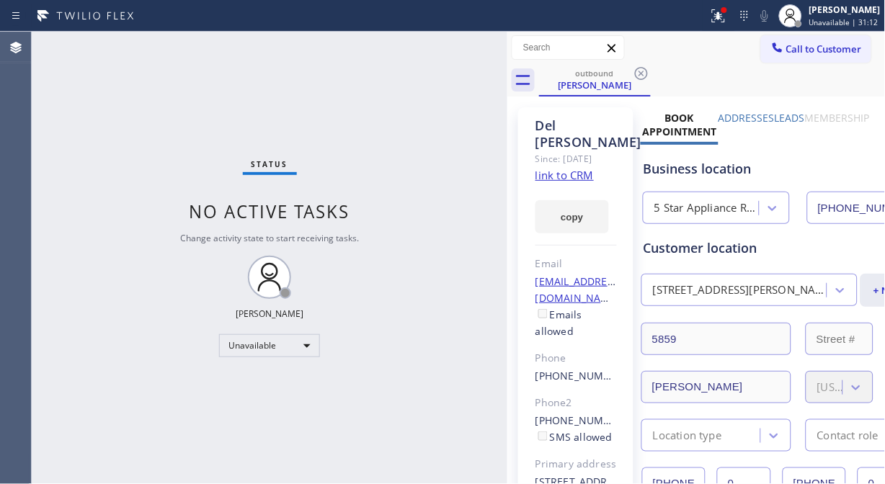
drag, startPoint x: 638, startPoint y: 72, endPoint x: 709, endPoint y: 56, distance: 72.4
click at [640, 73] on icon at bounding box center [641, 73] width 17 height 17
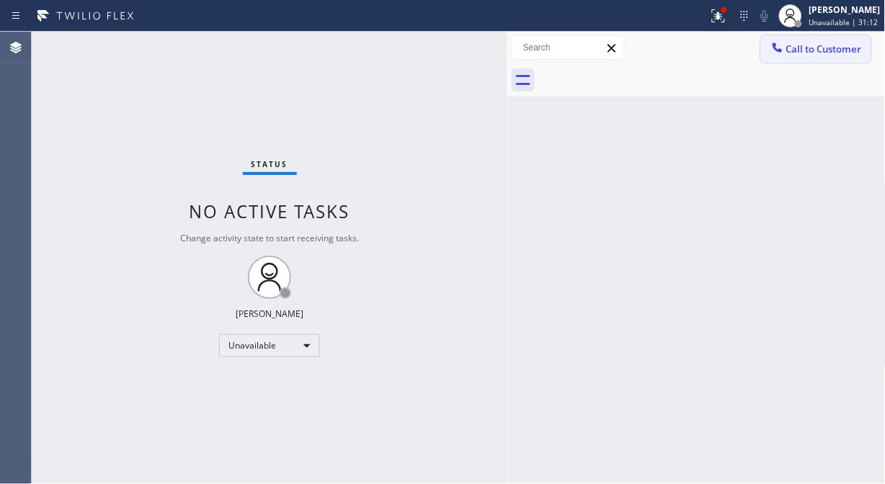
click at [803, 43] on span "Call to Customer" at bounding box center [824, 49] width 76 height 13
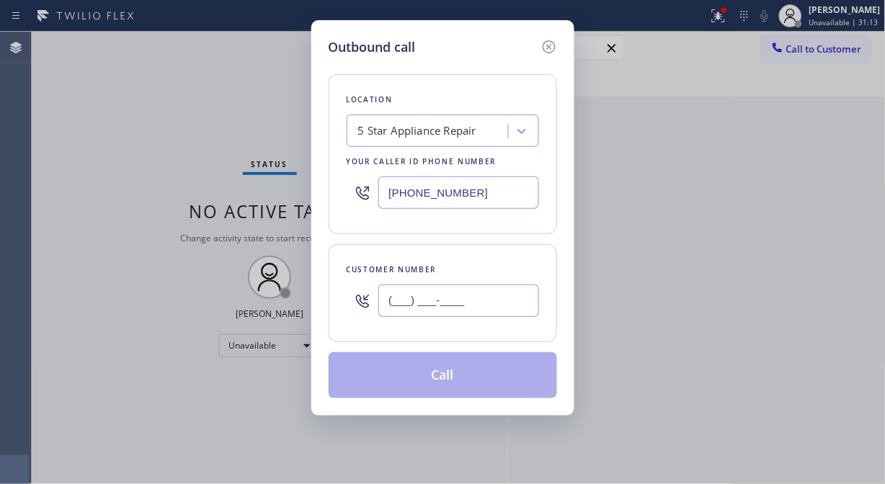
click at [459, 313] on input "(___) ___-____" at bounding box center [458, 301] width 161 height 32
paste input "480) 219-8817"
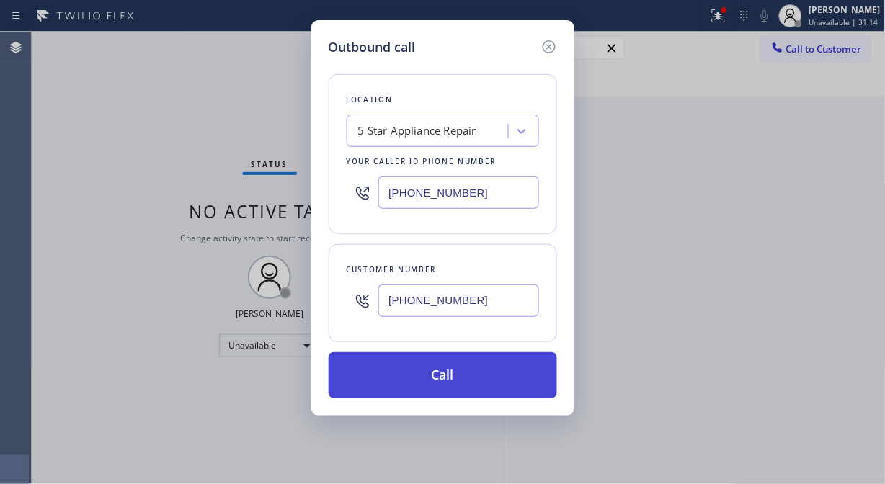
type input "[PHONE_NUMBER]"
click at [455, 380] on button "Call" at bounding box center [443, 375] width 228 height 46
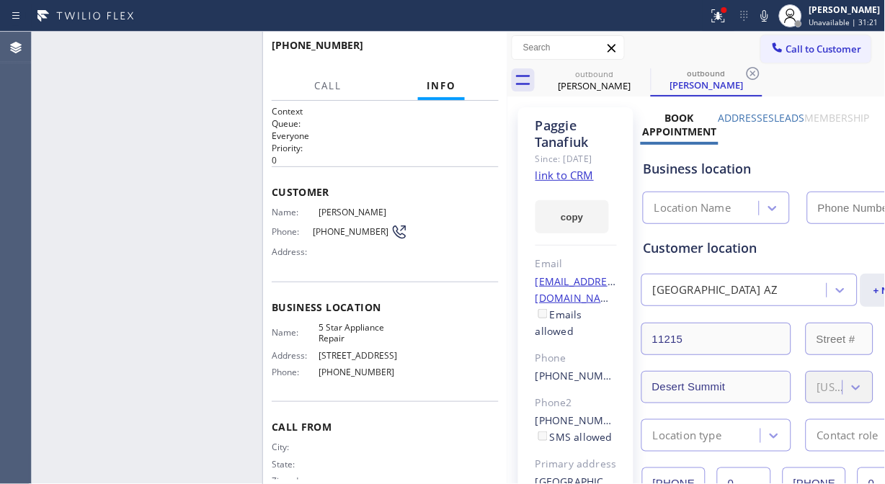
type input "[PHONE_NUMBER]"
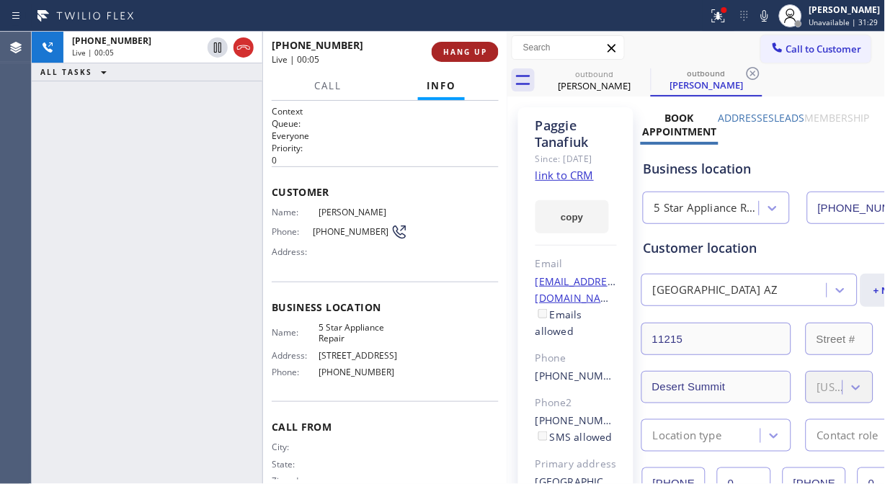
click at [473, 51] on span "HANG UP" at bounding box center [465, 52] width 44 height 10
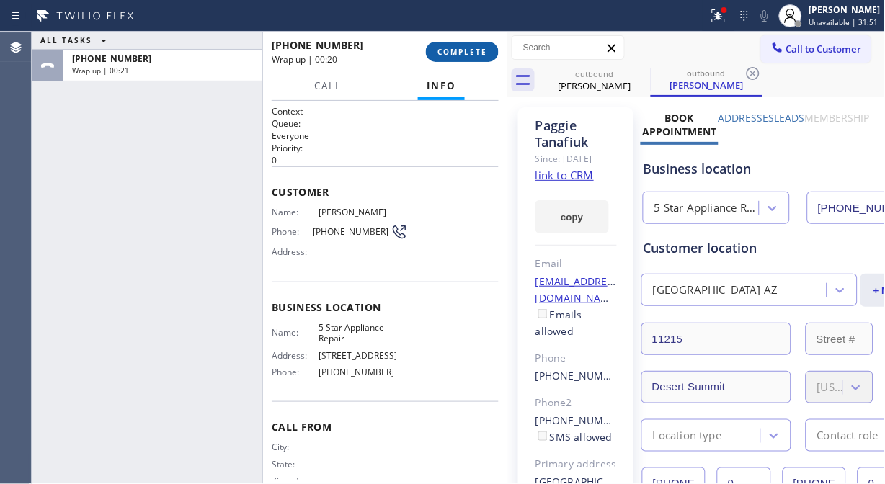
click at [470, 51] on span "COMPLETE" at bounding box center [462, 52] width 50 height 10
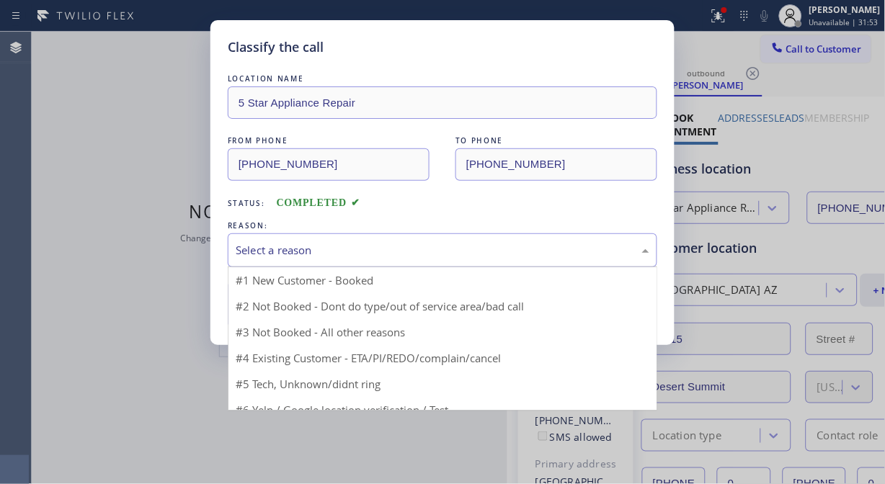
click at [452, 249] on div "Select a reason" at bounding box center [443, 250] width 414 height 17
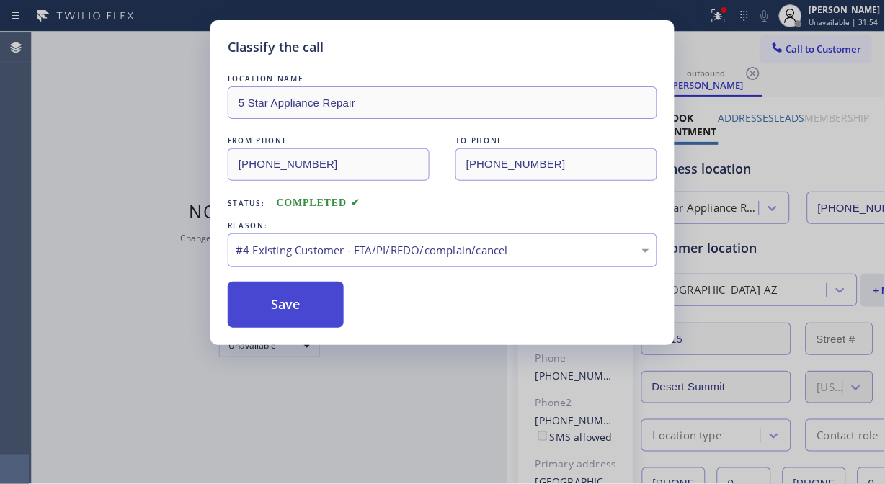
click at [294, 314] on button "Save" at bounding box center [286, 305] width 116 height 46
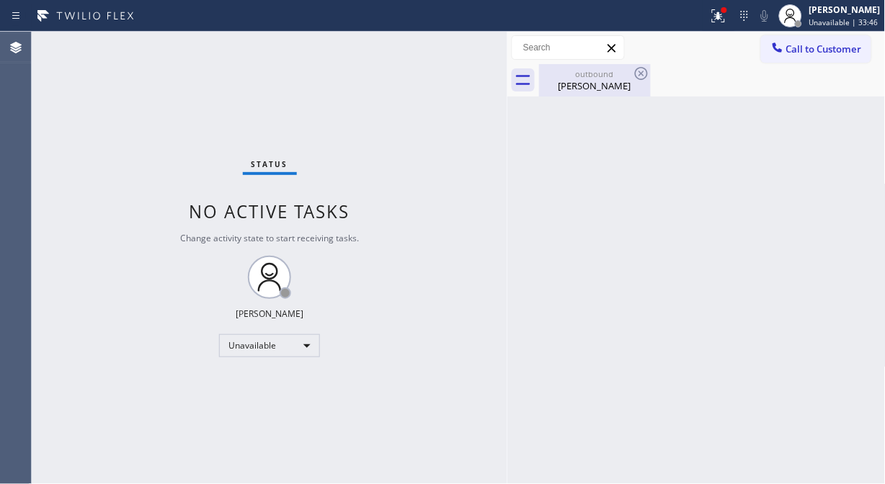
drag, startPoint x: 589, startPoint y: 85, endPoint x: 630, endPoint y: 72, distance: 43.8
click at [589, 85] on div "[PERSON_NAME]" at bounding box center [594, 85] width 109 height 13
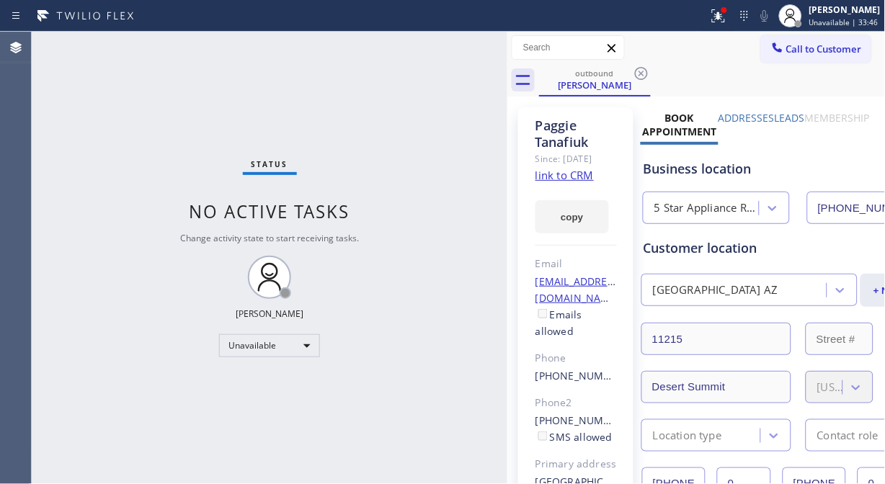
click at [642, 70] on icon at bounding box center [641, 73] width 17 height 17
